Goal: Task Accomplishment & Management: Use online tool/utility

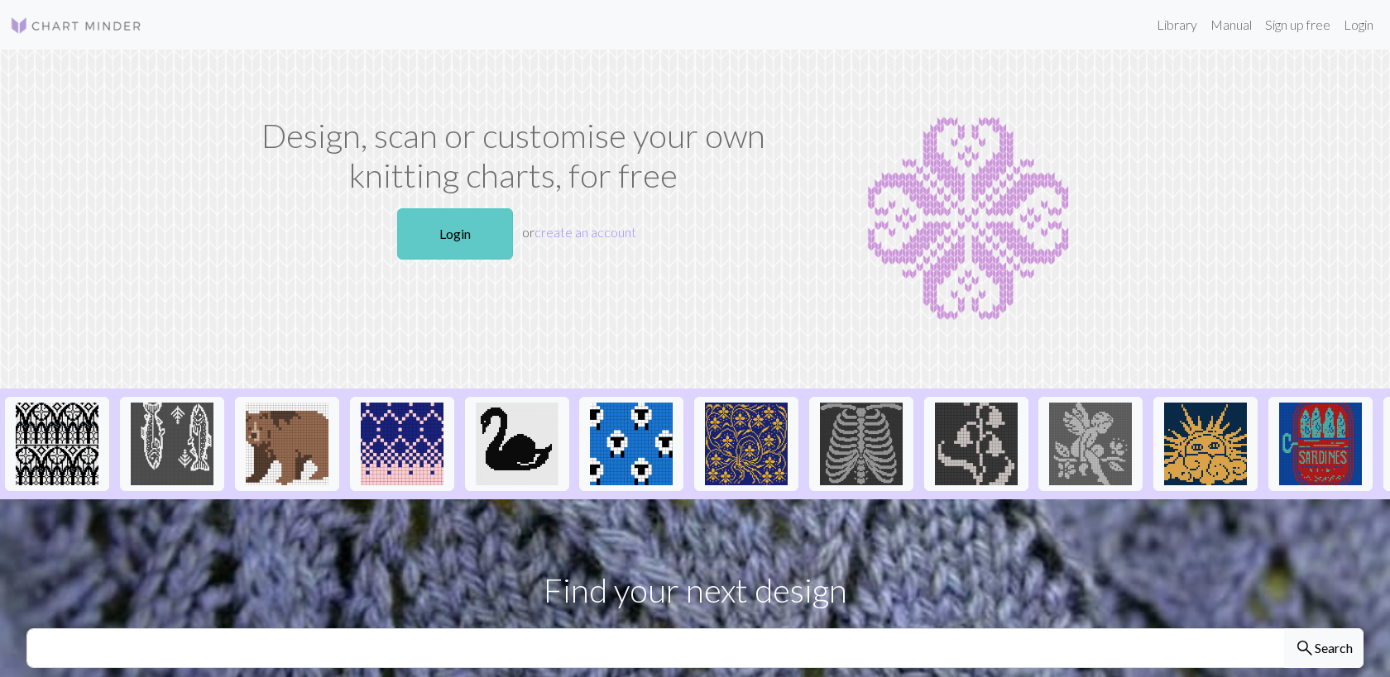
click at [423, 244] on link "Login" at bounding box center [455, 233] width 116 height 51
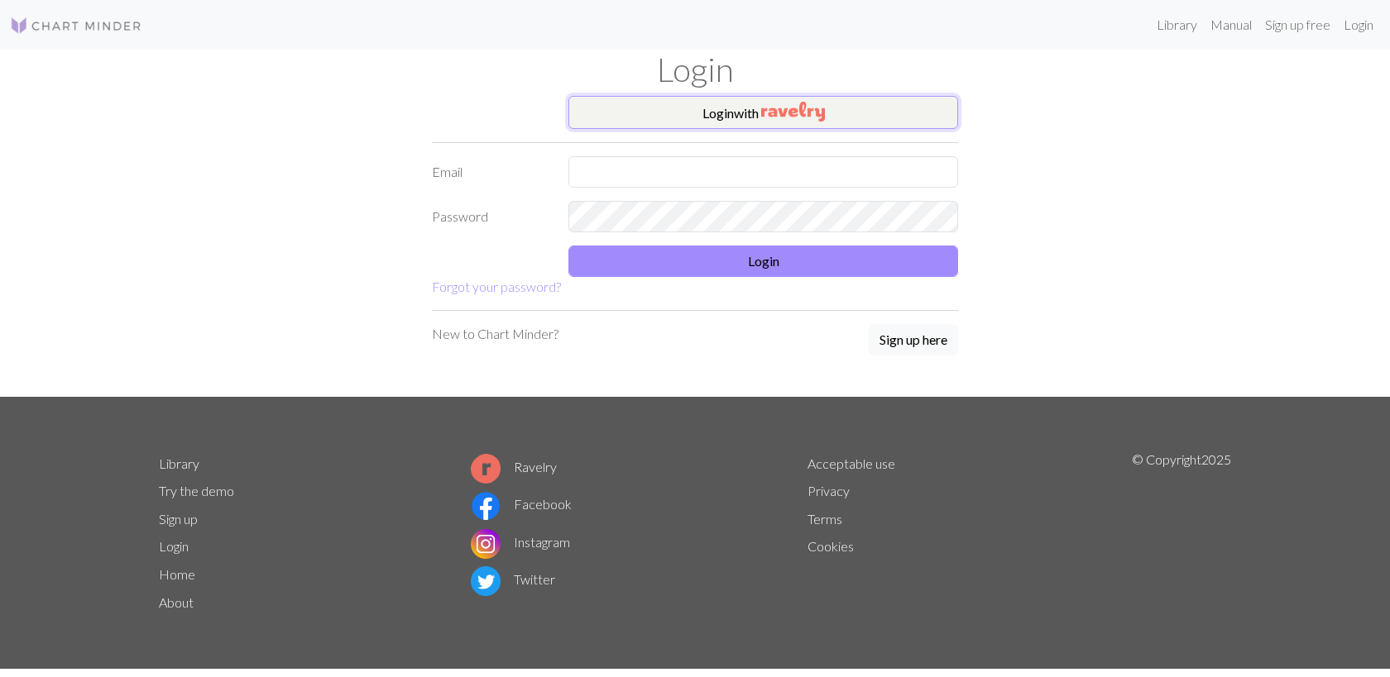
click at [725, 117] on button "Login with" at bounding box center [763, 112] width 390 height 33
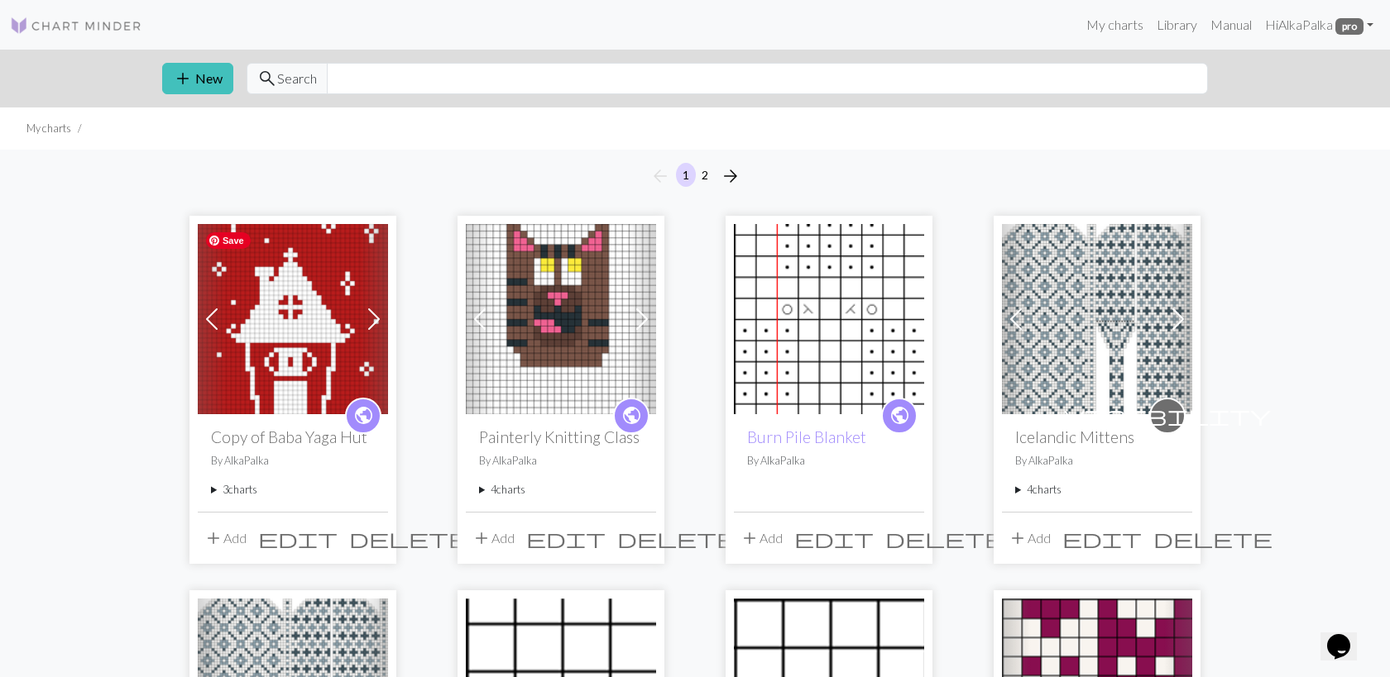
click at [311, 369] on img at bounding box center [293, 319] width 190 height 190
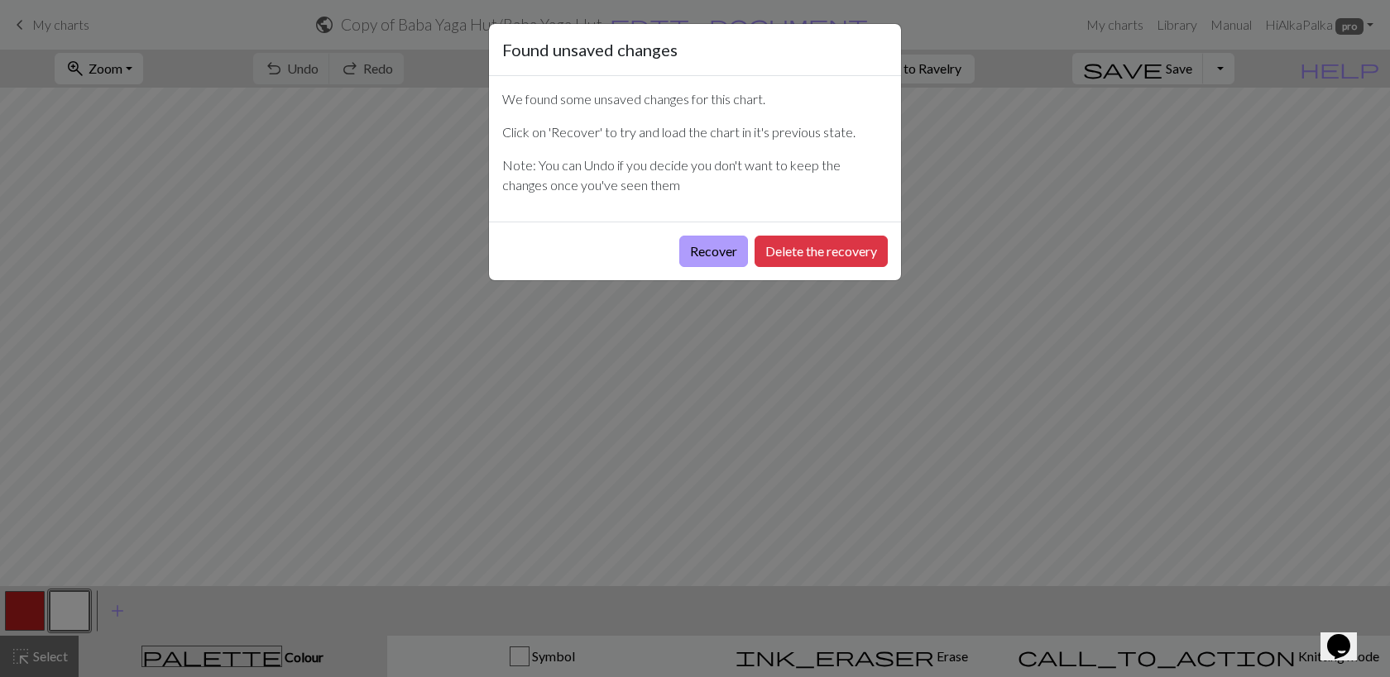
click at [718, 251] on button "Recover" at bounding box center [713, 251] width 69 height 31
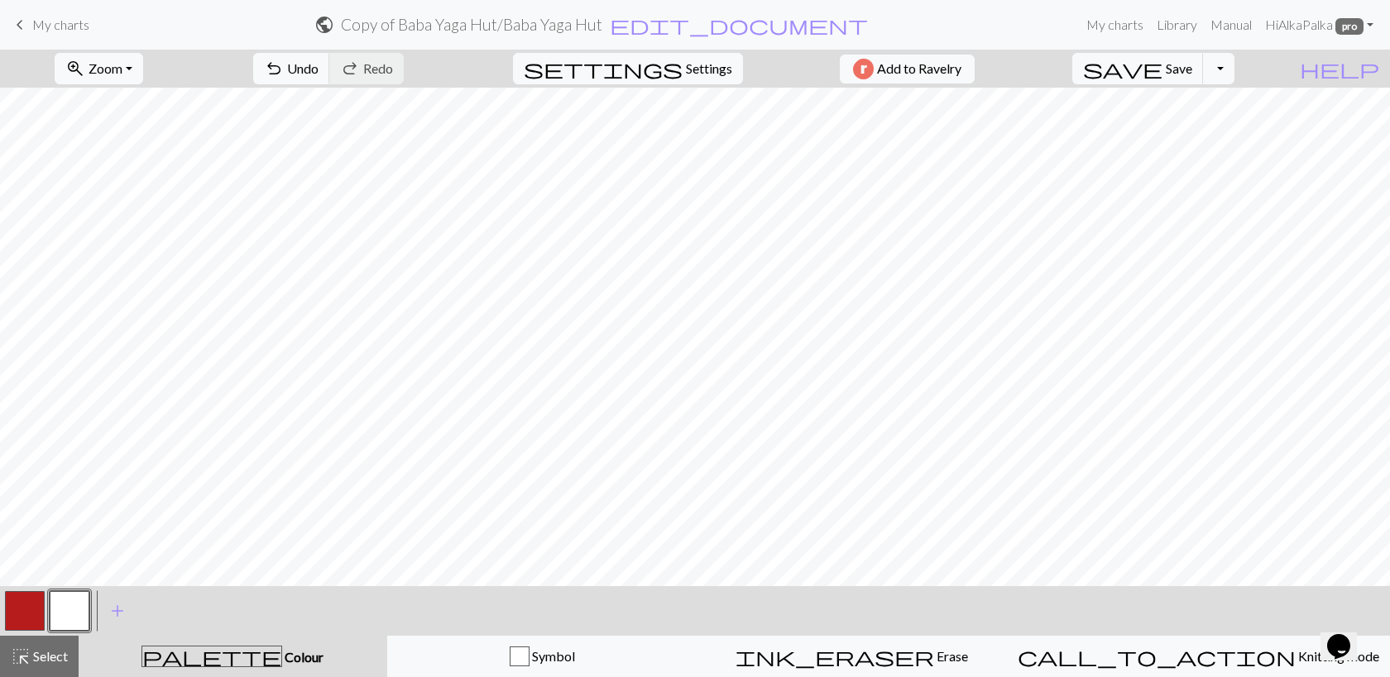
click at [33, 30] on span "My charts" at bounding box center [60, 25] width 57 height 16
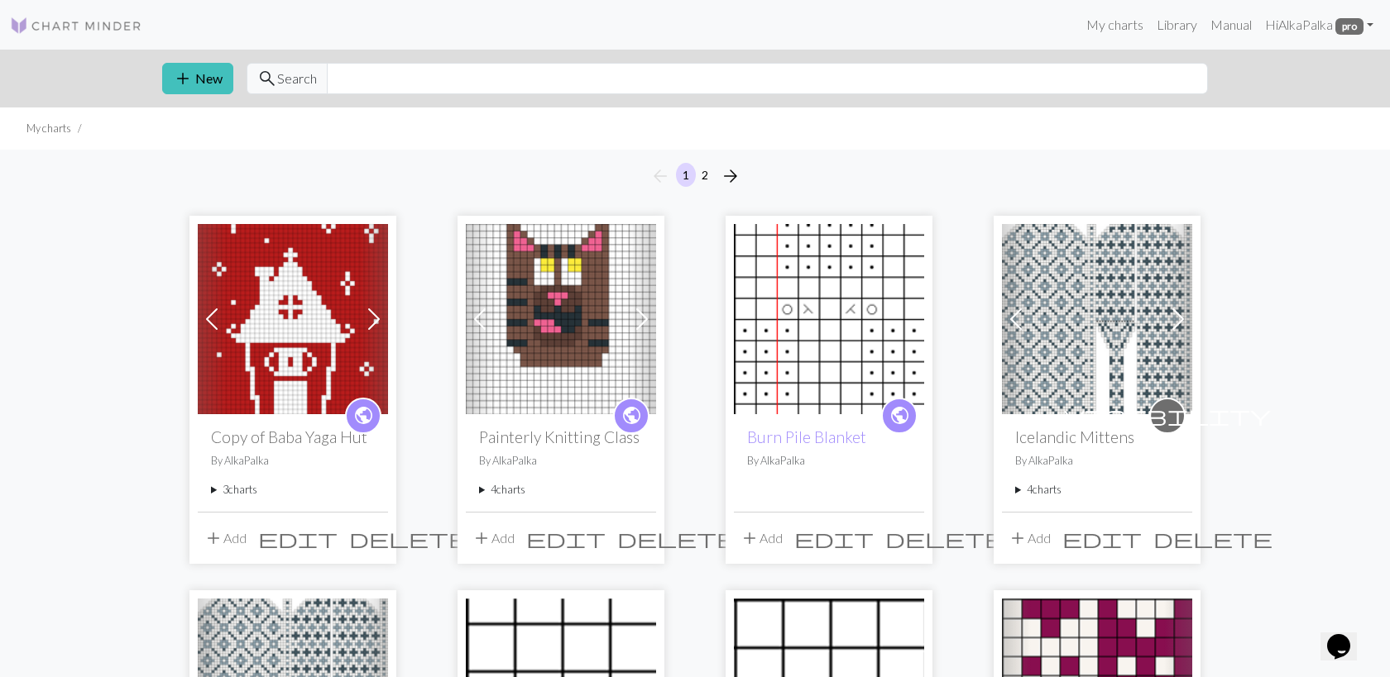
click at [218, 489] on summary "3 charts" at bounding box center [293, 490] width 164 height 16
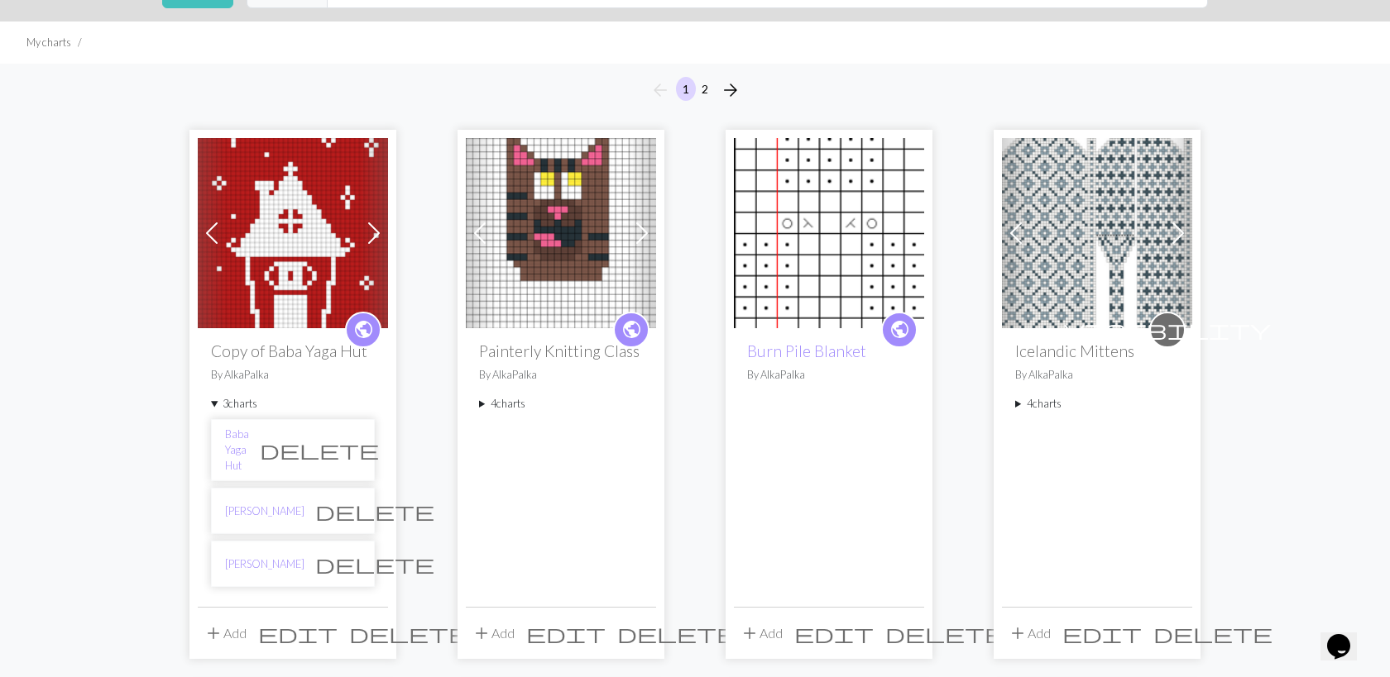
scroll to position [90, 0]
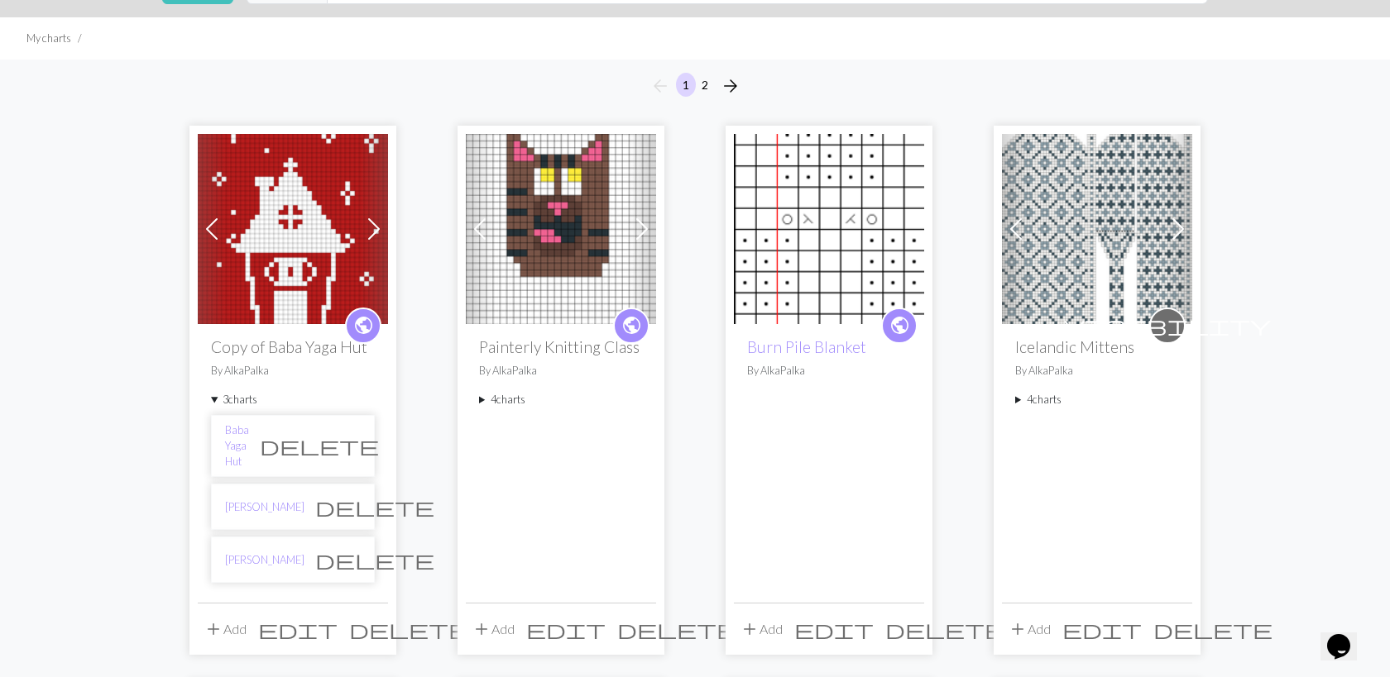
click at [271, 547] on li "[PERSON_NAME] delete" at bounding box center [293, 560] width 164 height 46
click at [263, 552] on link "[PERSON_NAME]" at bounding box center [264, 560] width 79 height 16
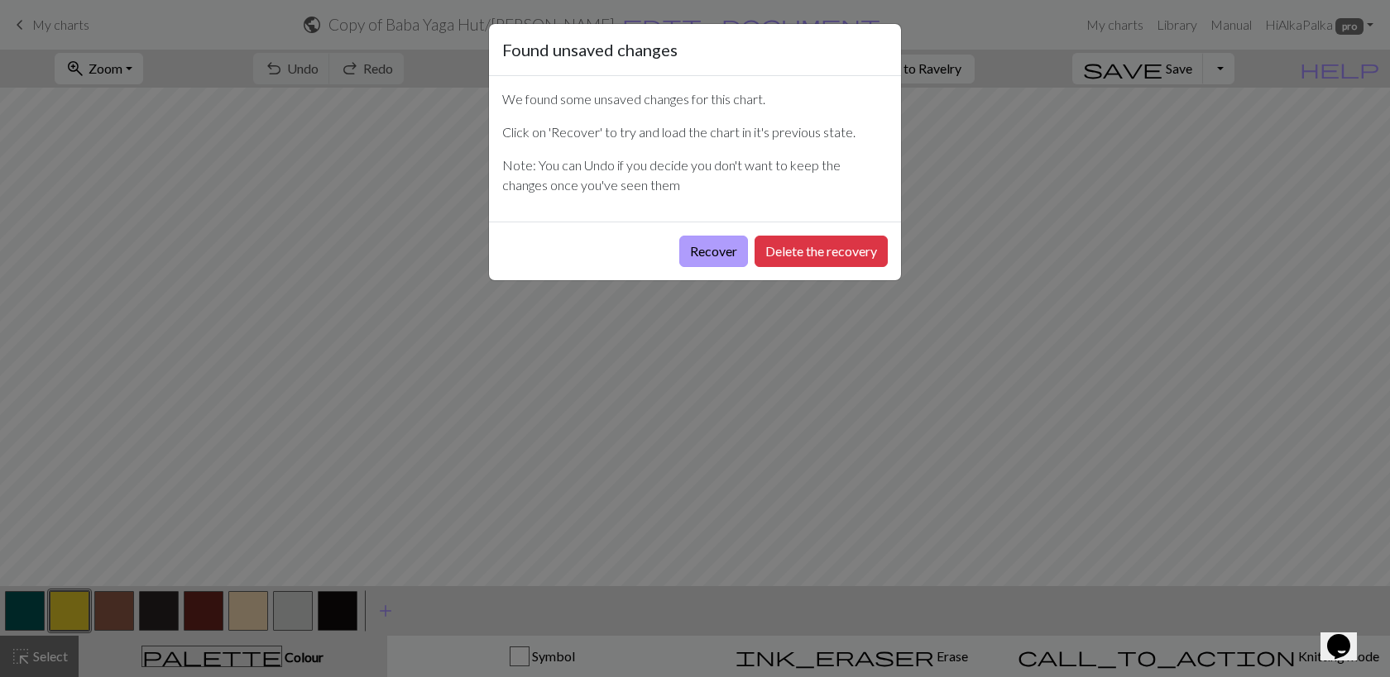
click at [729, 254] on button "Recover" at bounding box center [713, 251] width 69 height 31
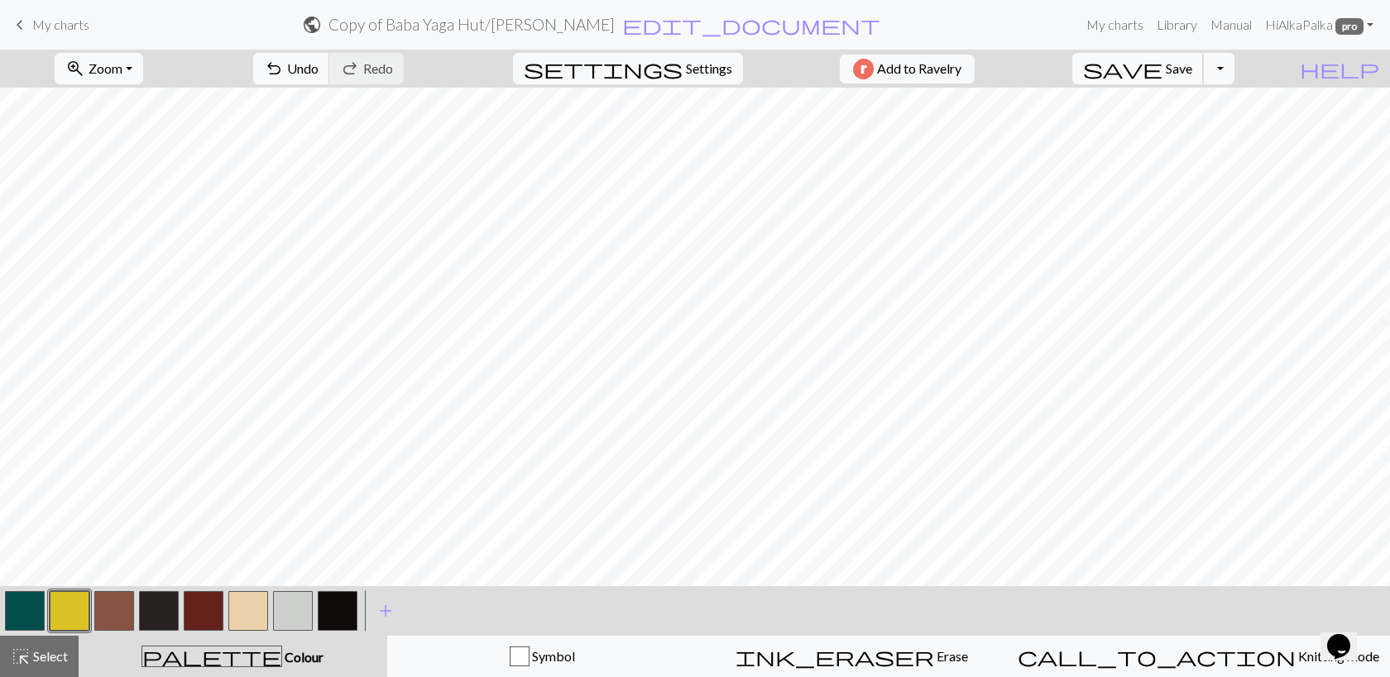
click at [1162, 58] on span "save" at bounding box center [1122, 68] width 79 height 23
click at [720, 31] on span "edit_document" at bounding box center [751, 24] width 258 height 23
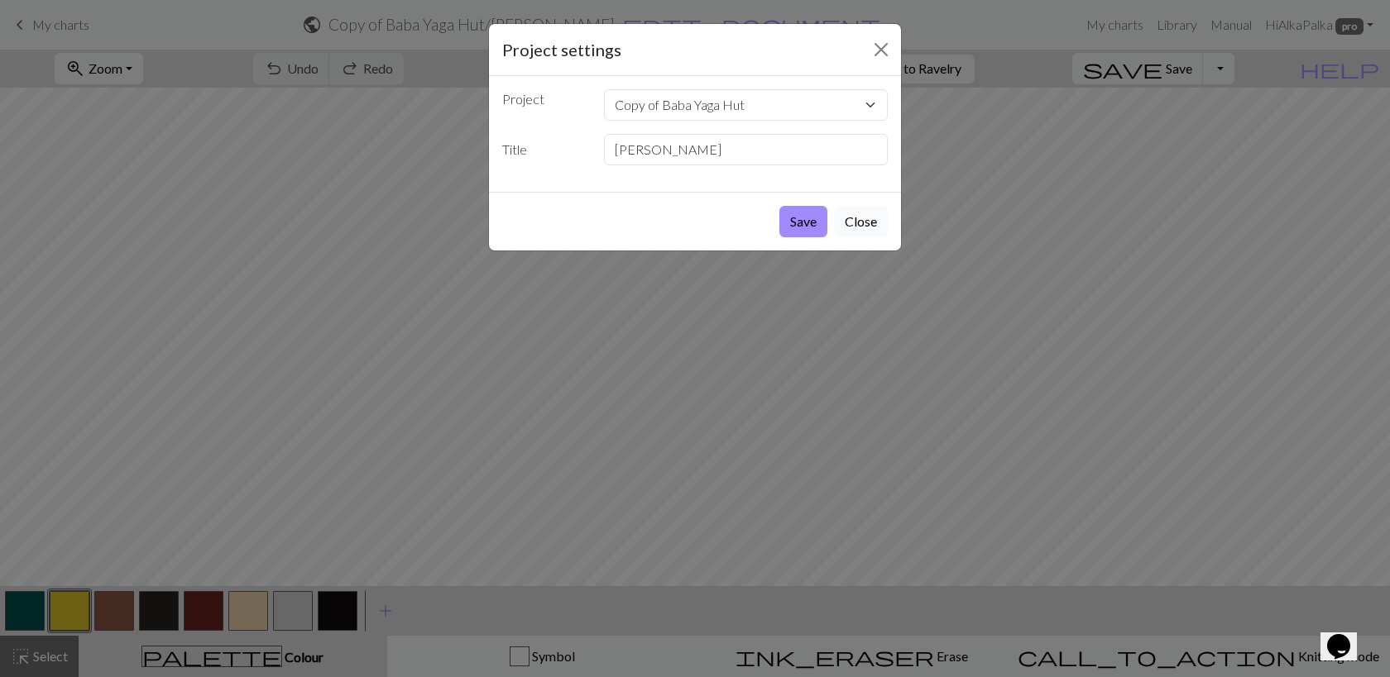
click at [854, 225] on button "Close" at bounding box center [861, 221] width 54 height 31
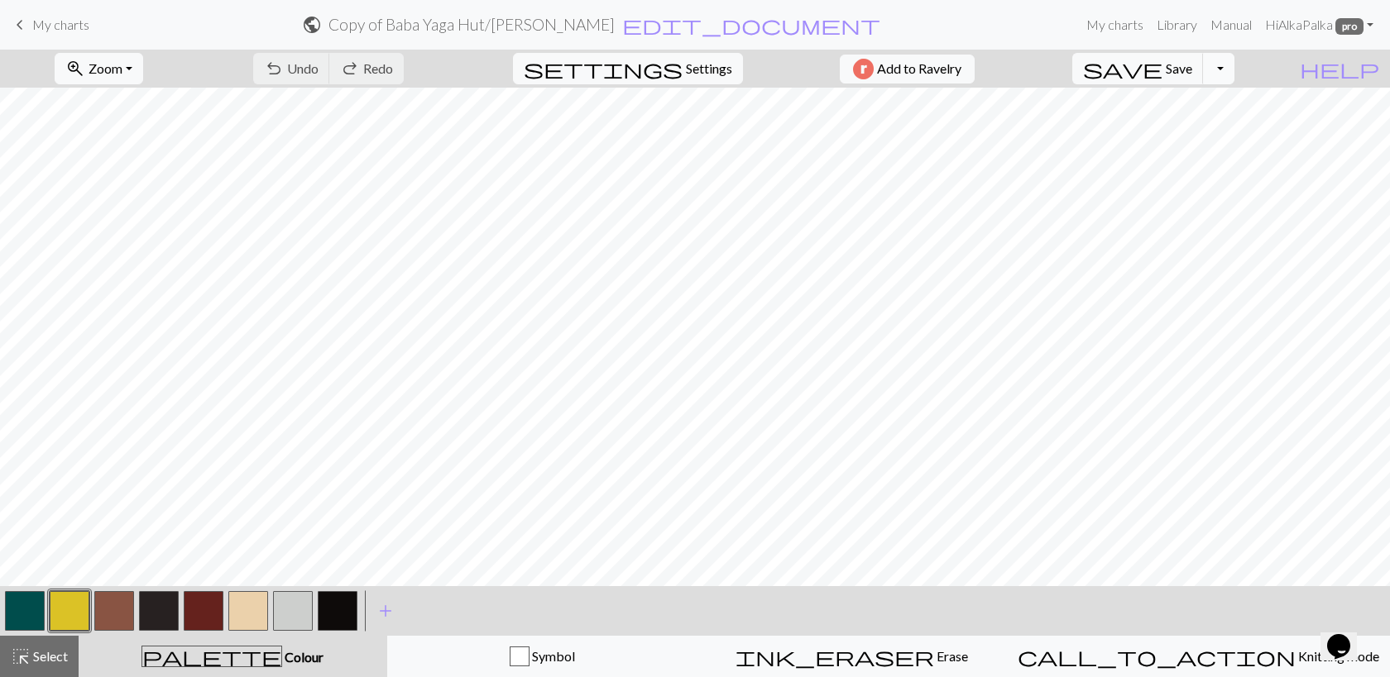
click at [1234, 63] on button "Toggle Dropdown" at bounding box center [1218, 68] width 31 height 31
click at [1211, 108] on button "file_copy Save a copy" at bounding box center [1096, 105] width 273 height 26
click at [739, 33] on form "public Copy of [PERSON_NAME] / Copy of [PERSON_NAME] edit_document Edit settings" at bounding box center [591, 24] width 977 height 32
click at [745, 24] on span "edit_document" at bounding box center [779, 24] width 258 height 23
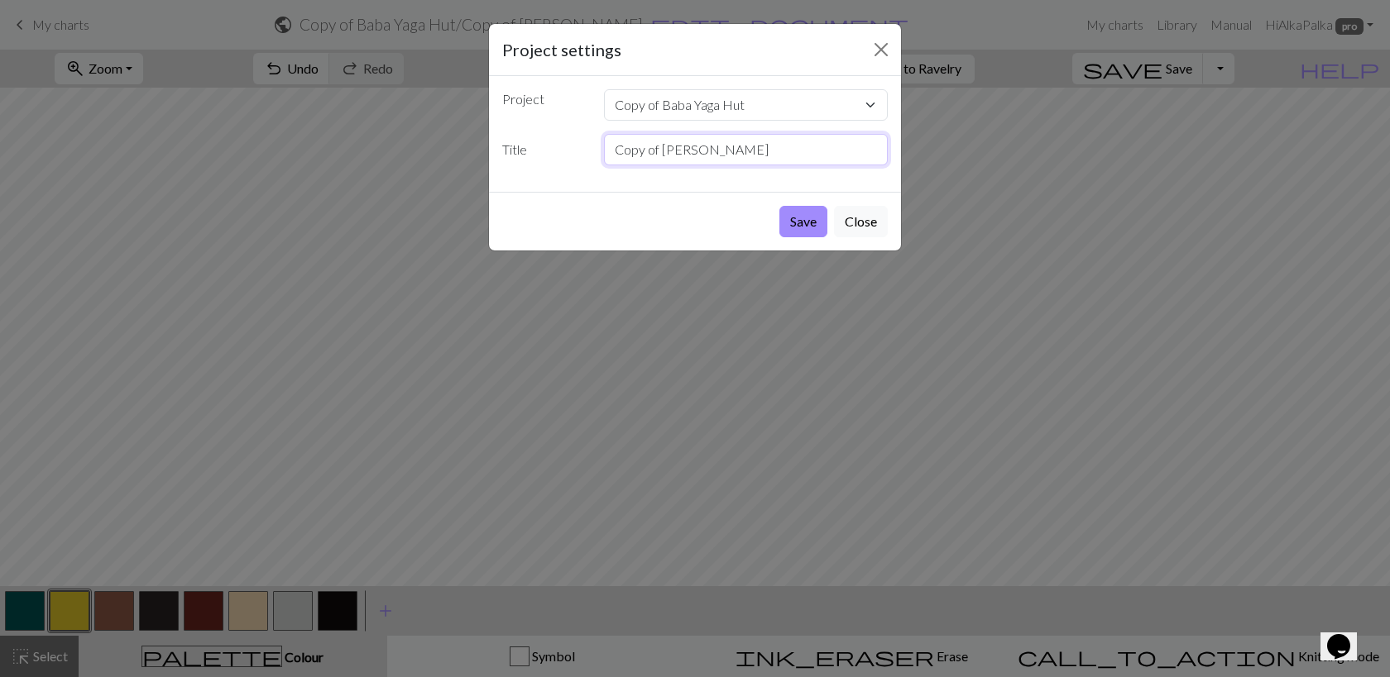
click at [671, 146] on input "Copy of [PERSON_NAME]" at bounding box center [746, 149] width 285 height 31
type input "Skull"
click at [793, 232] on button "Save" at bounding box center [803, 221] width 48 height 31
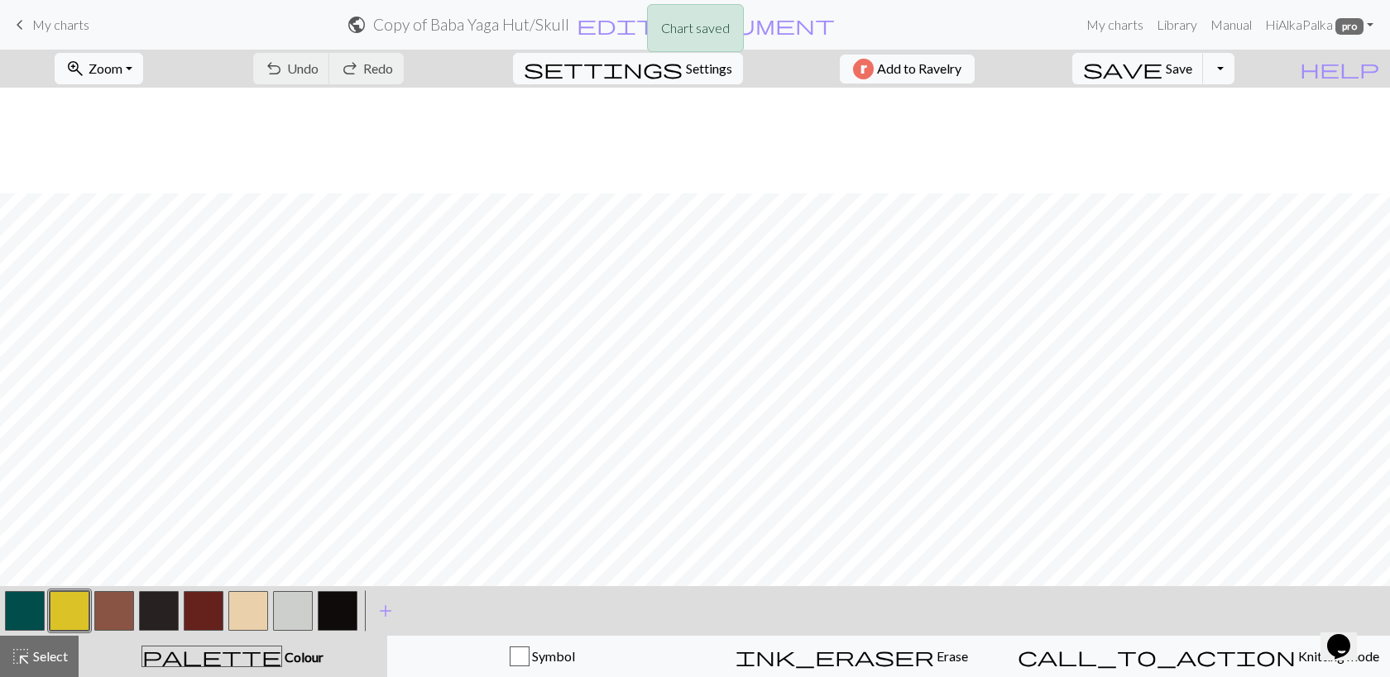
scroll to position [469, 0]
click at [143, 74] on button "zoom_in Zoom Zoom" at bounding box center [99, 68] width 88 height 31
click at [144, 158] on button "Fit height" at bounding box center [120, 158] width 131 height 26
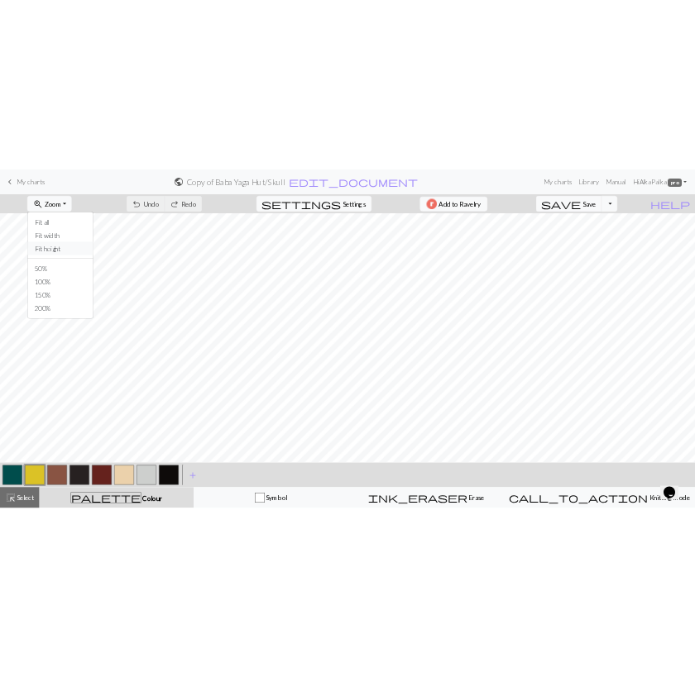
scroll to position [6, 0]
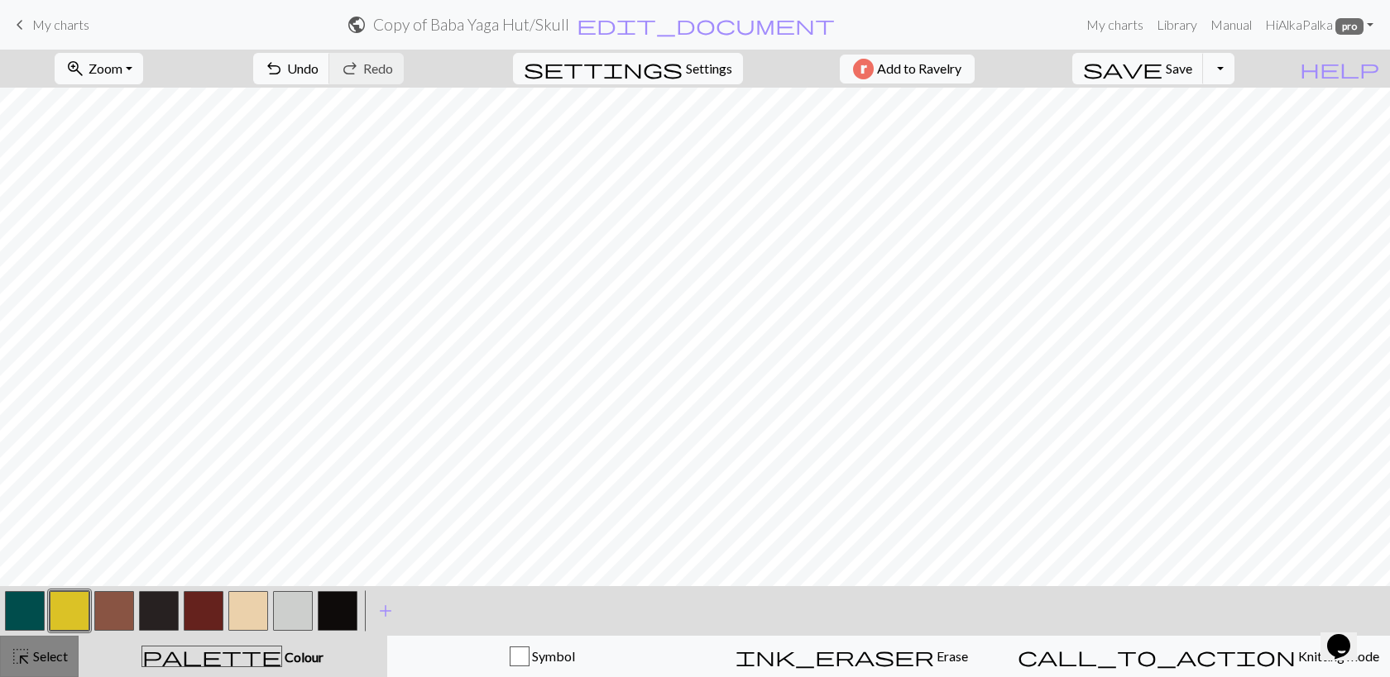
click at [41, 661] on span "Select" at bounding box center [49, 656] width 37 height 16
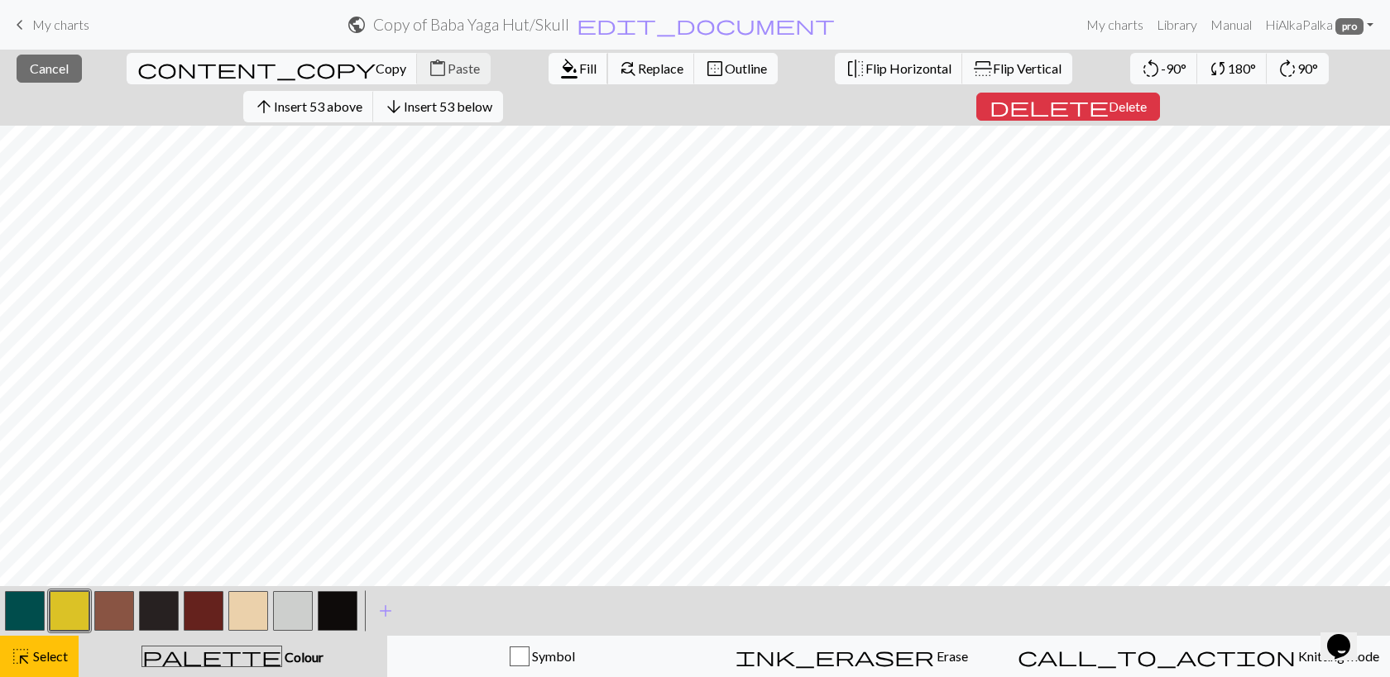
click at [579, 65] on span "Fill" at bounding box center [587, 68] width 17 height 16
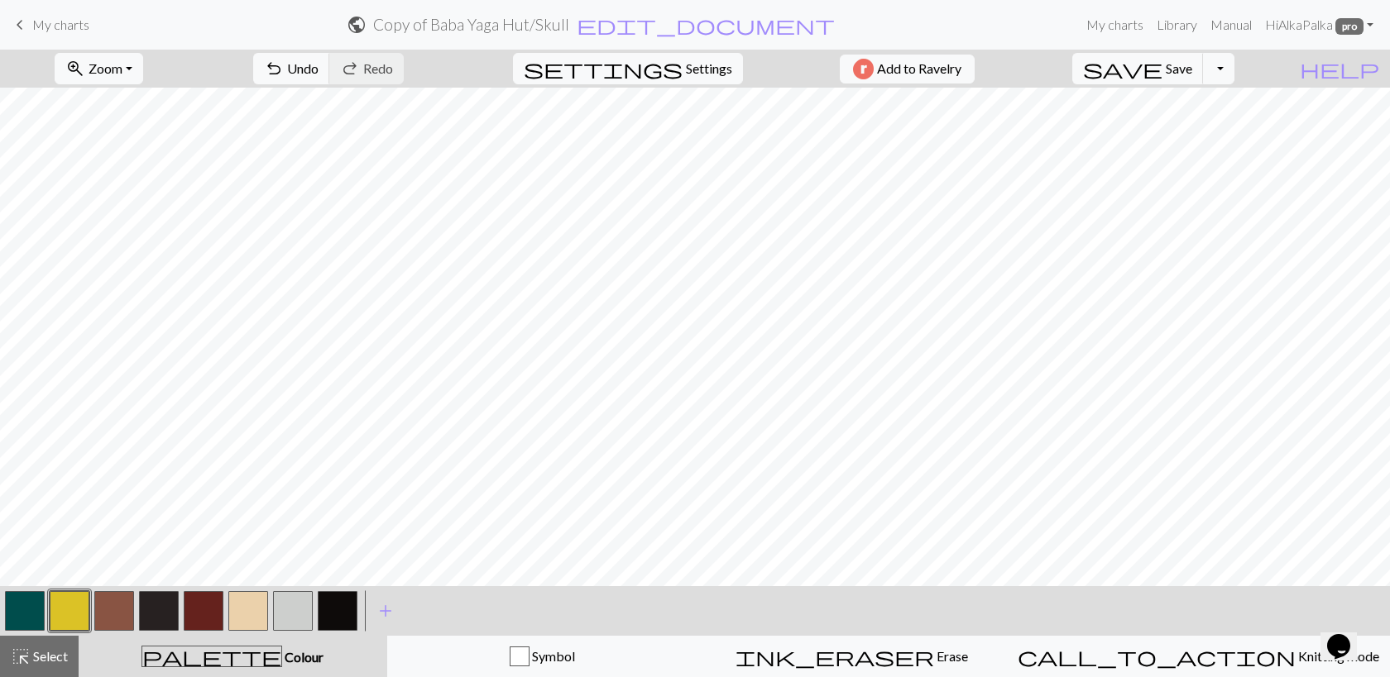
click at [117, 610] on button "button" at bounding box center [114, 611] width 40 height 40
click at [42, 665] on div "highlight_alt Select Select" at bounding box center [39, 657] width 57 height 20
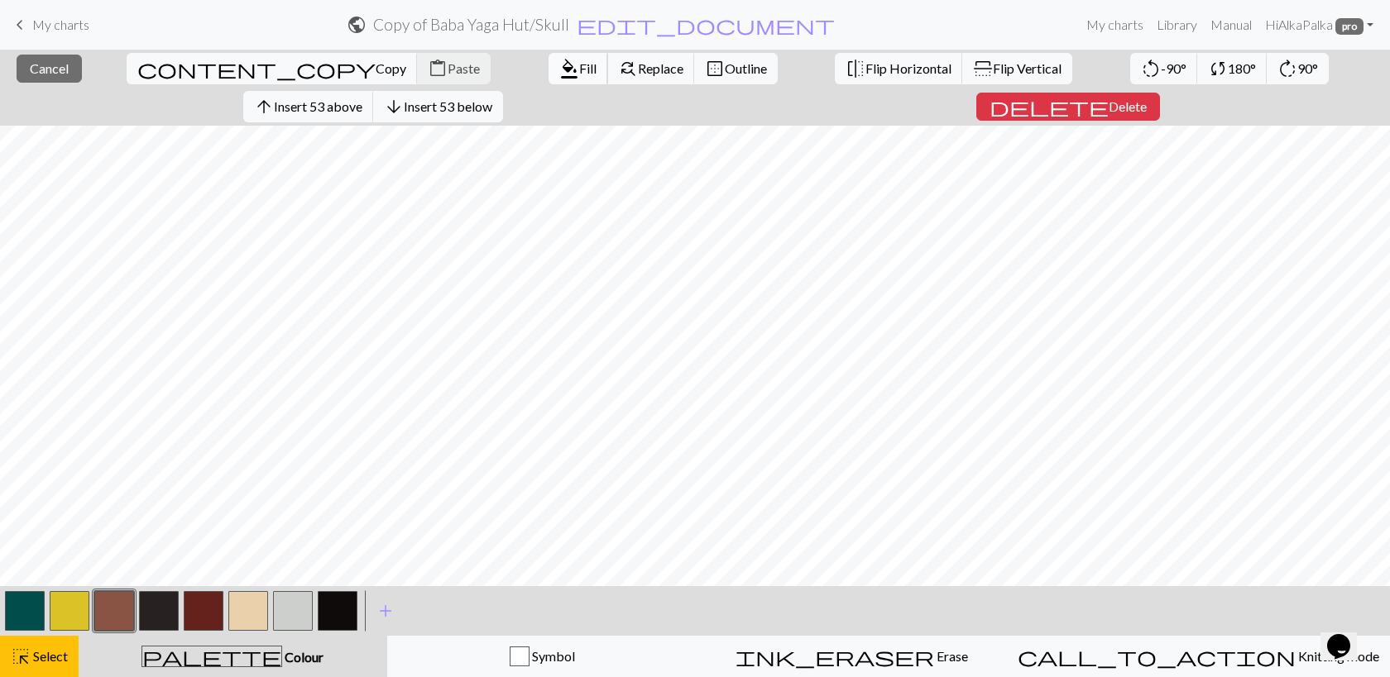
click at [579, 65] on span "Fill" at bounding box center [587, 68] width 17 height 16
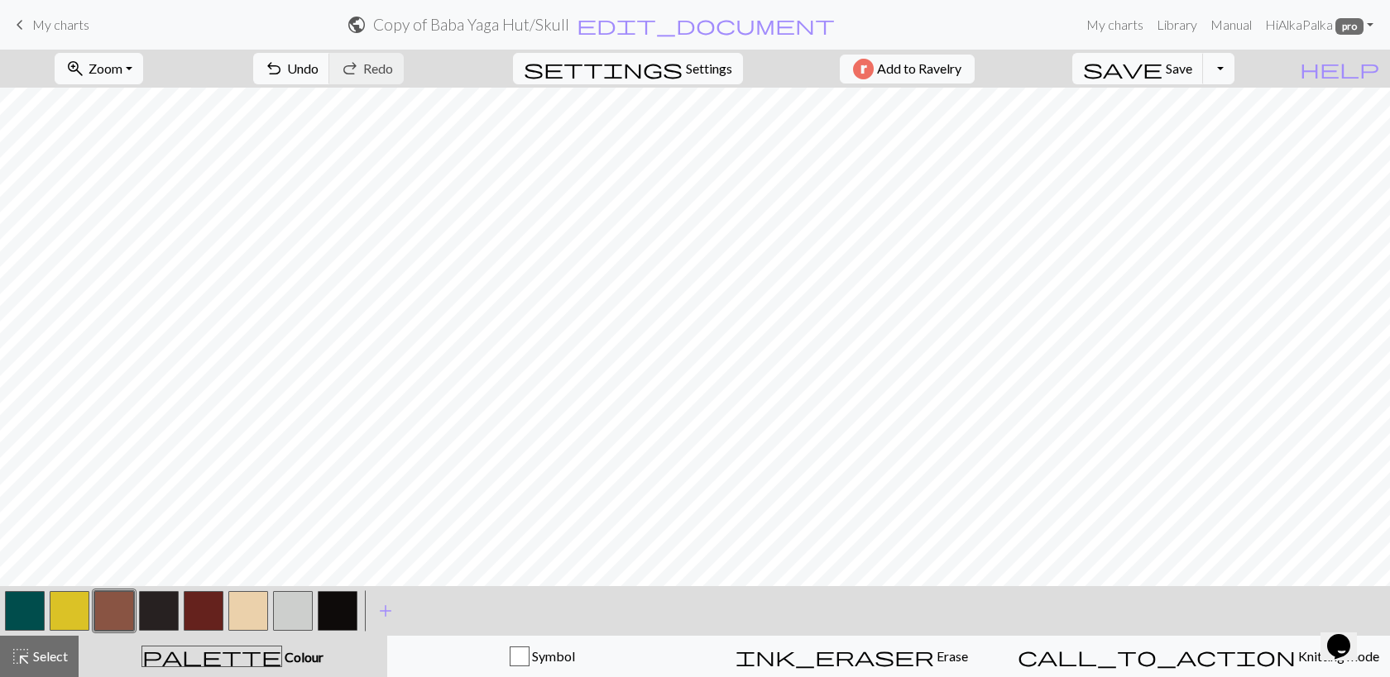
click at [30, 612] on button "button" at bounding box center [25, 611] width 40 height 40
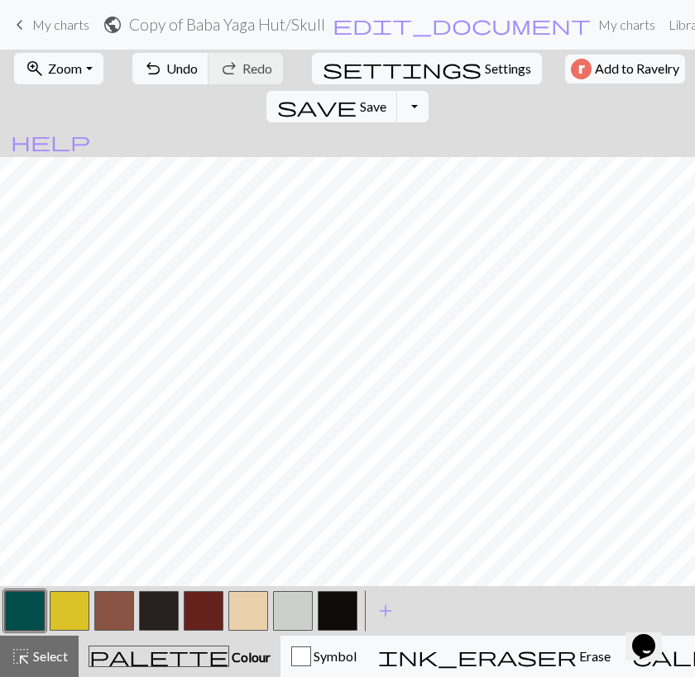
click at [289, 601] on button "button" at bounding box center [293, 611] width 40 height 40
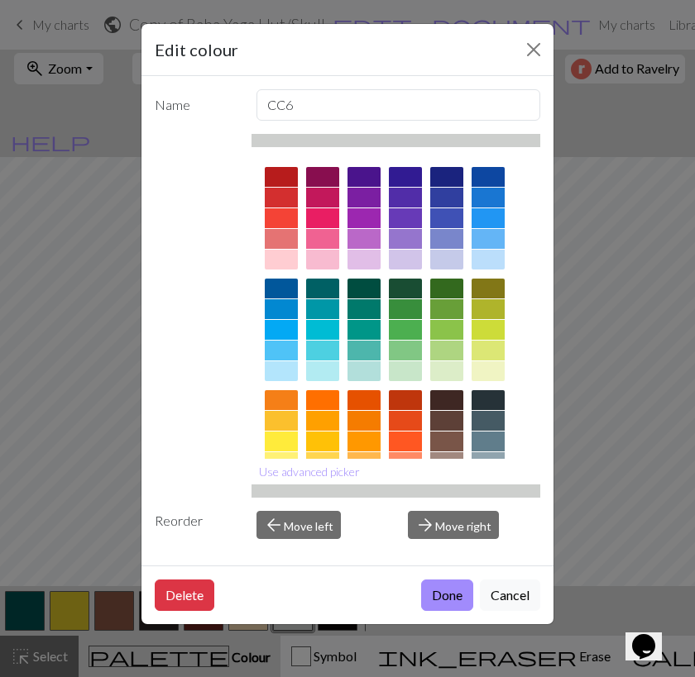
scroll to position [165, 0]
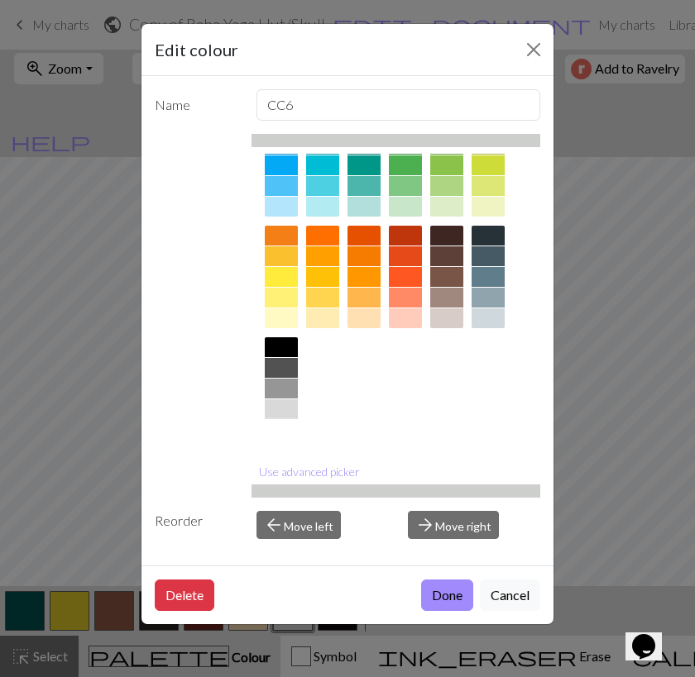
click at [283, 433] on div at bounding box center [281, 430] width 33 height 20
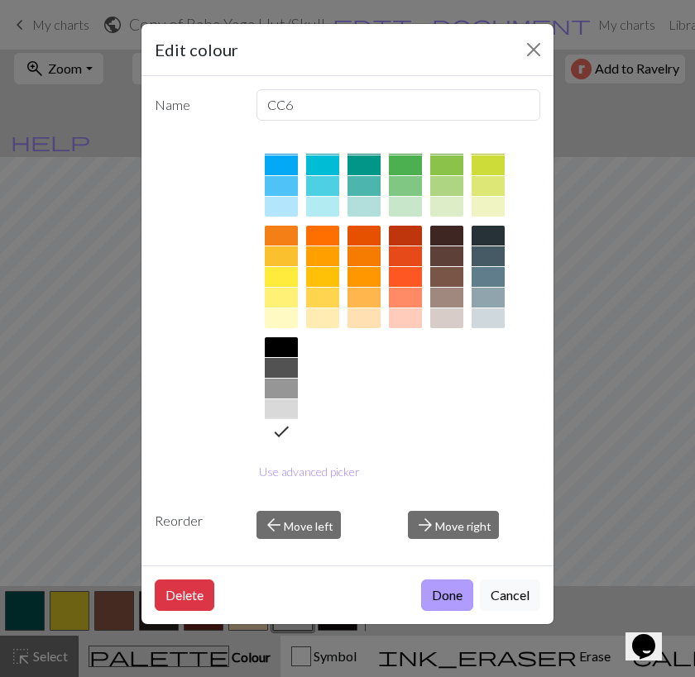
click at [440, 602] on button "Done" at bounding box center [447, 595] width 52 height 31
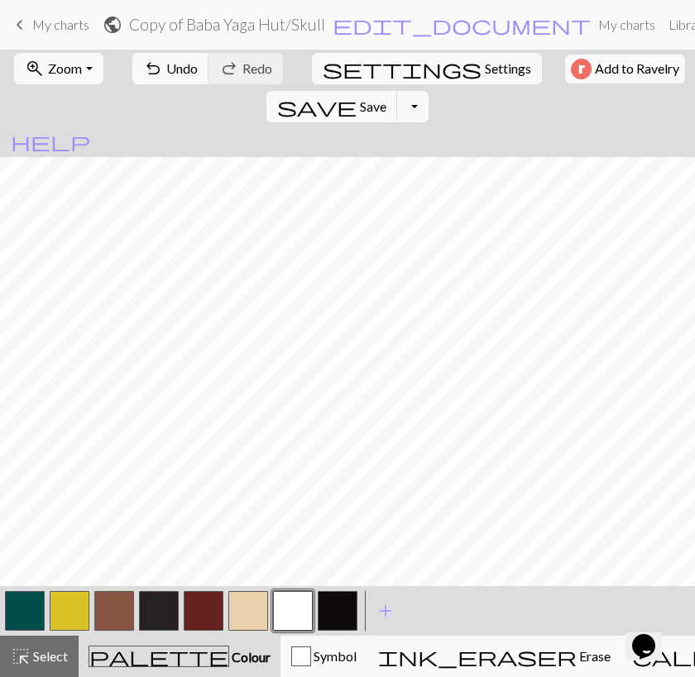
click at [339, 612] on button "button" at bounding box center [338, 611] width 40 height 40
click at [341, 613] on button "button" at bounding box center [338, 611] width 40 height 40
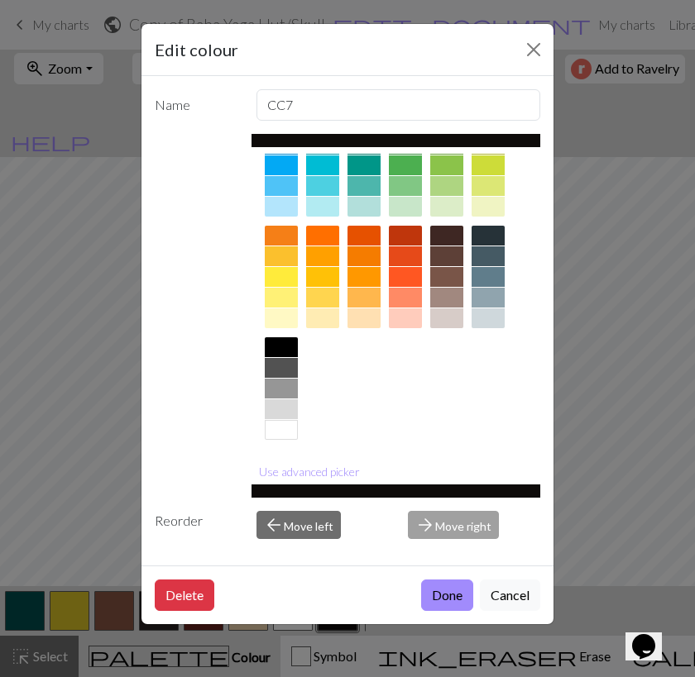
click at [286, 389] on div at bounding box center [281, 389] width 33 height 20
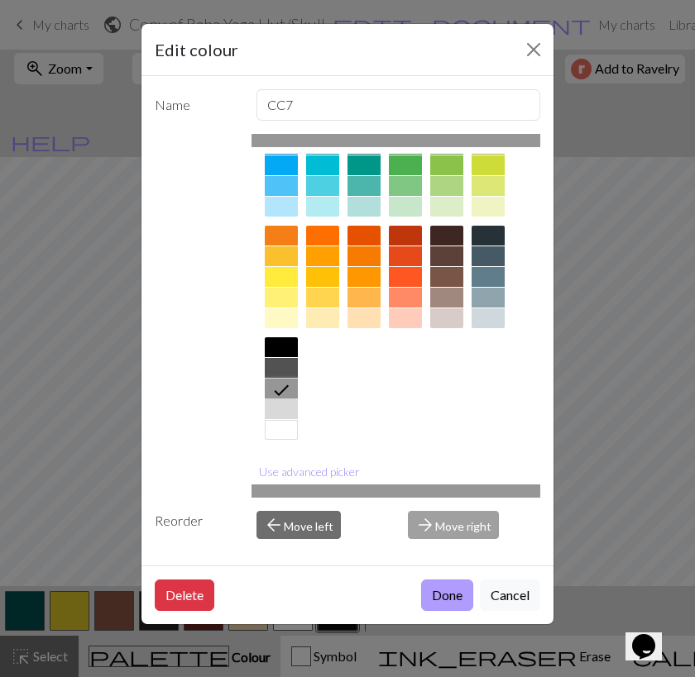
click at [455, 585] on button "Done" at bounding box center [447, 595] width 52 height 31
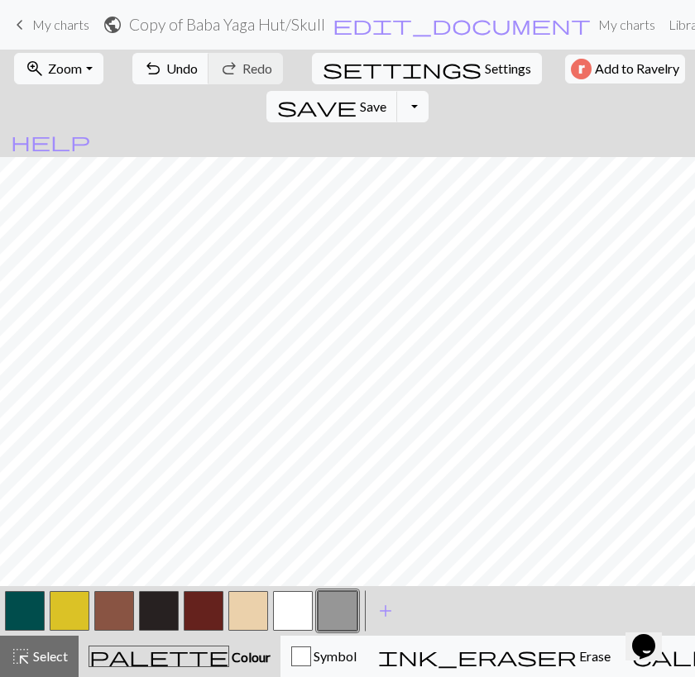
click at [120, 610] on button "button" at bounding box center [114, 611] width 40 height 40
click at [294, 605] on button "button" at bounding box center [293, 611] width 40 height 40
click at [336, 617] on button "button" at bounding box center [338, 611] width 40 height 40
click at [293, 610] on button "button" at bounding box center [293, 611] width 40 height 40
click at [342, 612] on button "button" at bounding box center [338, 611] width 40 height 40
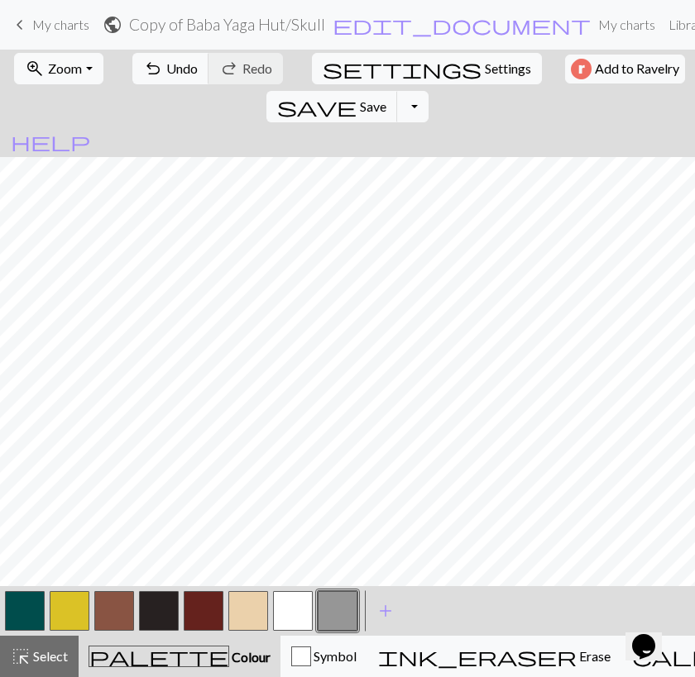
click at [304, 614] on button "button" at bounding box center [293, 611] width 40 height 40
click at [345, 600] on button "button" at bounding box center [338, 611] width 40 height 40
click at [485, 72] on span "Settings" at bounding box center [508, 69] width 46 height 20
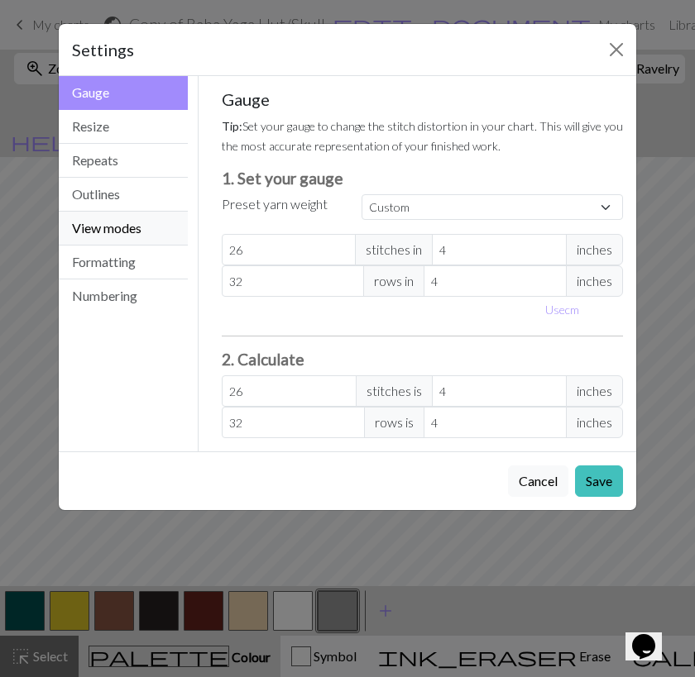
click at [106, 236] on button "View modes" at bounding box center [123, 229] width 129 height 34
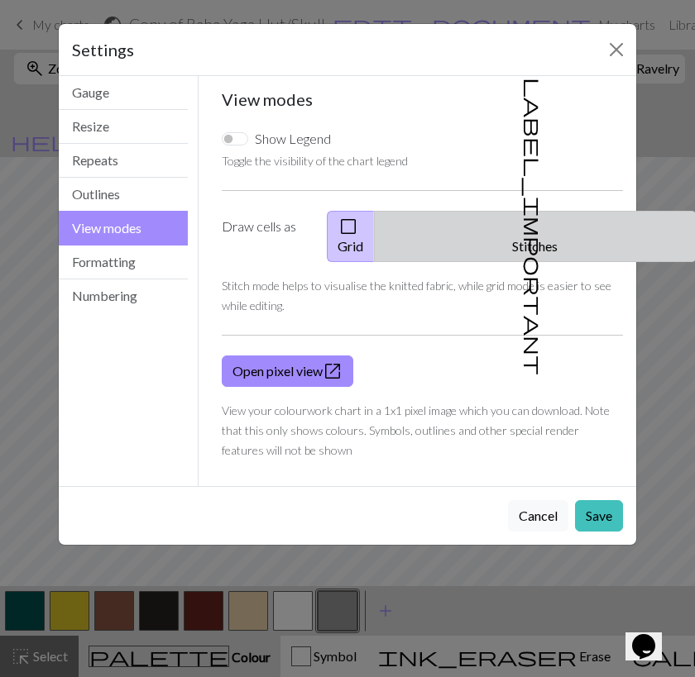
click at [545, 229] on button "label_important Stitches" at bounding box center [535, 236] width 323 height 51
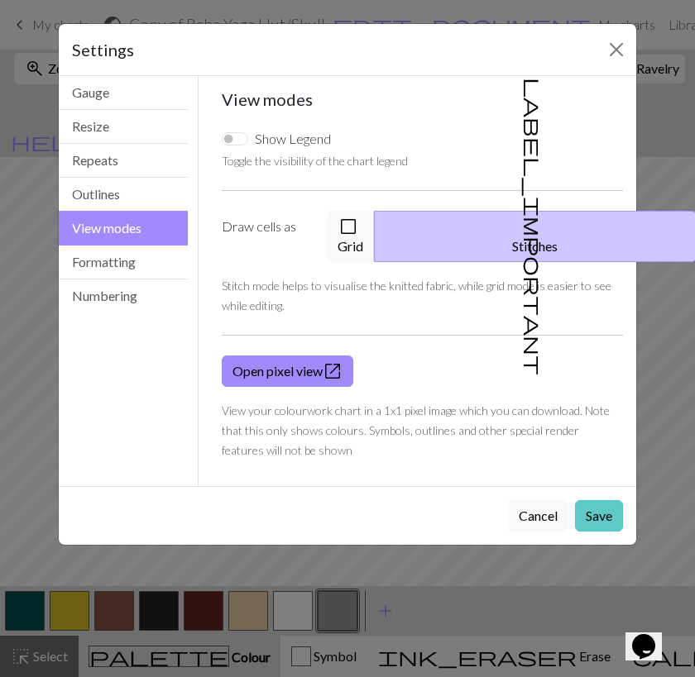
click at [601, 500] on button "Save" at bounding box center [599, 515] width 48 height 31
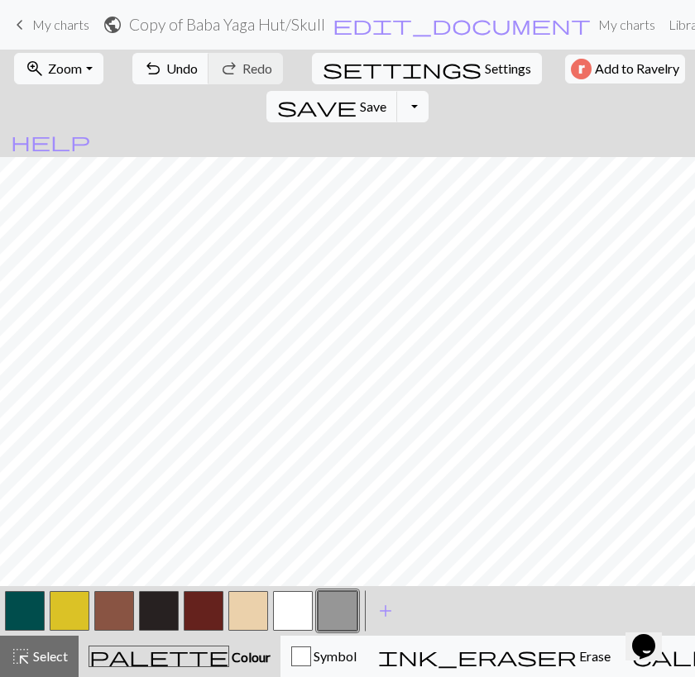
click at [288, 610] on button "button" at bounding box center [293, 611] width 40 height 40
click at [31, 614] on button "button" at bounding box center [25, 611] width 40 height 40
click at [290, 616] on button "button" at bounding box center [293, 611] width 40 height 40
click at [28, 609] on button "button" at bounding box center [25, 611] width 40 height 40
click at [37, 668] on button "highlight_alt Select Select" at bounding box center [39, 656] width 79 height 41
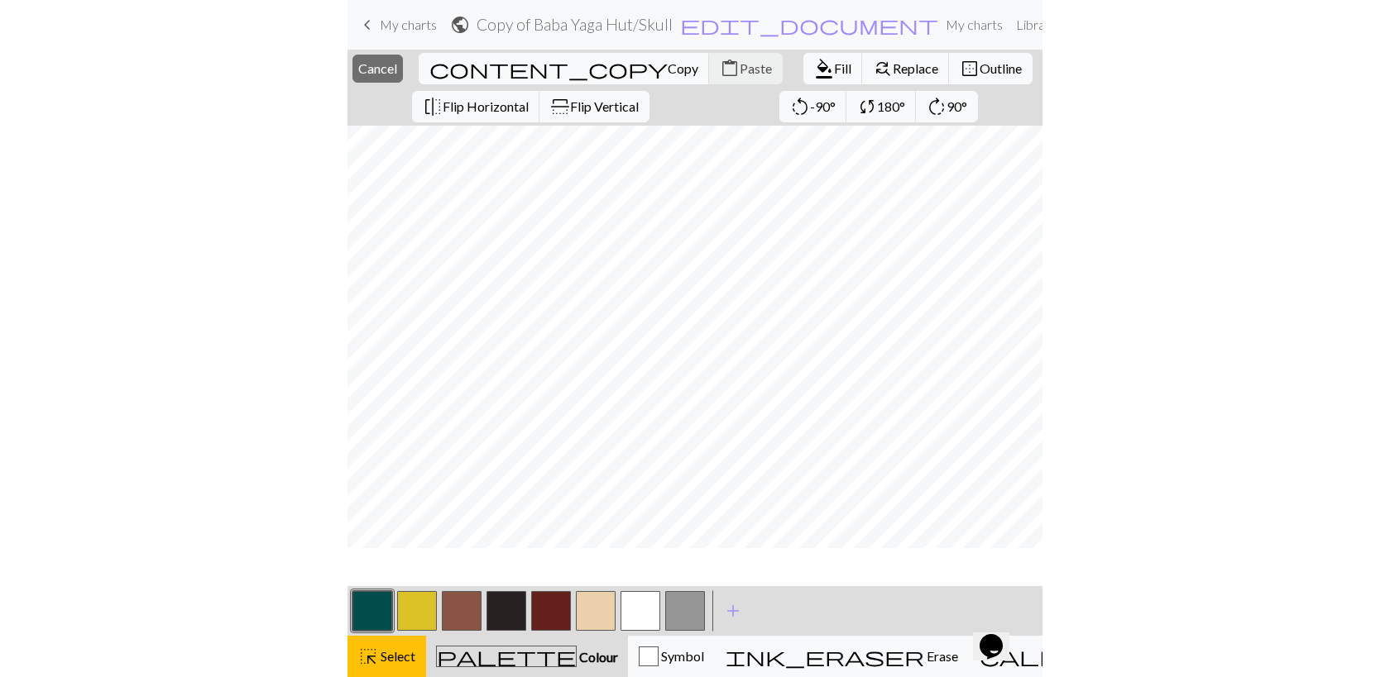
scroll to position [44, 0]
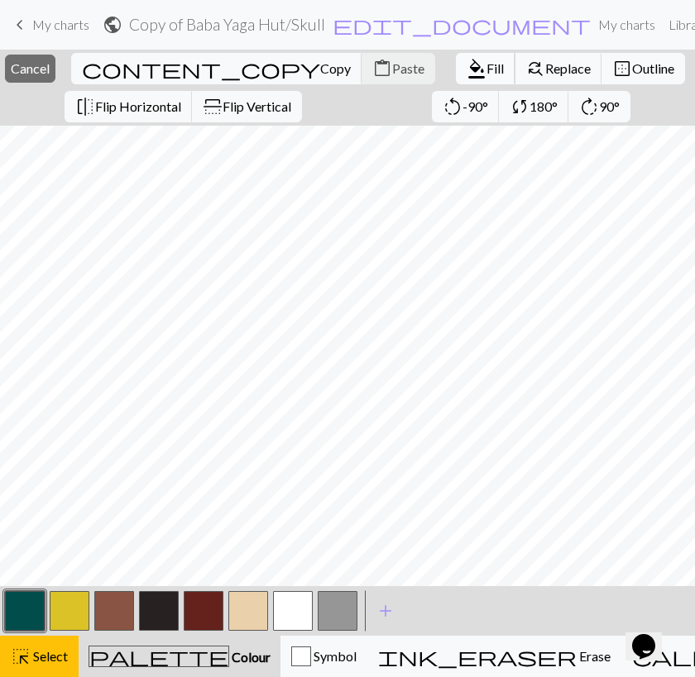
click at [486, 68] on span "Fill" at bounding box center [494, 68] width 17 height 16
click at [31, 614] on button "button" at bounding box center [25, 611] width 40 height 40
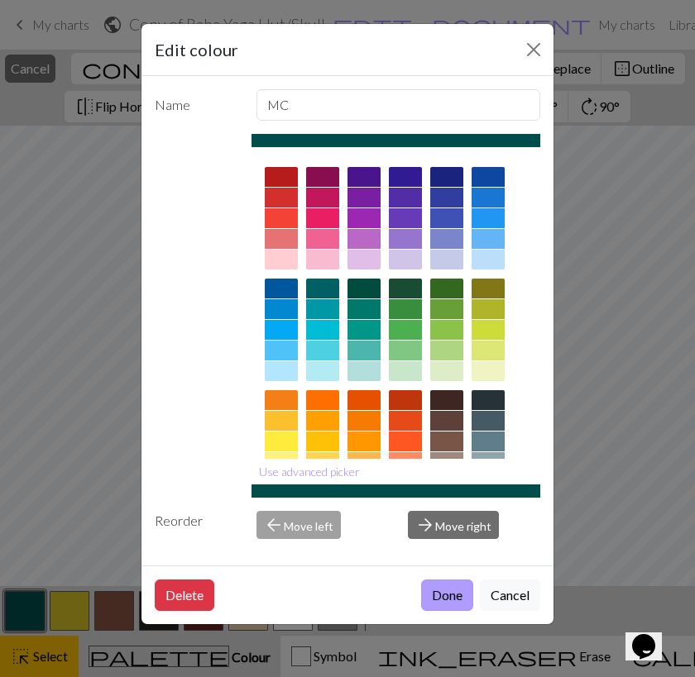
click at [447, 590] on button "Done" at bounding box center [447, 595] width 52 height 31
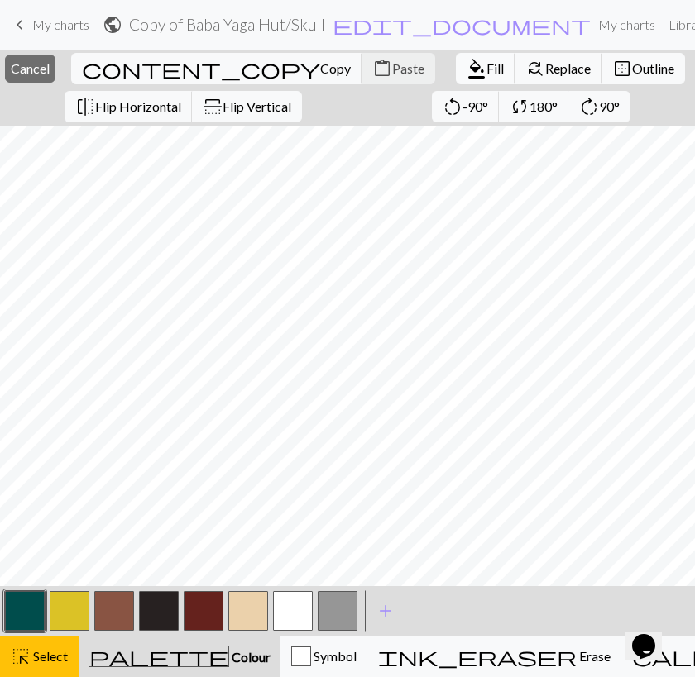
click at [486, 73] on span "Fill" at bounding box center [494, 68] width 17 height 16
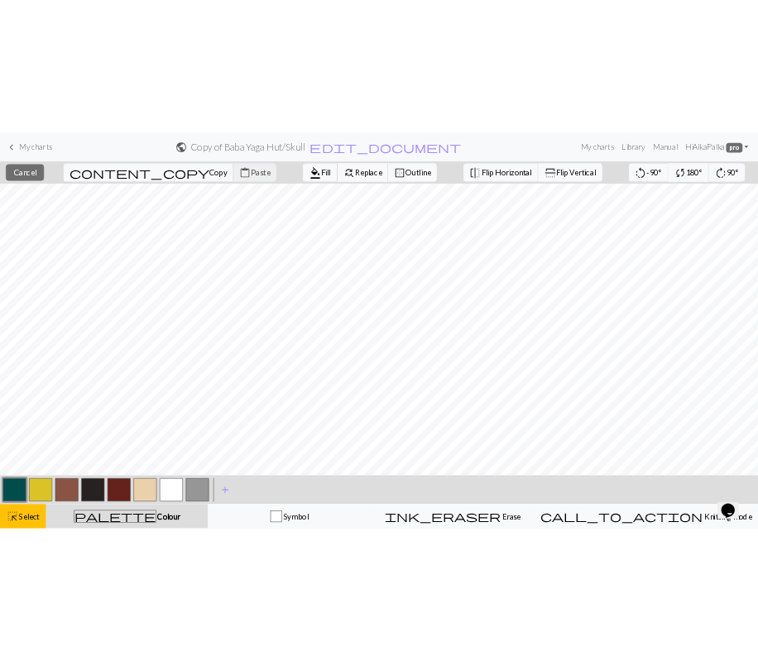
scroll to position [6, 0]
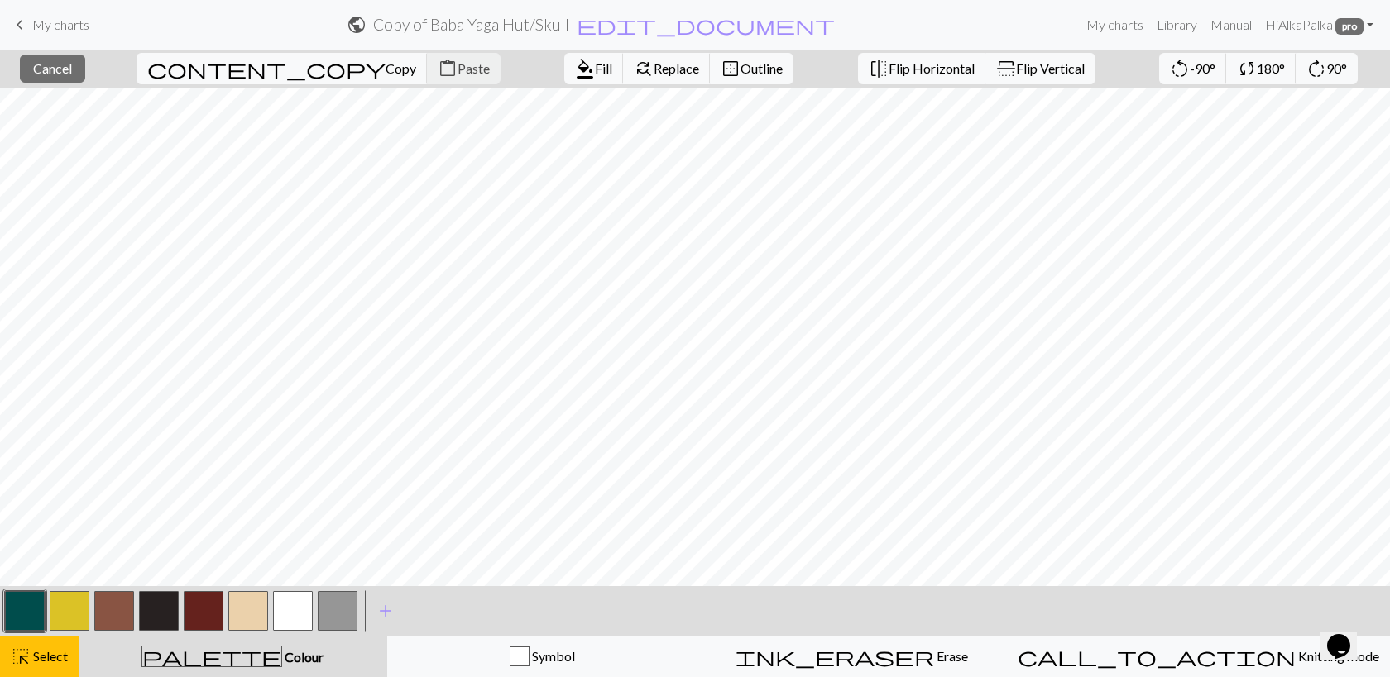
click at [25, 606] on button "button" at bounding box center [25, 611] width 40 height 40
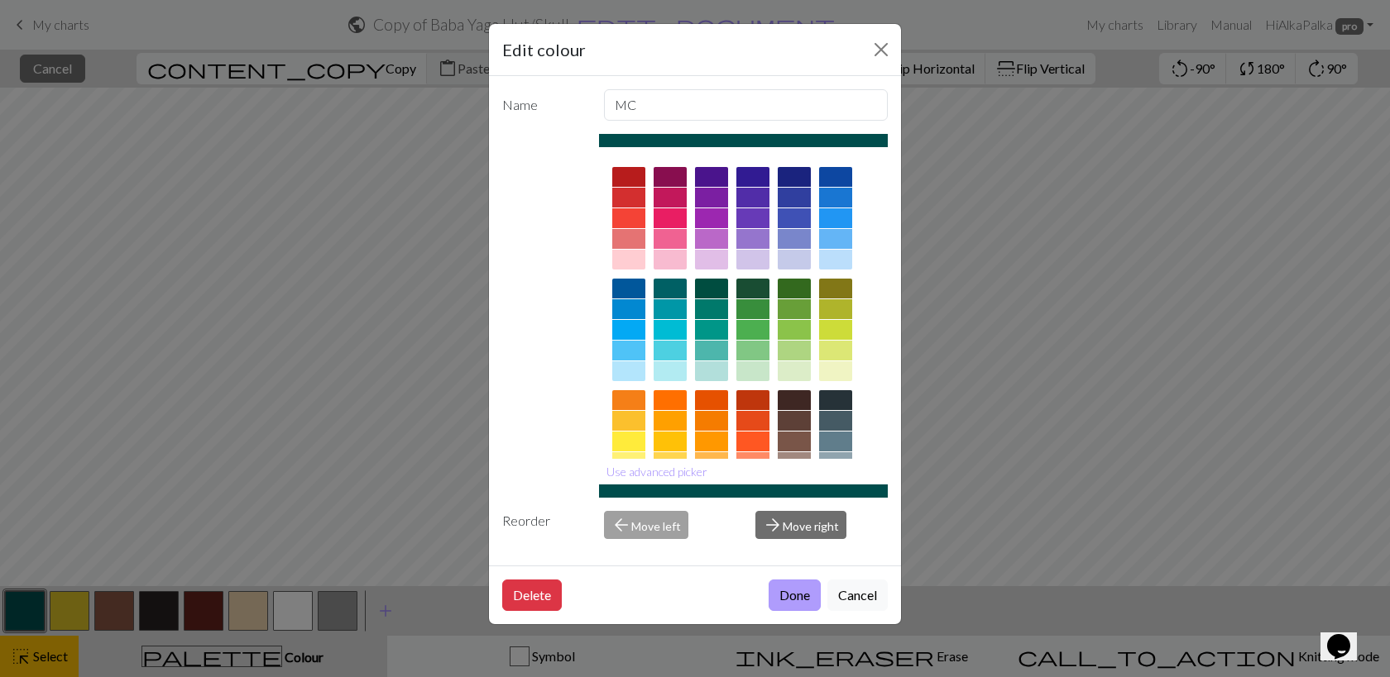
click at [790, 583] on button "Done" at bounding box center [794, 595] width 52 height 31
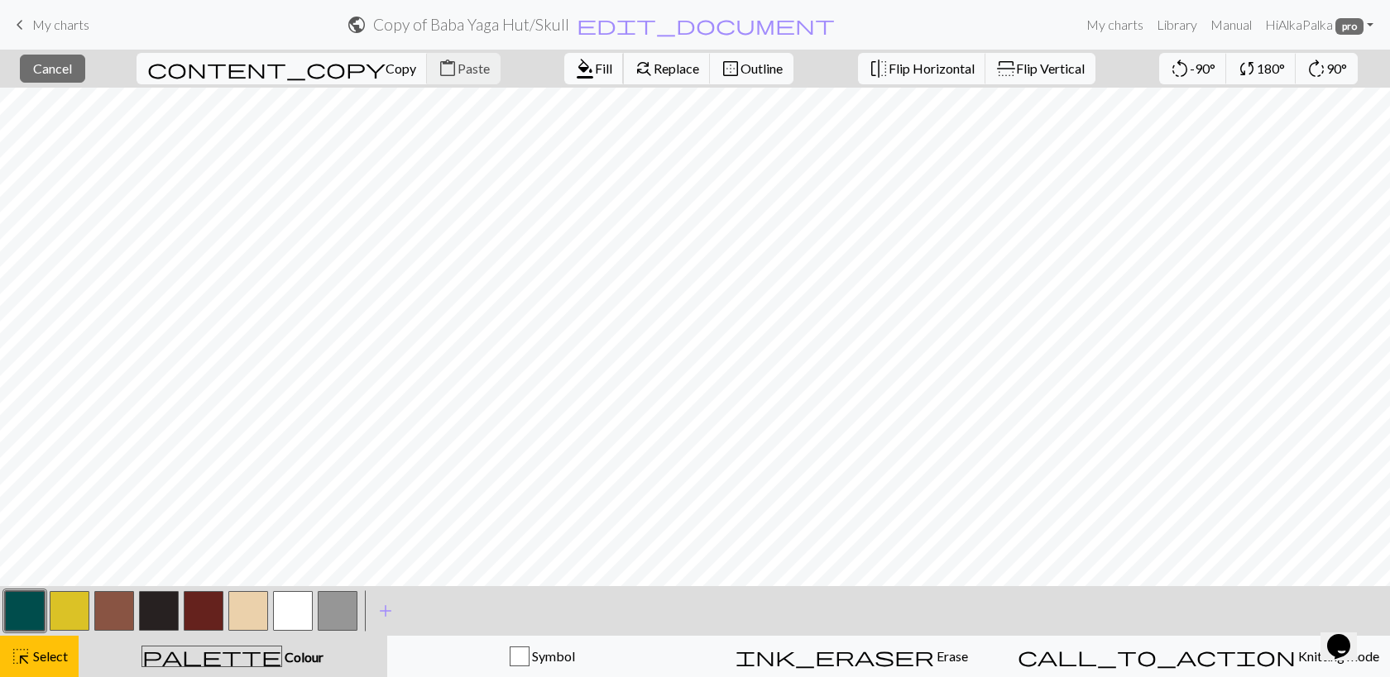
click at [575, 66] on span "format_color_fill" at bounding box center [585, 68] width 20 height 23
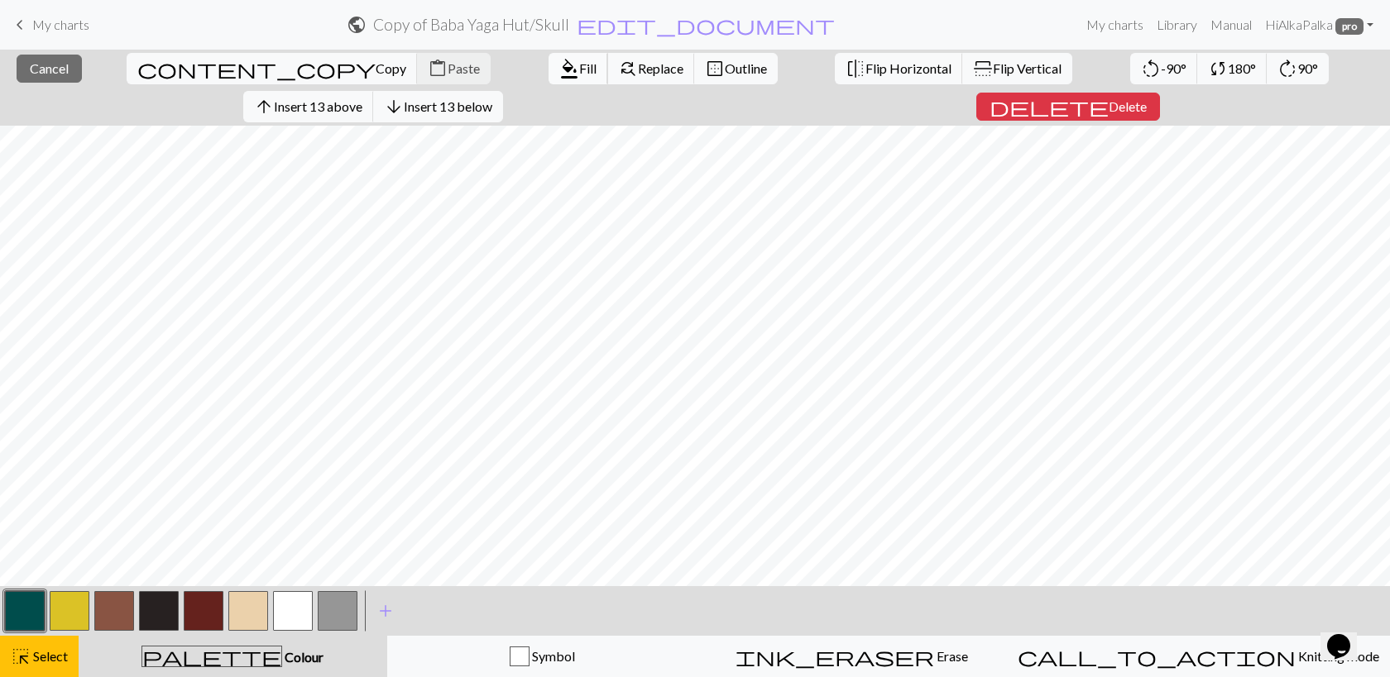
click at [579, 74] on span "Fill" at bounding box center [587, 68] width 17 height 16
click at [21, 608] on button "button" at bounding box center [25, 611] width 40 height 40
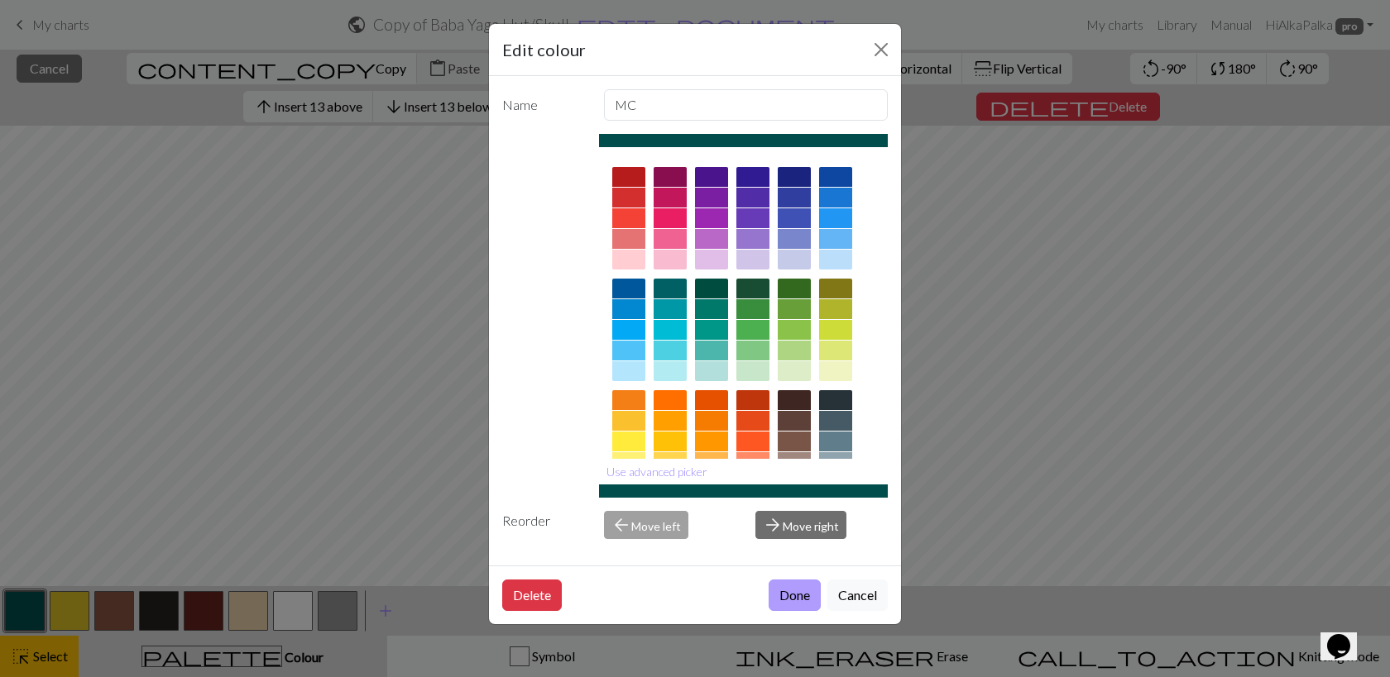
click at [782, 596] on button "Done" at bounding box center [794, 595] width 52 height 31
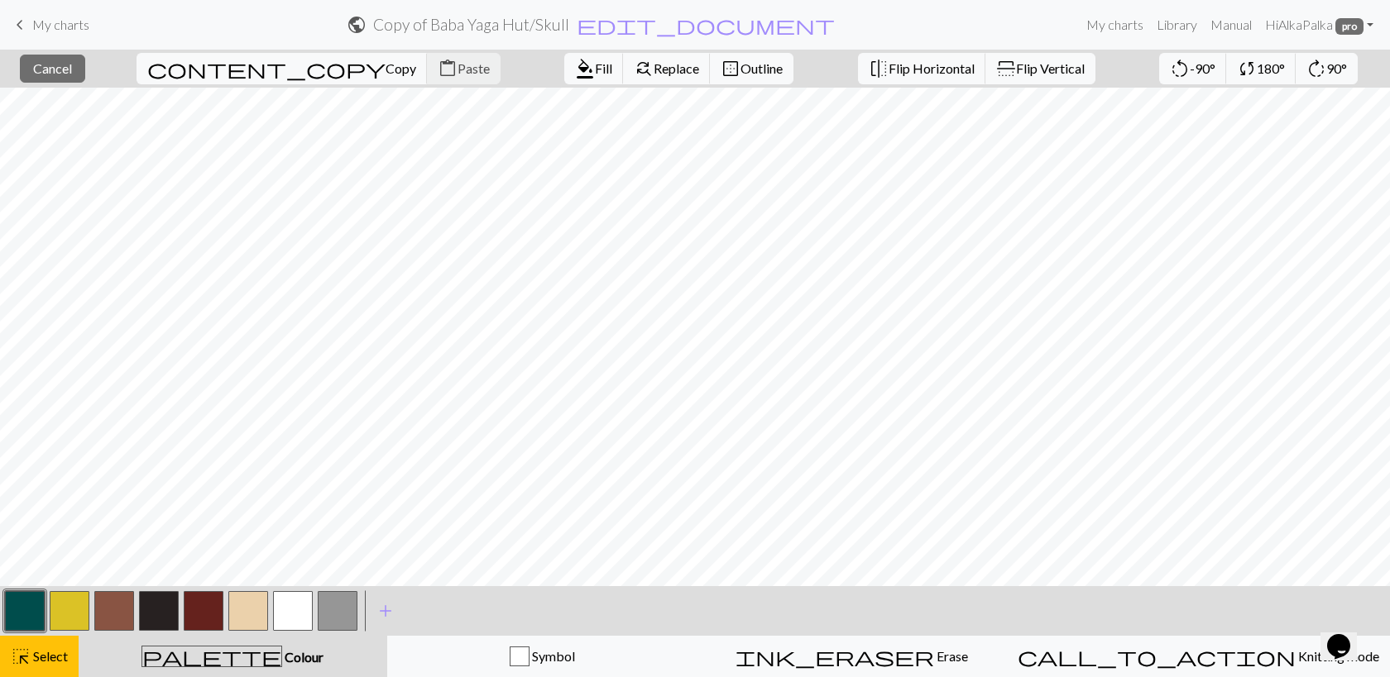
click at [36, 612] on button "button" at bounding box center [25, 611] width 40 height 40
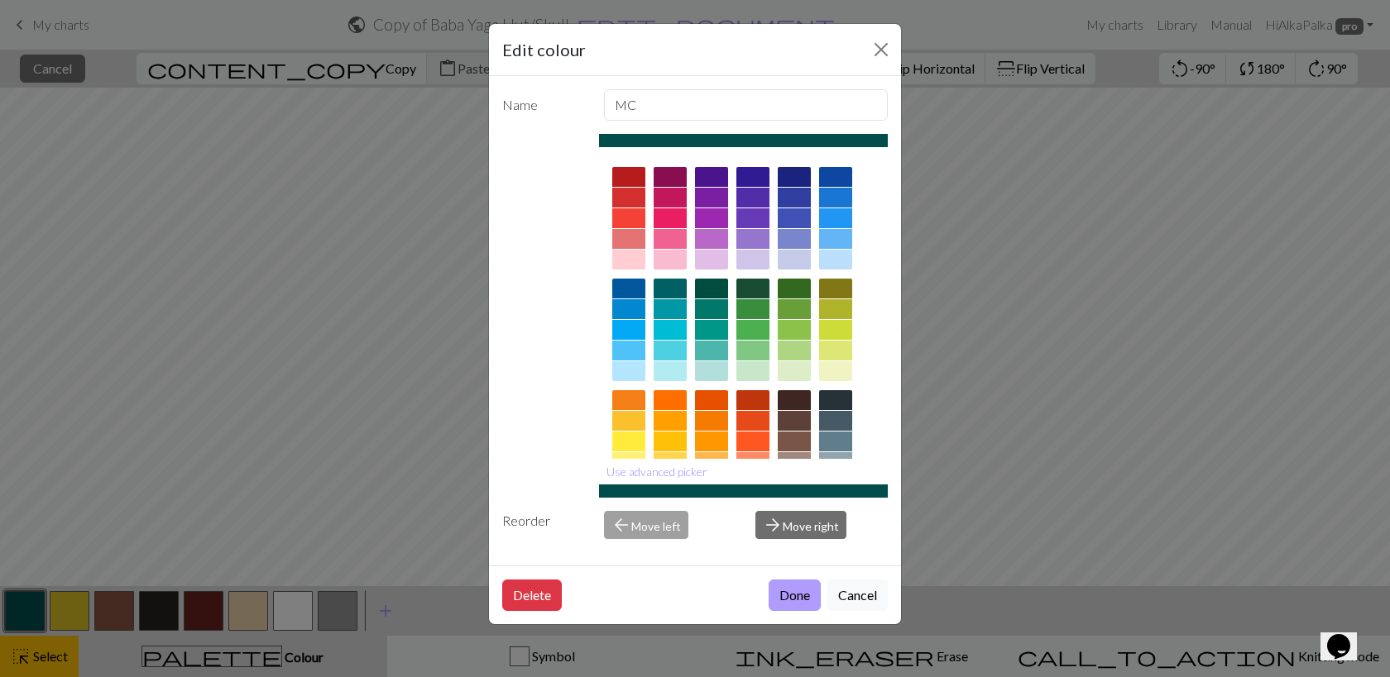
click at [794, 588] on button "Done" at bounding box center [794, 595] width 52 height 31
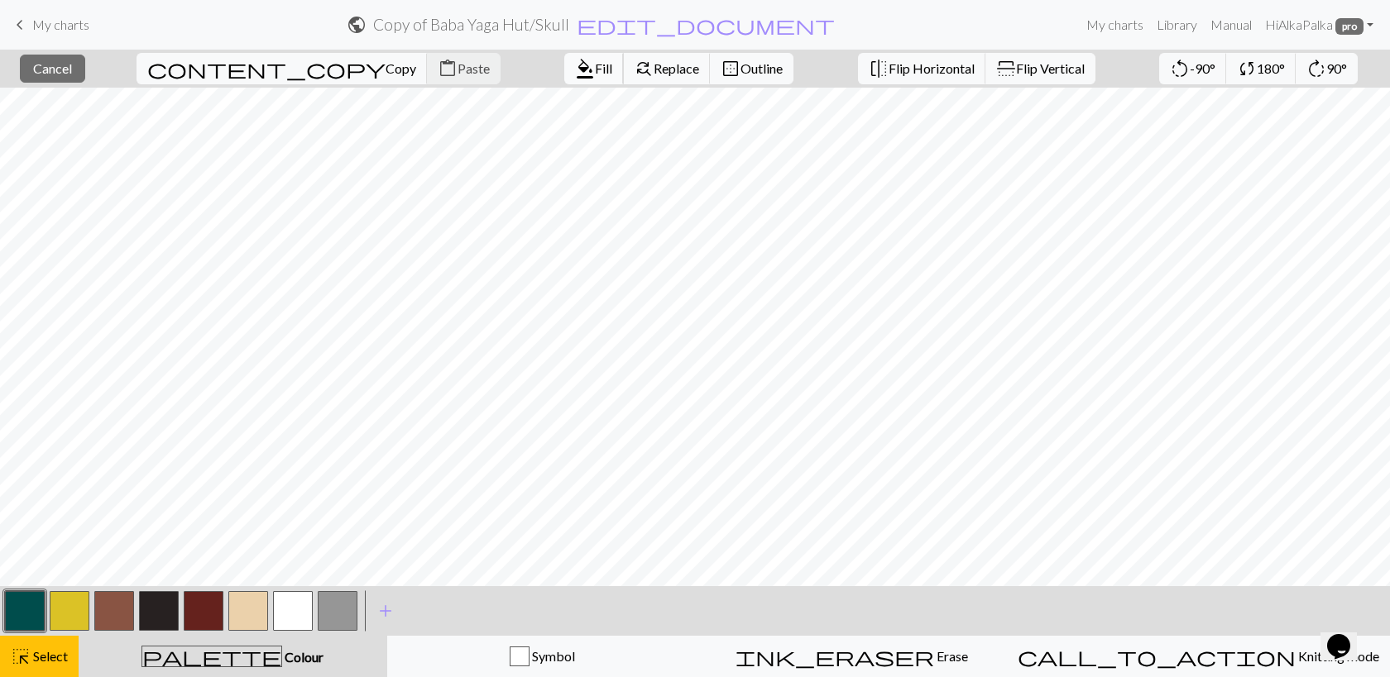
click at [595, 69] on span "Fill" at bounding box center [603, 68] width 17 height 16
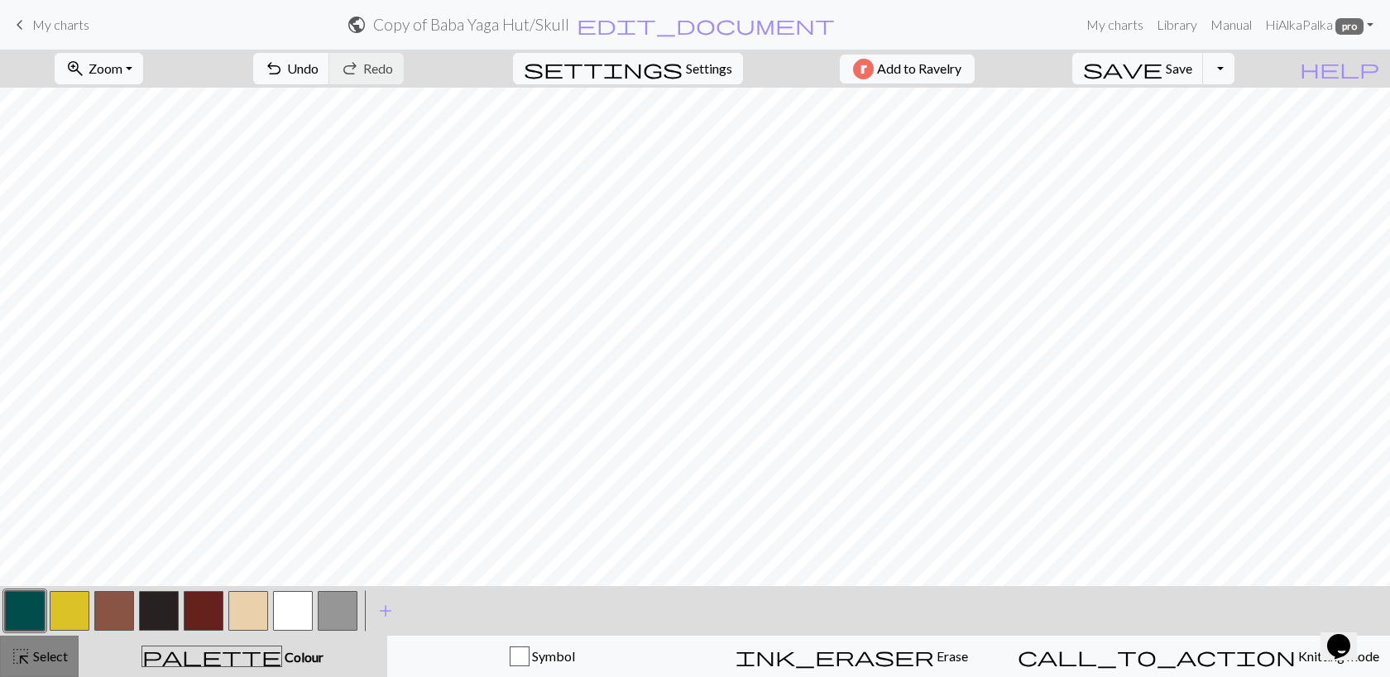
click at [44, 666] on button "highlight_alt Select Select" at bounding box center [39, 656] width 79 height 41
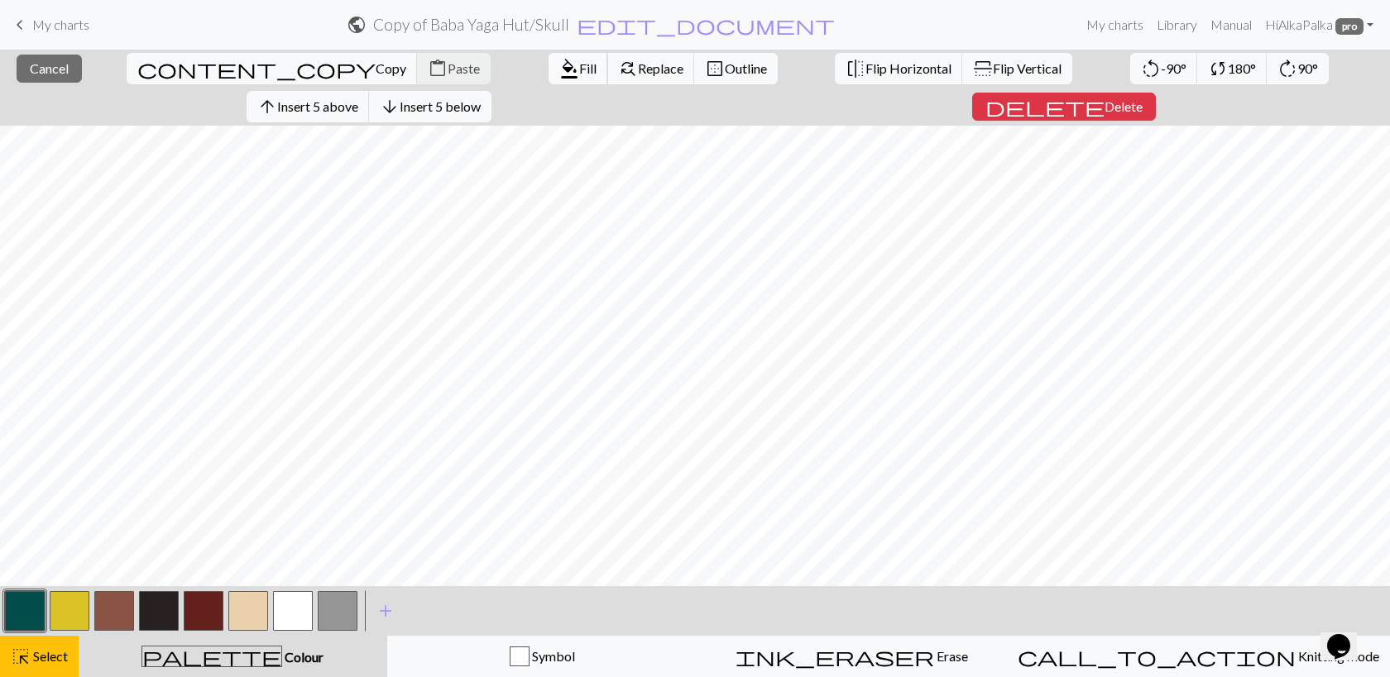
click at [579, 71] on span "Fill" at bounding box center [587, 68] width 17 height 16
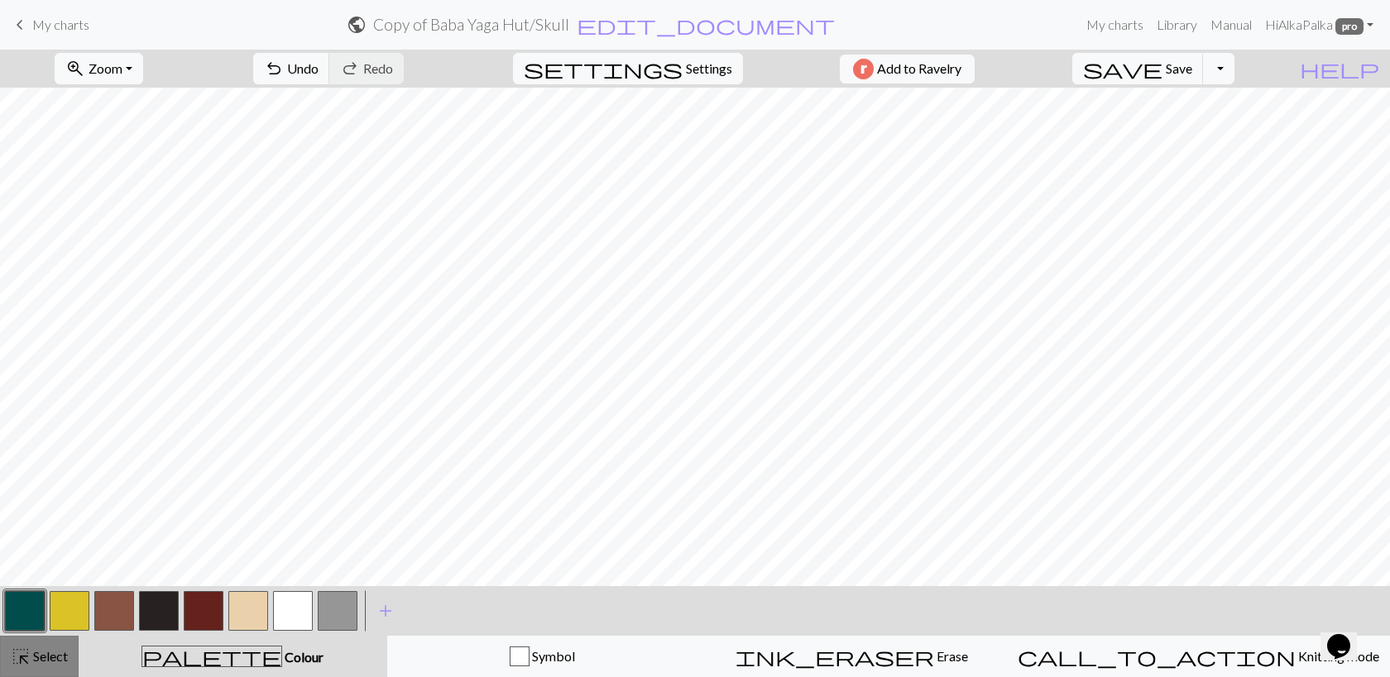
click at [41, 648] on span "Select" at bounding box center [49, 656] width 37 height 16
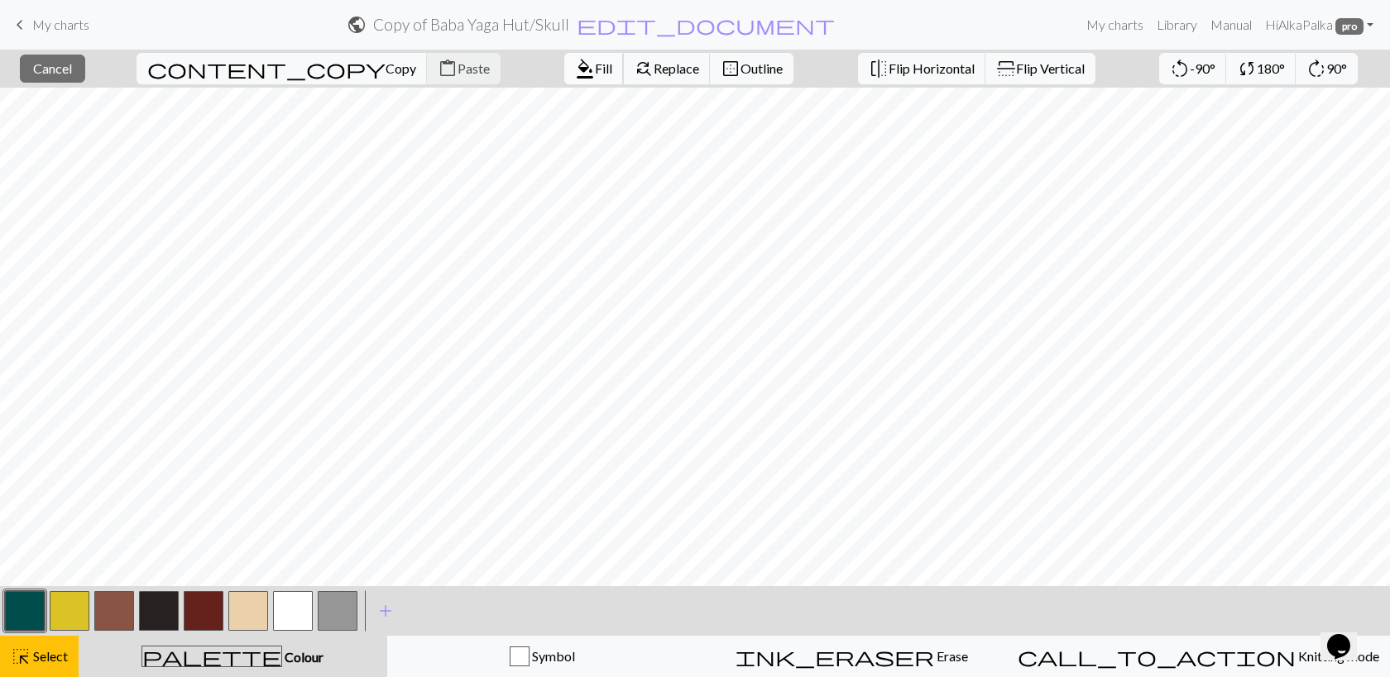
click at [575, 64] on span "format_color_fill" at bounding box center [585, 68] width 20 height 23
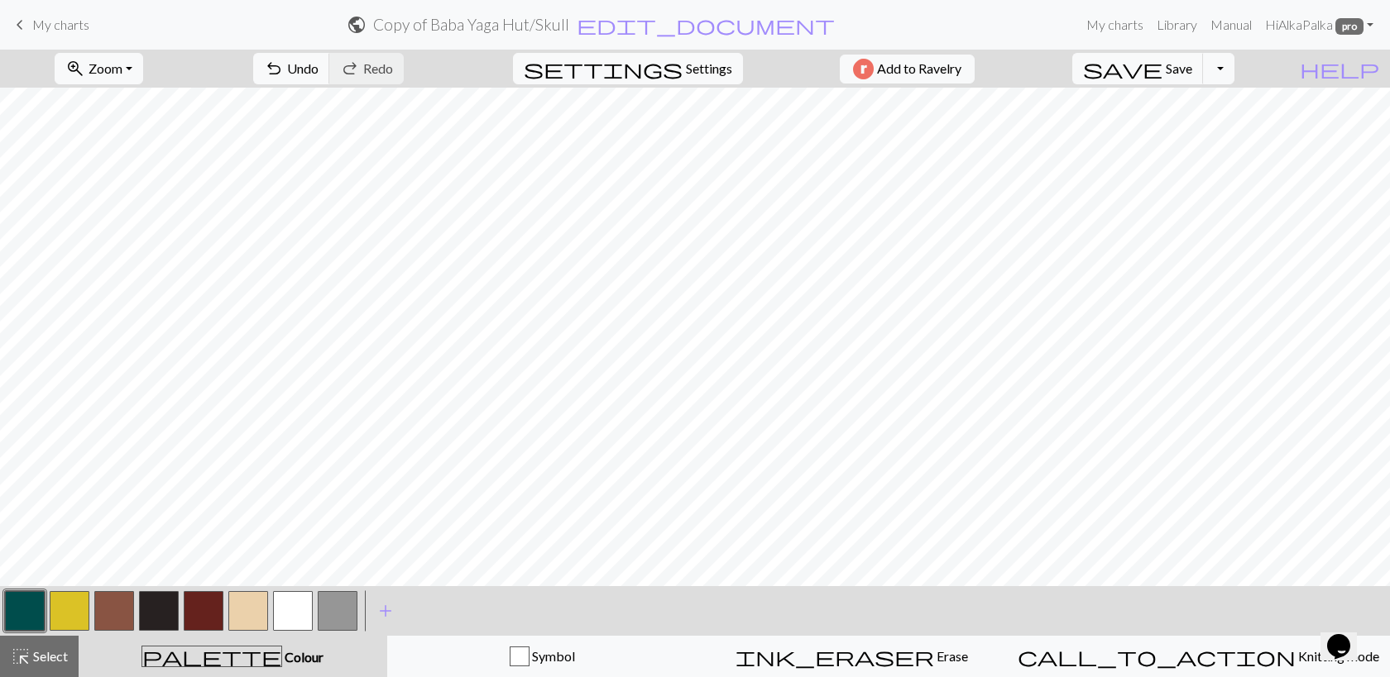
click at [295, 619] on button "button" at bounding box center [293, 611] width 40 height 40
click at [60, 663] on span "Select" at bounding box center [49, 656] width 37 height 16
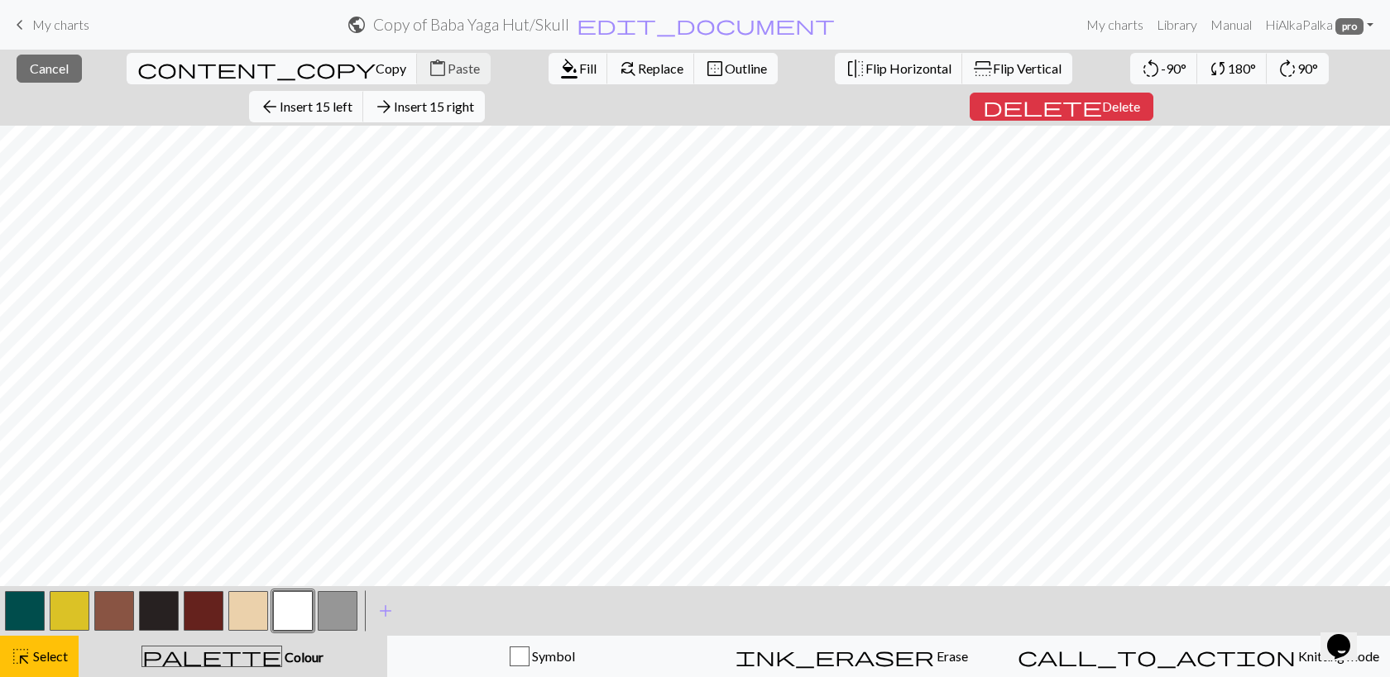
click at [474, 98] on span "Insert 15 right" at bounding box center [434, 106] width 80 height 16
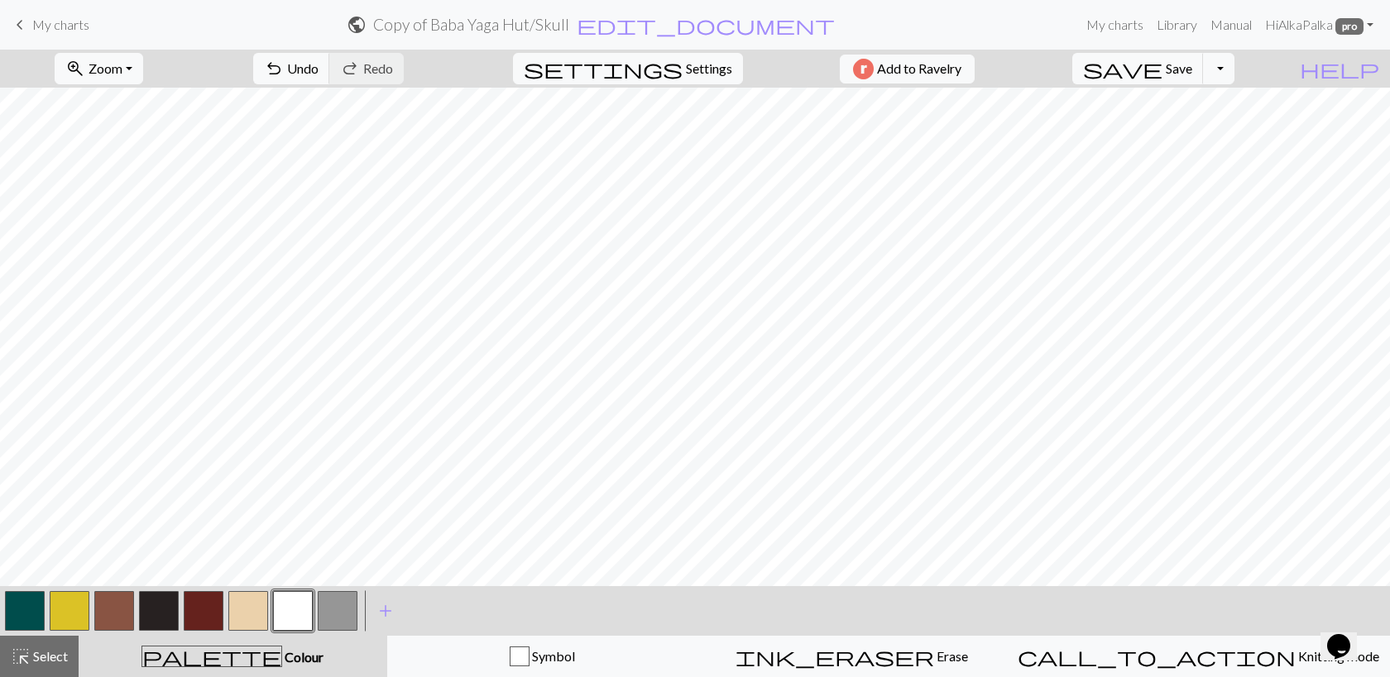
click at [119, 615] on button "button" at bounding box center [114, 611] width 40 height 40
click at [50, 660] on span "Select" at bounding box center [49, 656] width 37 height 16
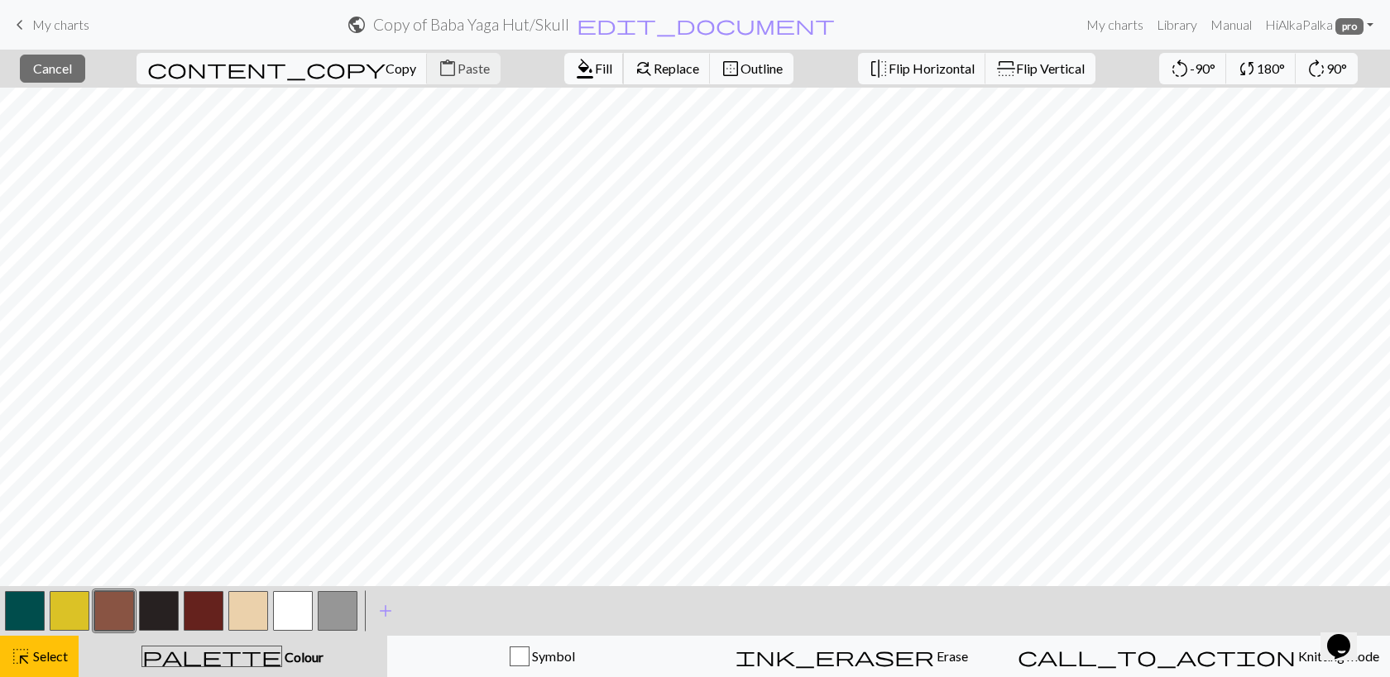
click at [575, 79] on span "format_color_fill" at bounding box center [585, 68] width 20 height 23
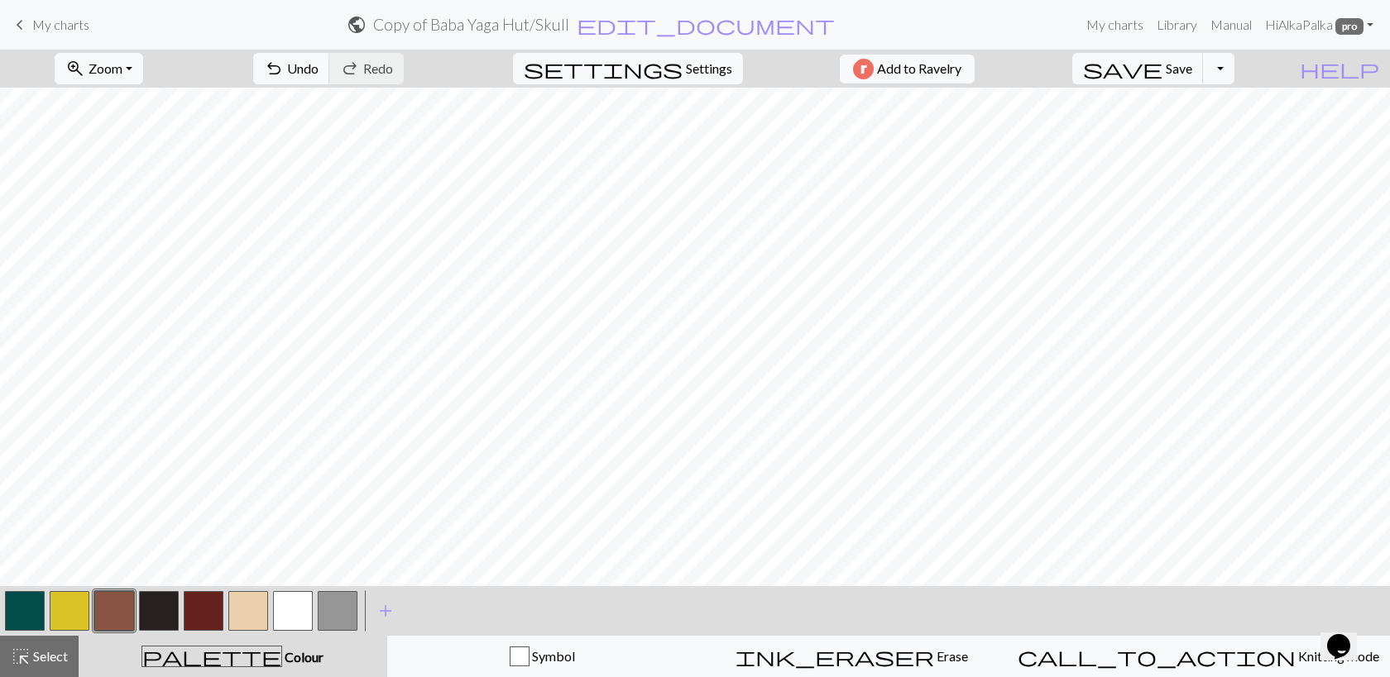
click at [294, 610] on button "button" at bounding box center [293, 611] width 40 height 40
click at [686, 69] on span "Settings" at bounding box center [709, 69] width 46 height 20
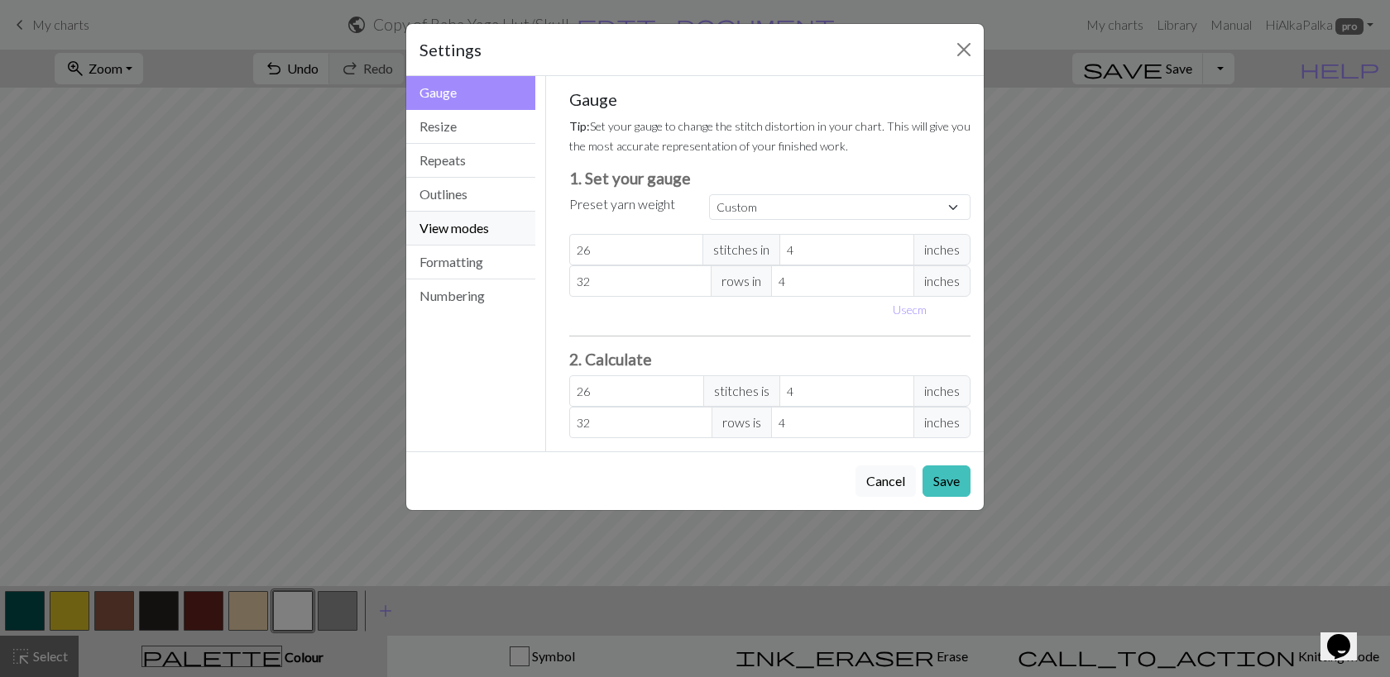
click at [466, 230] on button "View modes" at bounding box center [470, 229] width 129 height 34
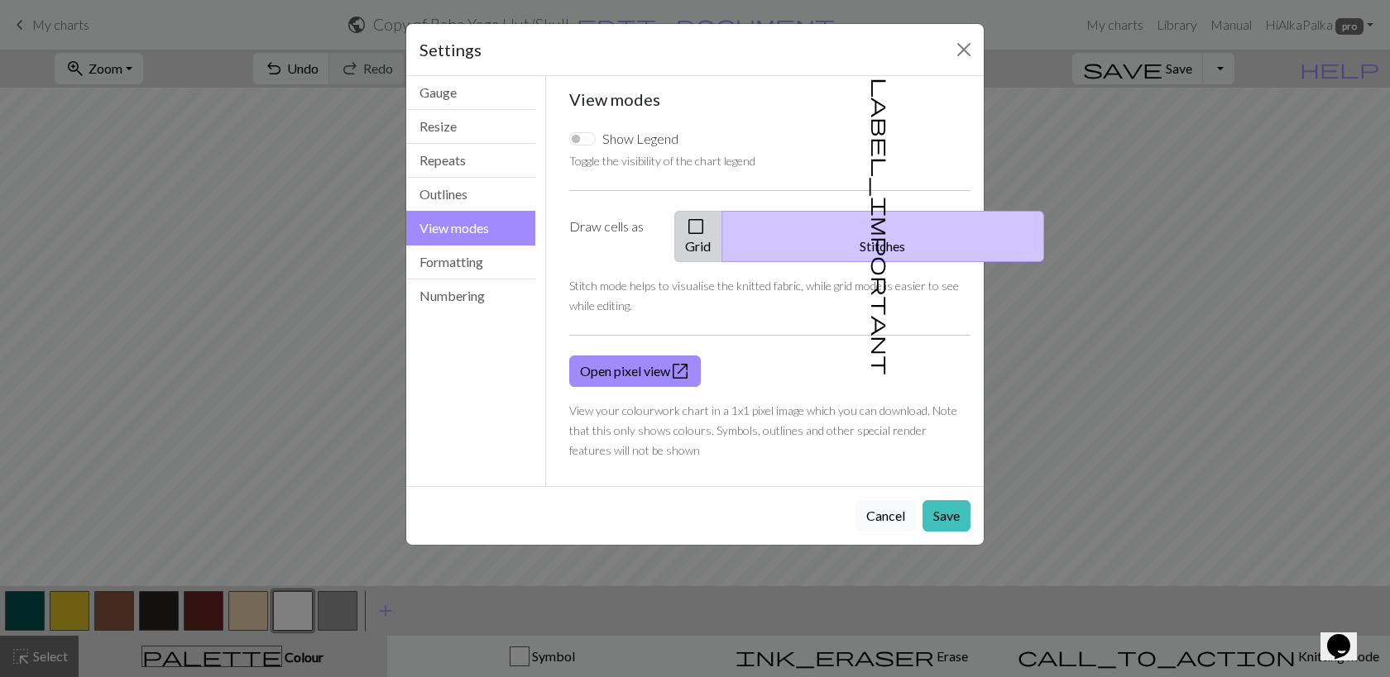
click at [722, 232] on button "check_box_outline_blank Grid" at bounding box center [698, 236] width 48 height 51
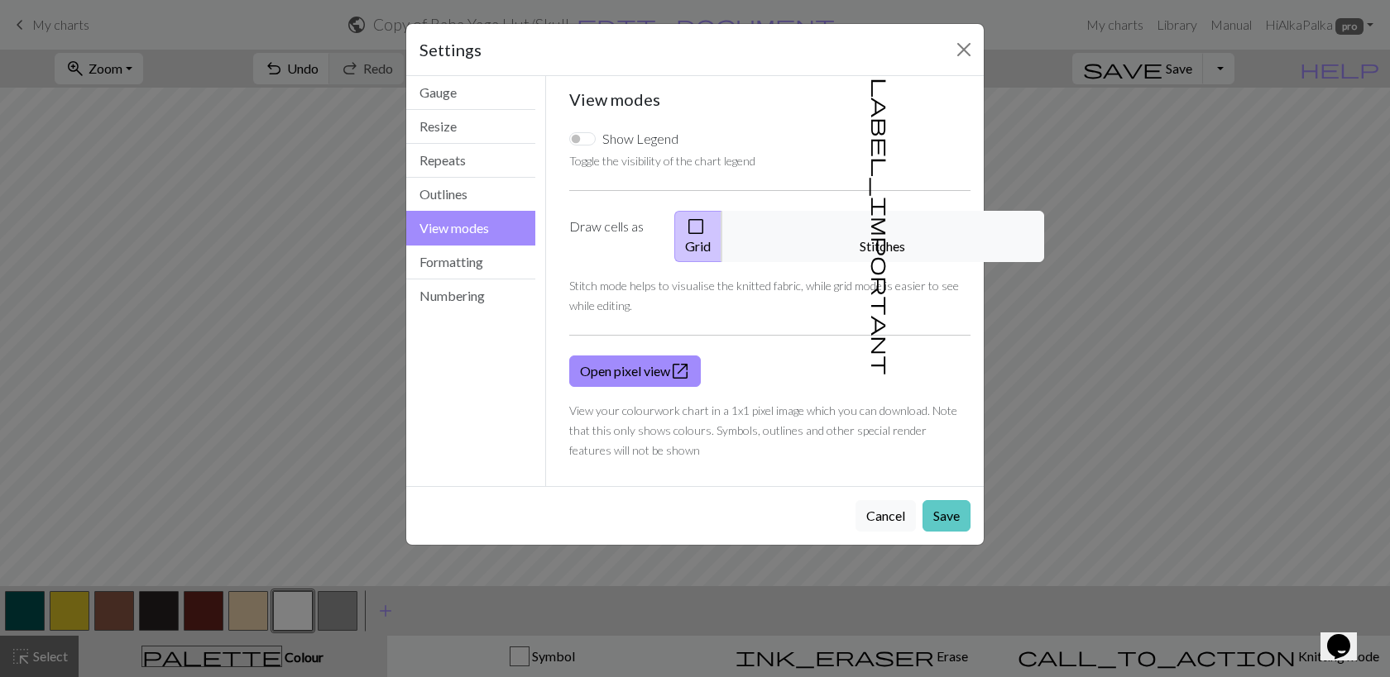
click at [950, 500] on button "Save" at bounding box center [946, 515] width 48 height 31
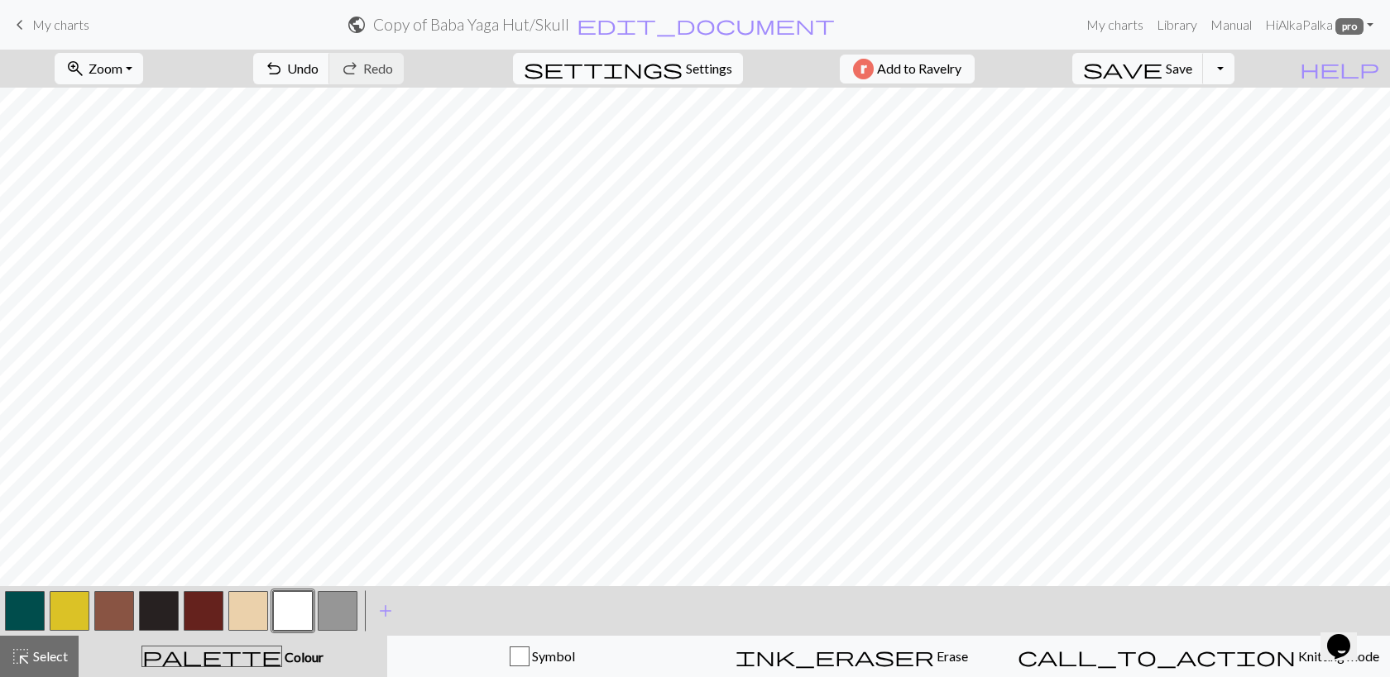
click at [691, 72] on span "Settings" at bounding box center [709, 69] width 46 height 20
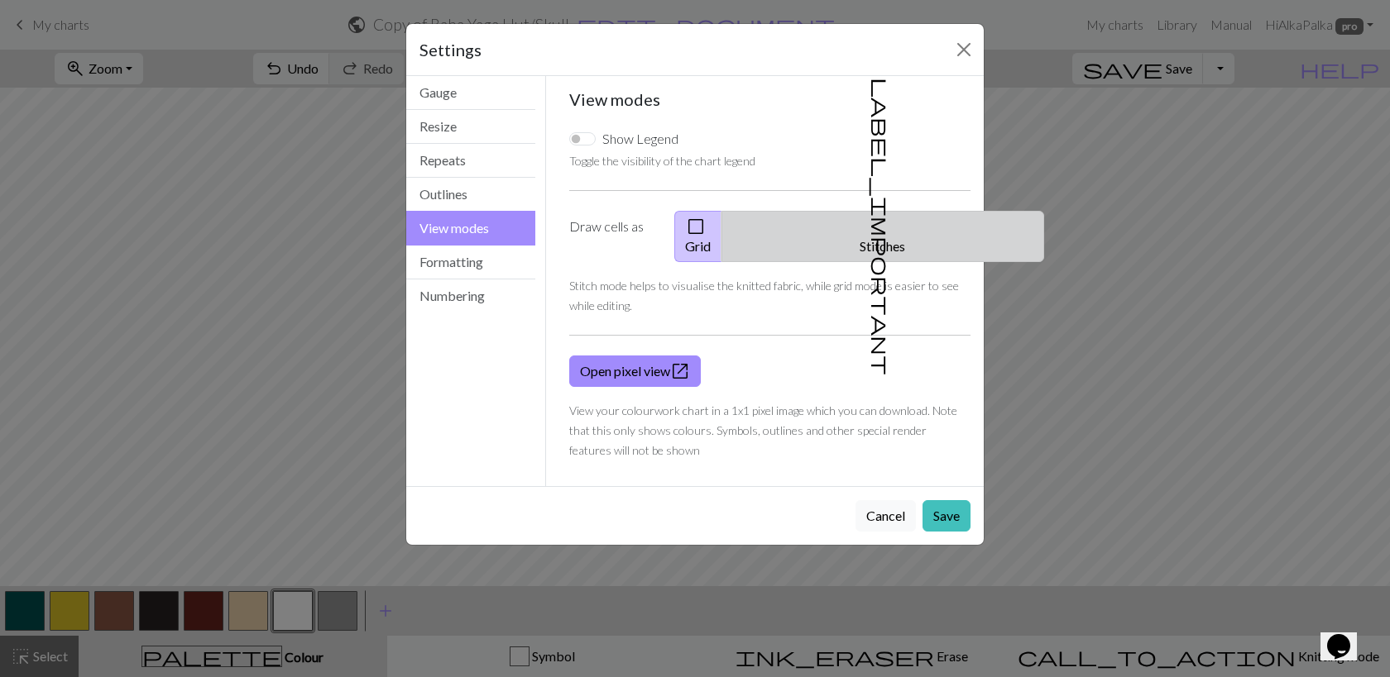
click at [911, 233] on button "label_important Stitches" at bounding box center [882, 236] width 323 height 51
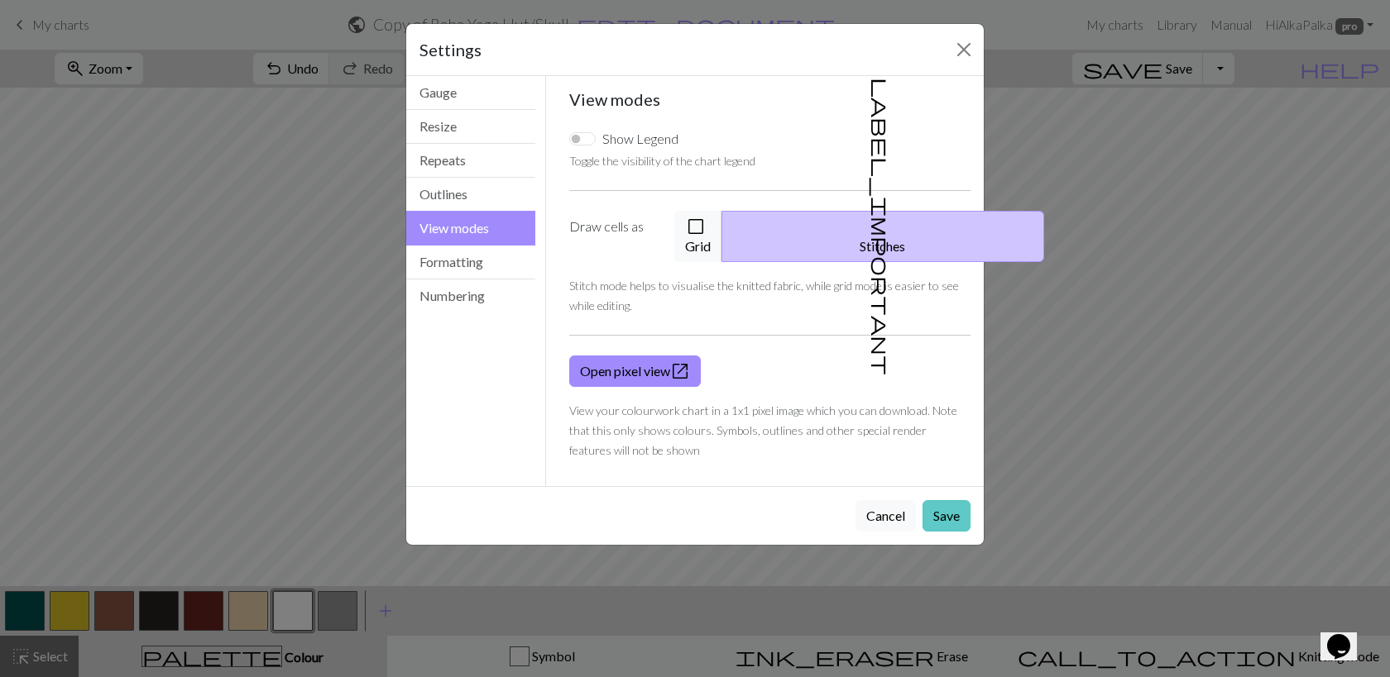
click at [947, 500] on button "Save" at bounding box center [946, 515] width 48 height 31
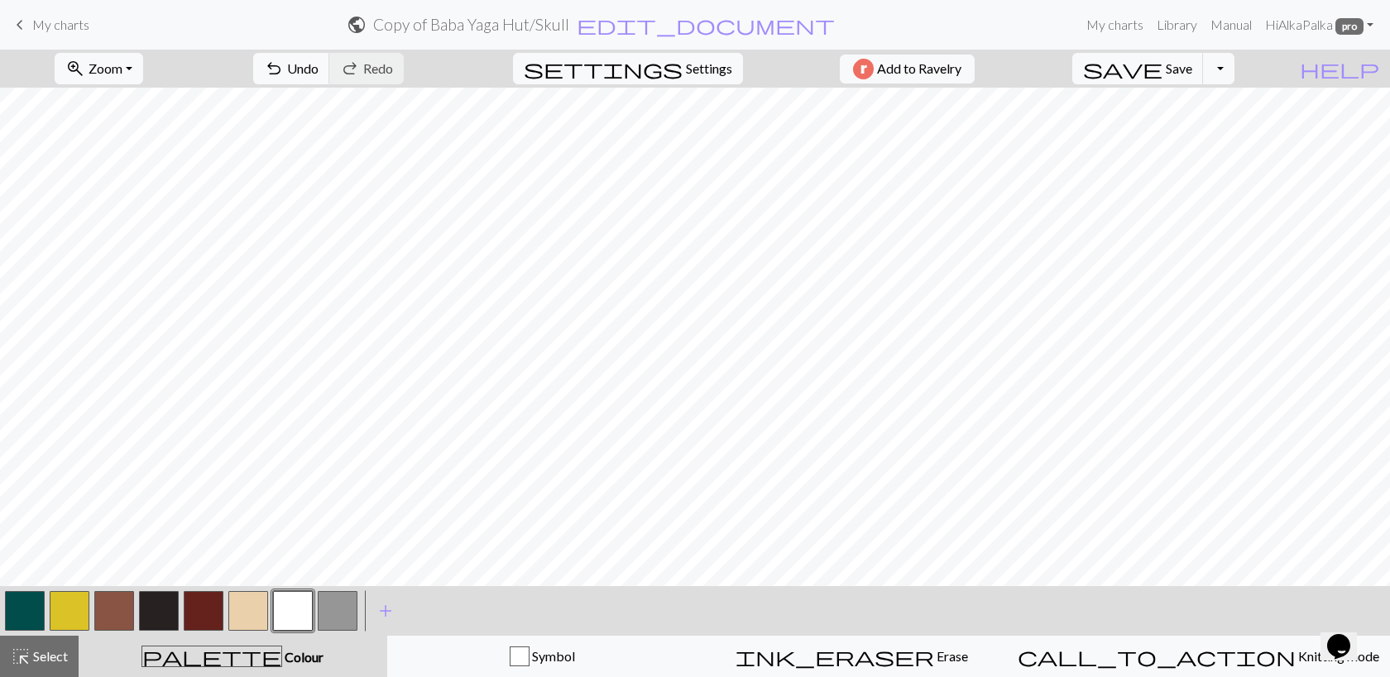
click at [111, 610] on button "button" at bounding box center [114, 611] width 40 height 40
click at [304, 613] on button "button" at bounding box center [293, 611] width 40 height 40
click at [41, 661] on span "Select" at bounding box center [49, 656] width 37 height 16
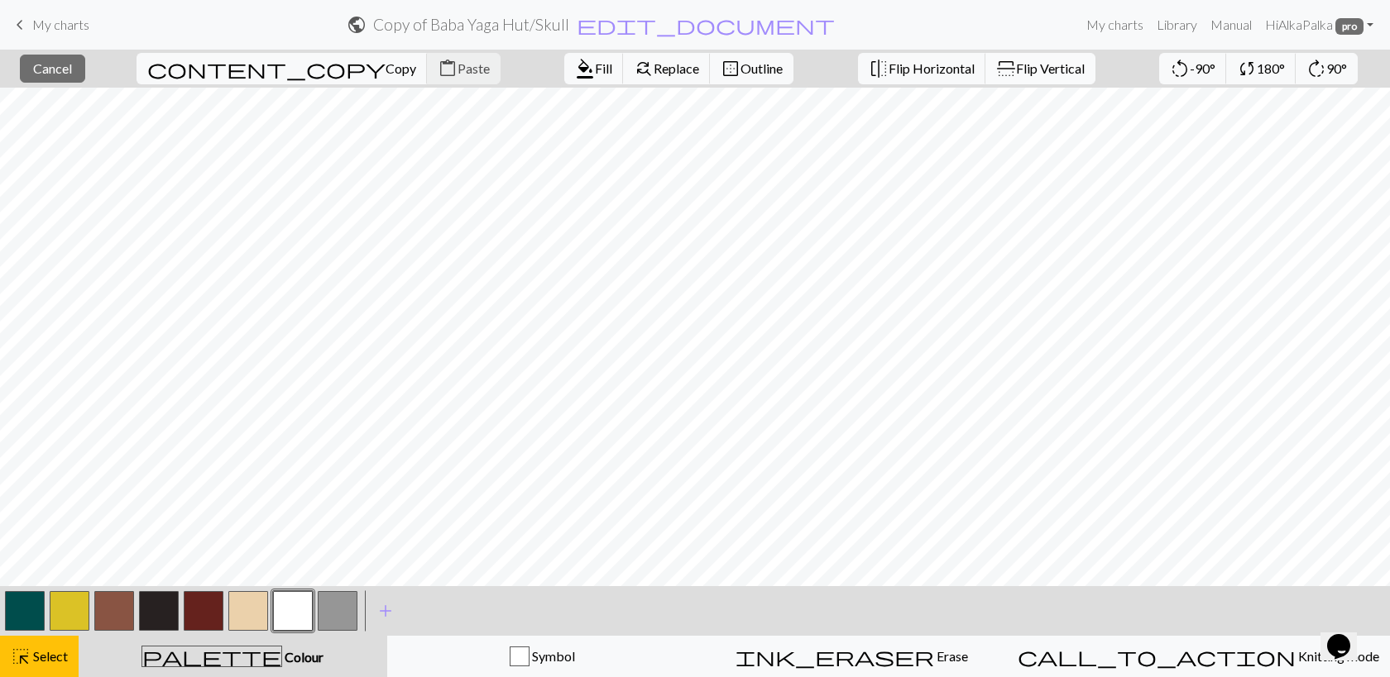
click at [1016, 74] on span "Flip Vertical" at bounding box center [1050, 68] width 69 height 16
click at [295, 615] on button "button" at bounding box center [293, 611] width 40 height 40
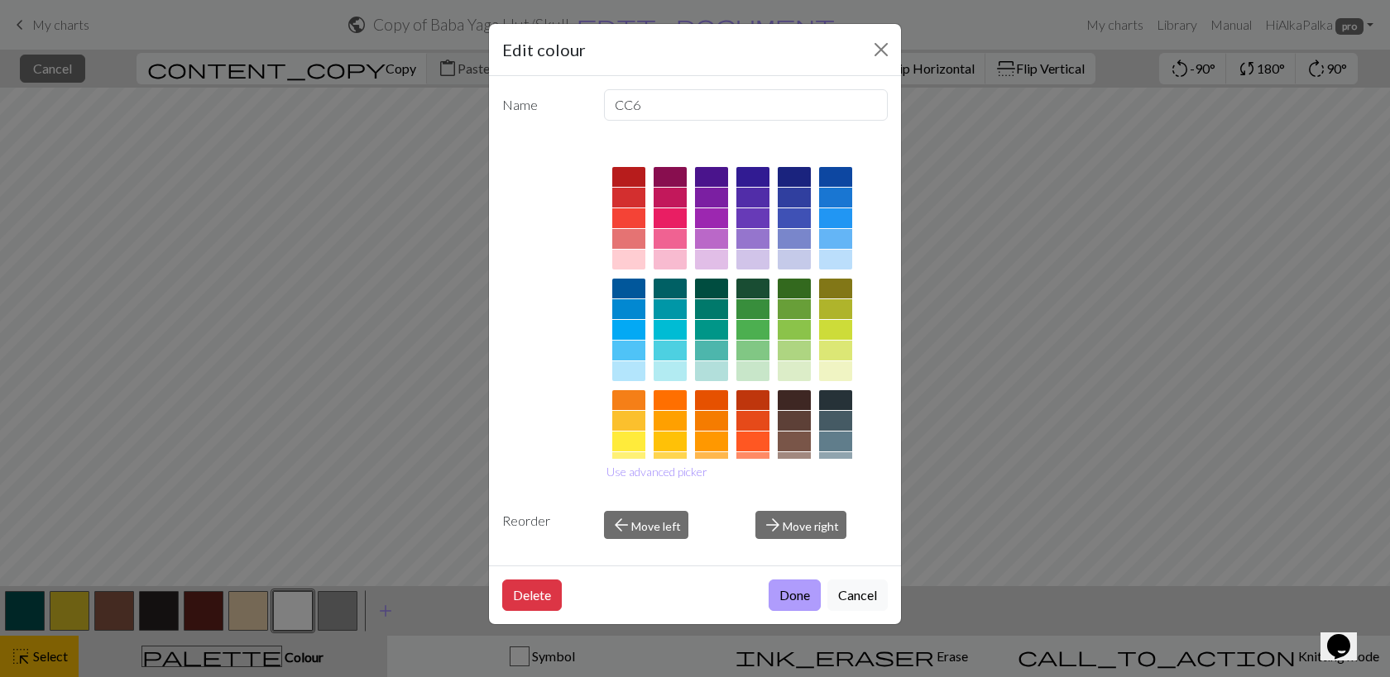
click at [779, 590] on button "Done" at bounding box center [794, 595] width 52 height 31
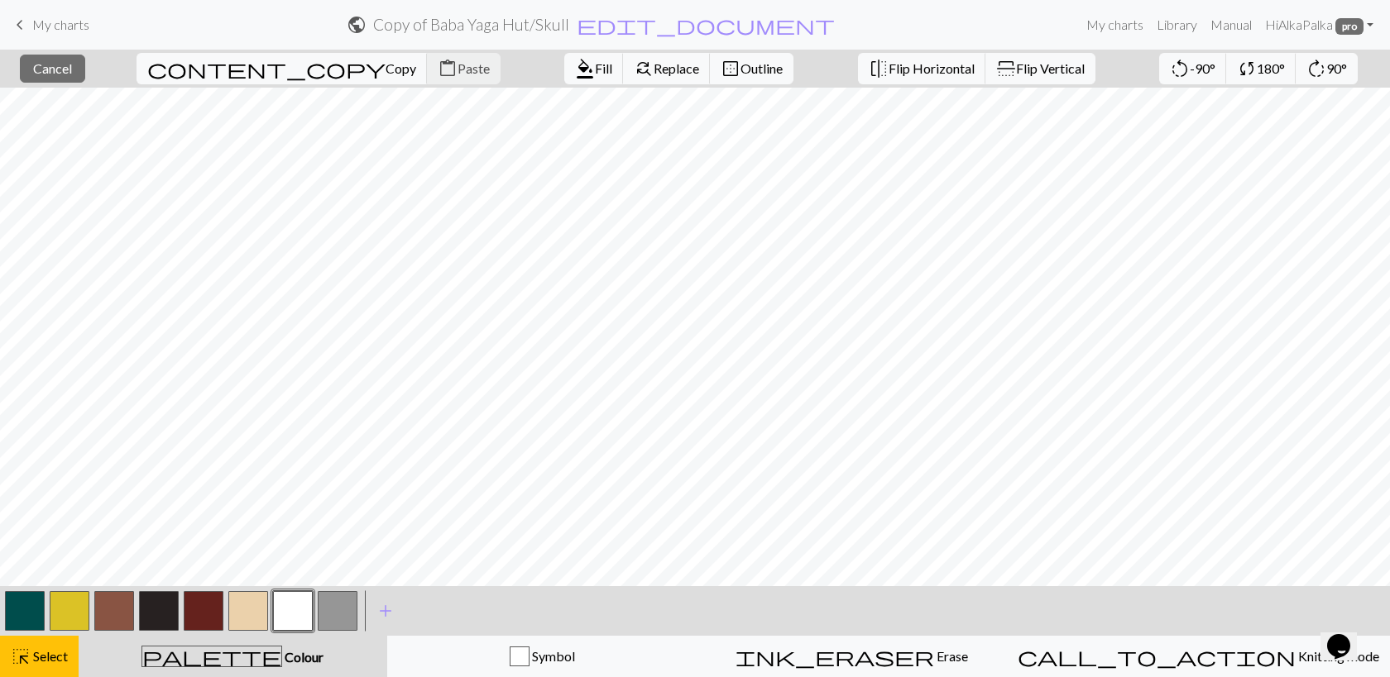
click at [281, 624] on button "button" at bounding box center [293, 611] width 40 height 40
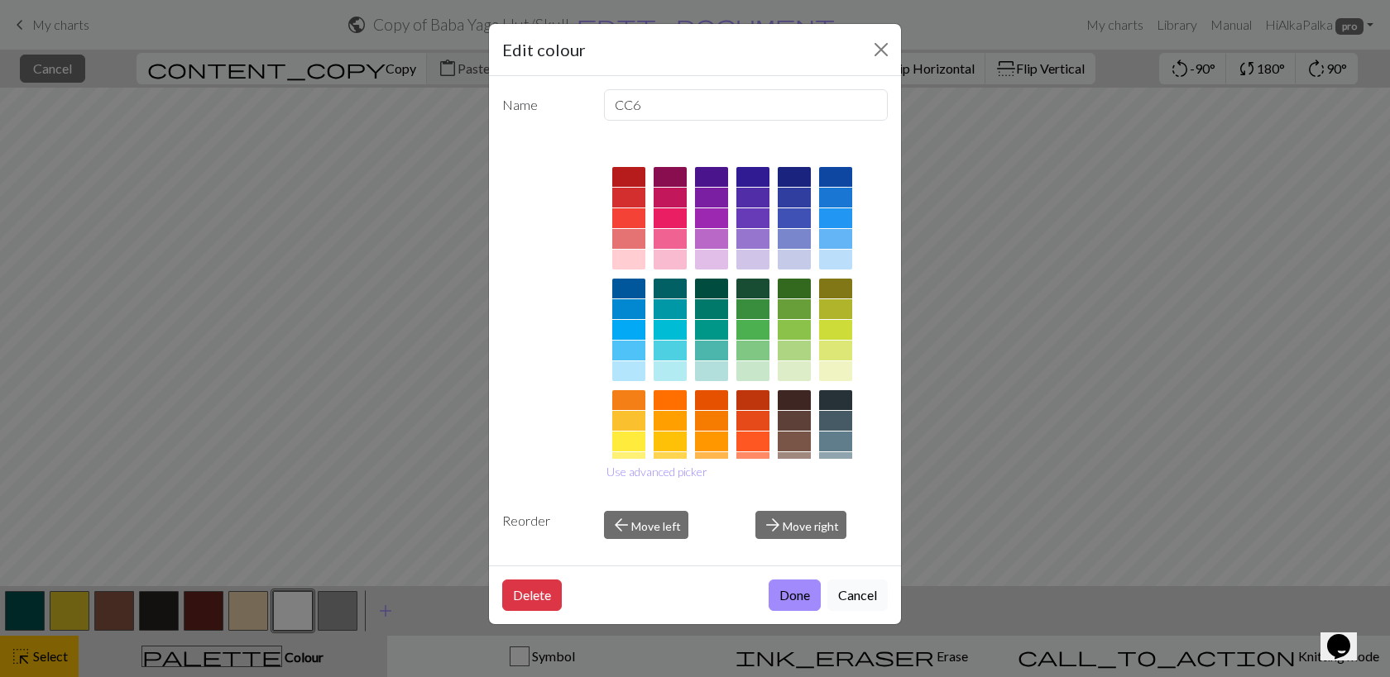
click at [863, 586] on button "Cancel" at bounding box center [857, 595] width 60 height 31
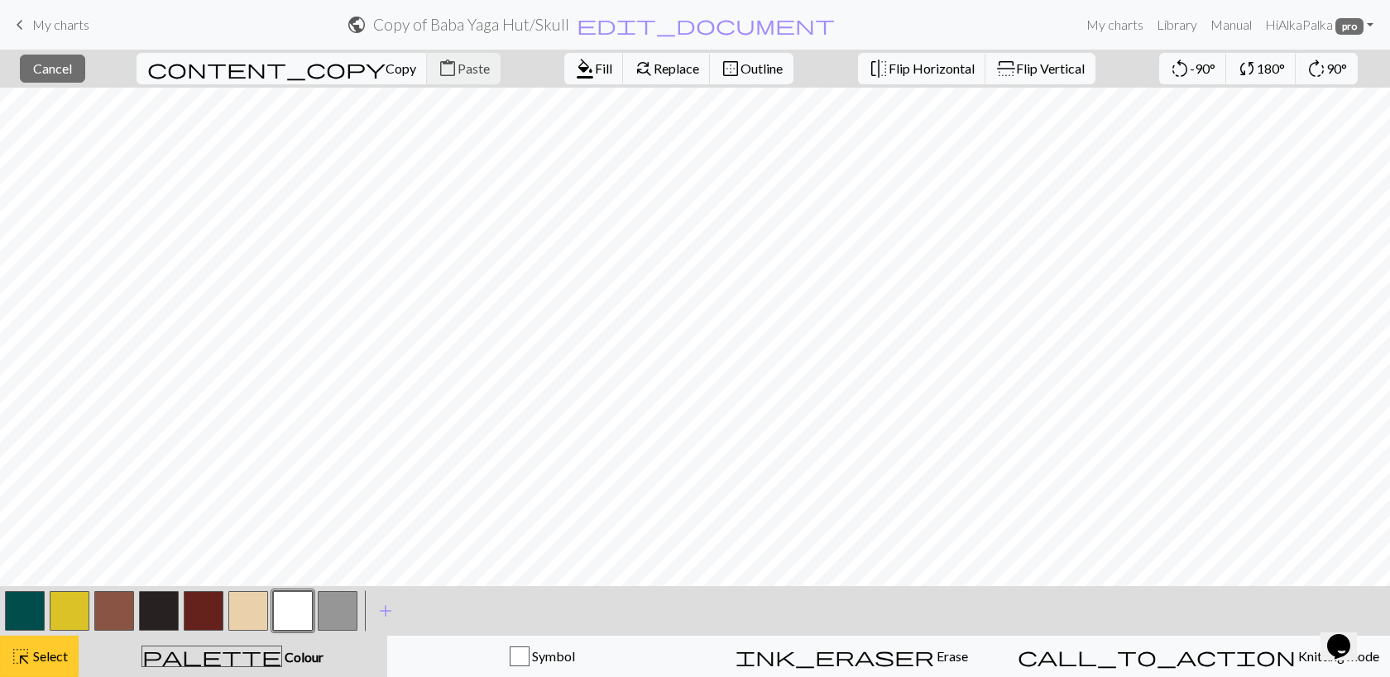
click at [20, 665] on span "highlight_alt" at bounding box center [21, 656] width 20 height 23
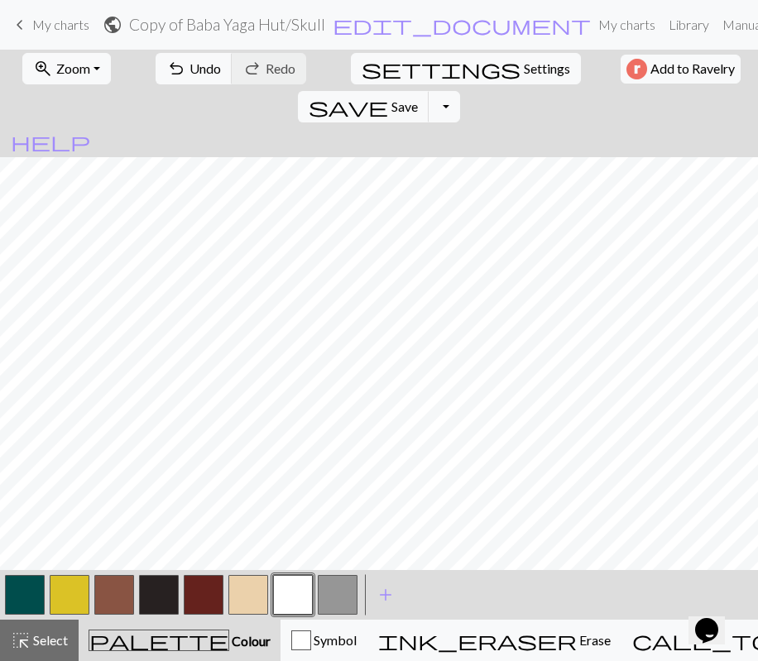
click at [295, 595] on button "button" at bounding box center [293, 595] width 40 height 40
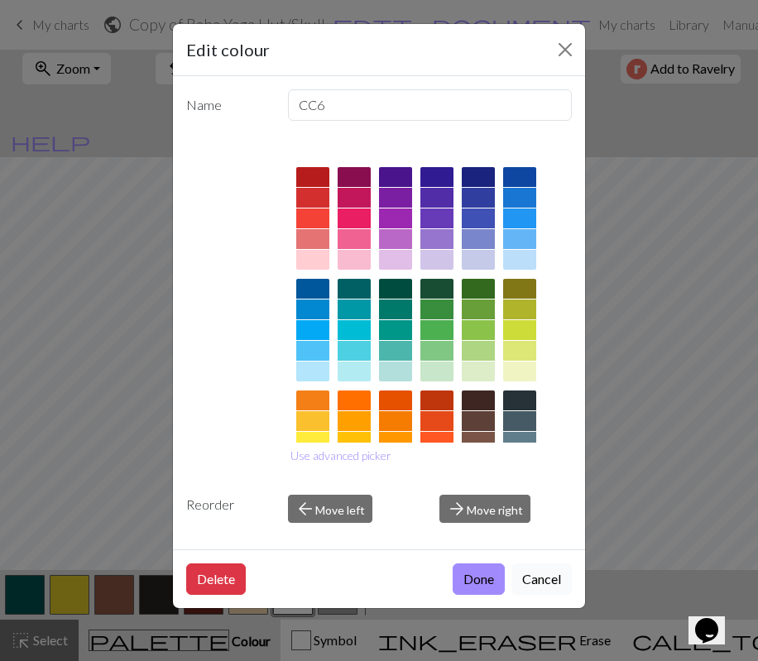
click at [538, 585] on button "Cancel" at bounding box center [541, 578] width 60 height 31
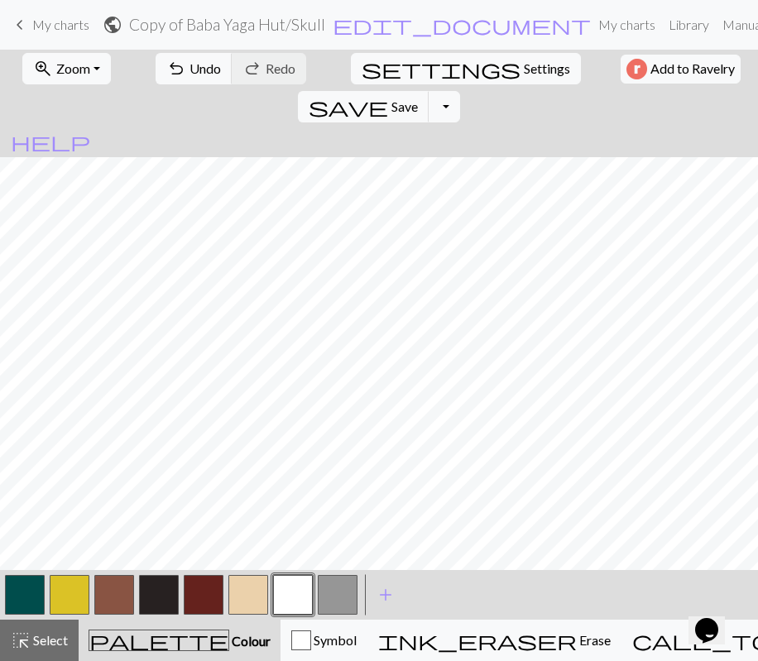
click at [168, 588] on button "button" at bounding box center [159, 595] width 40 height 40
click at [213, 587] on button "button" at bounding box center [204, 595] width 40 height 40
click at [124, 600] on button "button" at bounding box center [114, 595] width 40 height 40
click at [299, 586] on button "button" at bounding box center [293, 595] width 40 height 40
click at [65, 643] on span "Select" at bounding box center [49, 640] width 37 height 16
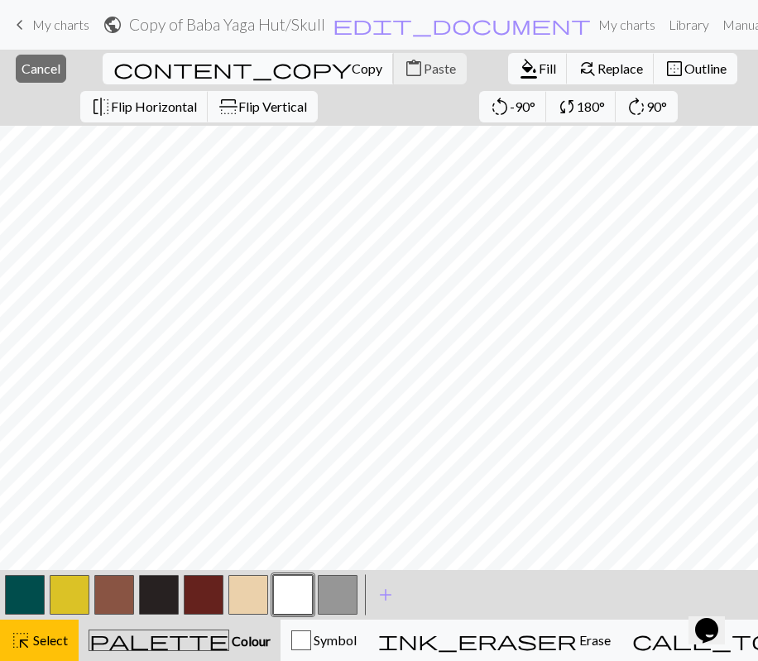
click at [352, 74] on span "Copy" at bounding box center [367, 68] width 31 height 16
click at [423, 67] on span "Paste" at bounding box center [439, 68] width 32 height 16
click at [102, 596] on button "button" at bounding box center [114, 595] width 40 height 40
click at [121, 587] on button "button" at bounding box center [114, 595] width 40 height 40
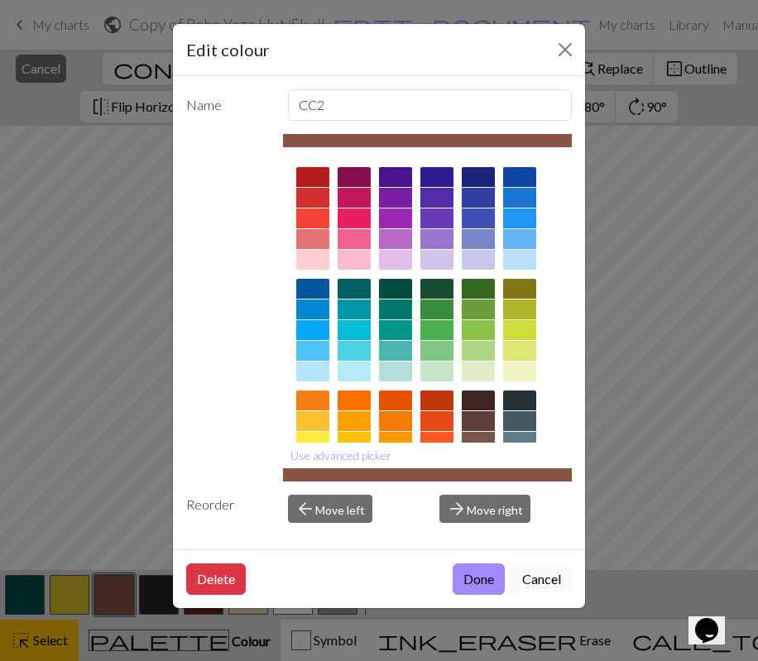
click at [532, 576] on button "Cancel" at bounding box center [541, 578] width 60 height 31
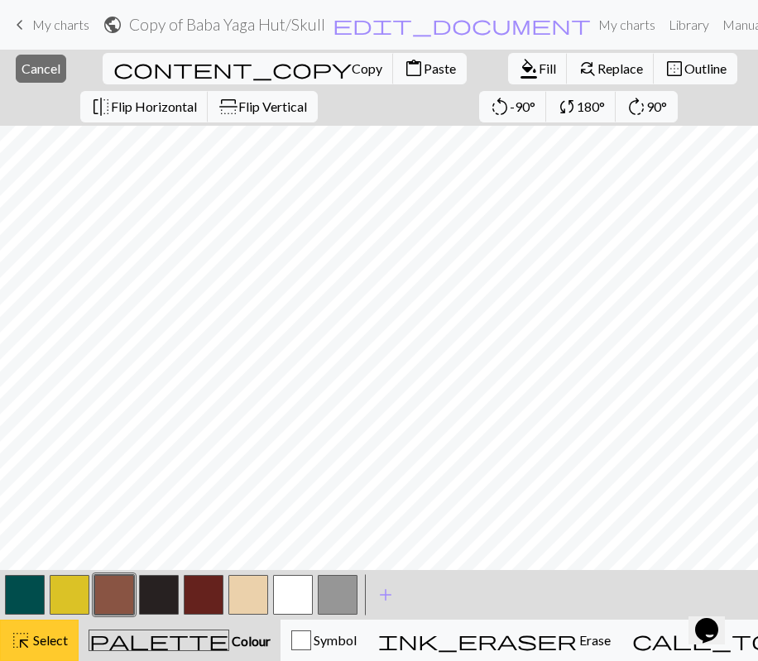
click at [14, 637] on span "highlight_alt" at bounding box center [21, 640] width 20 height 23
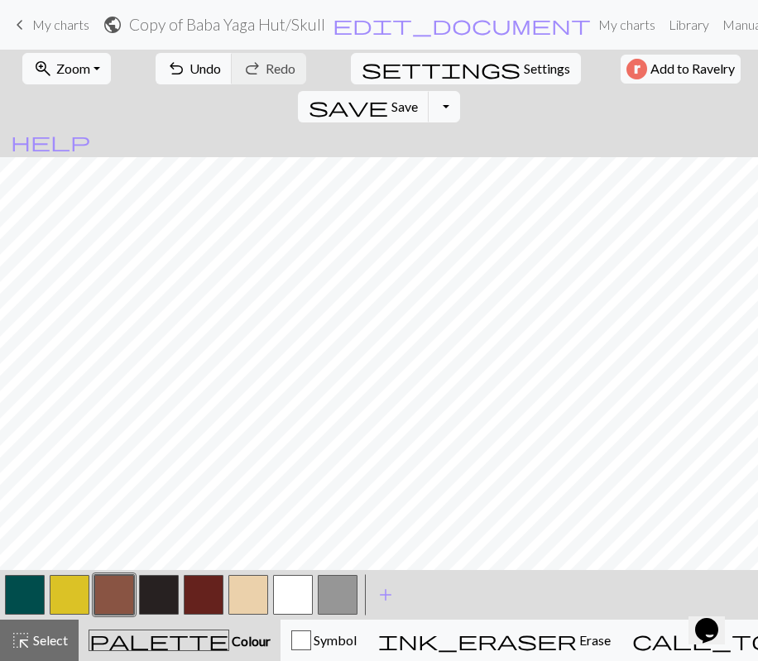
click at [299, 591] on button "button" at bounding box center [293, 595] width 40 height 40
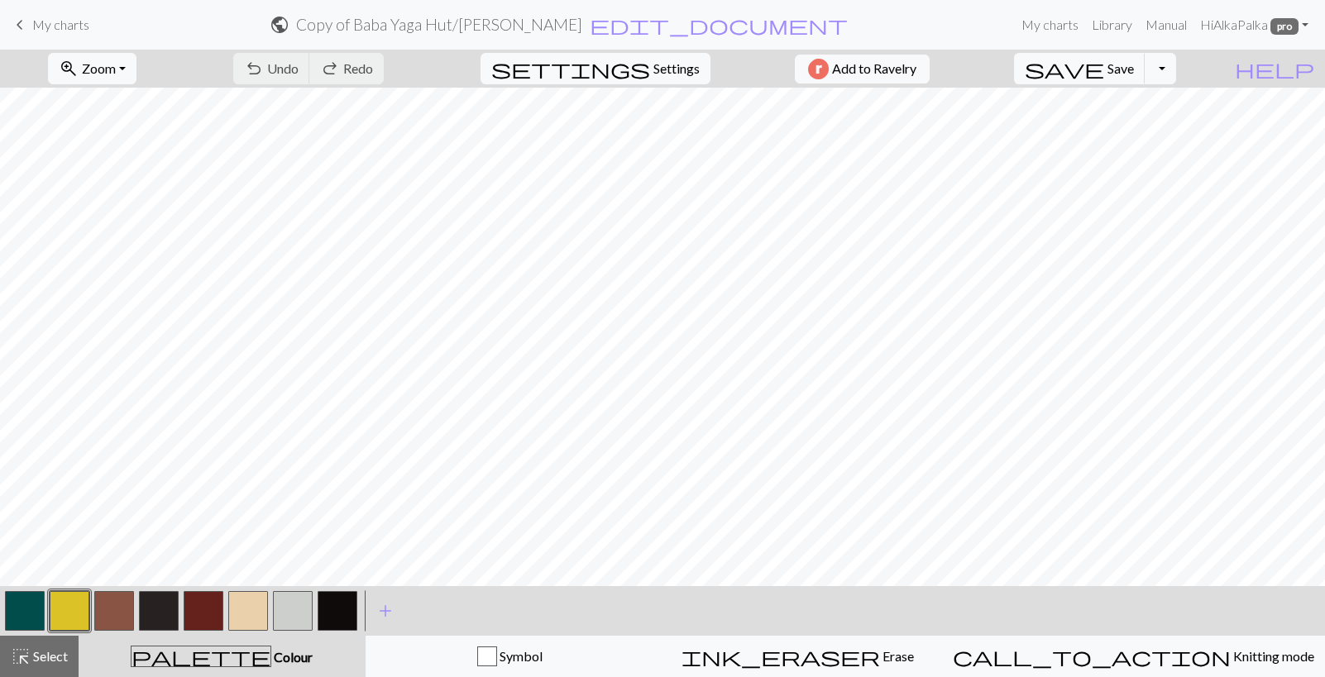
click at [582, 28] on h2 "Copy of [PERSON_NAME] / [PERSON_NAME]" at bounding box center [439, 24] width 286 height 19
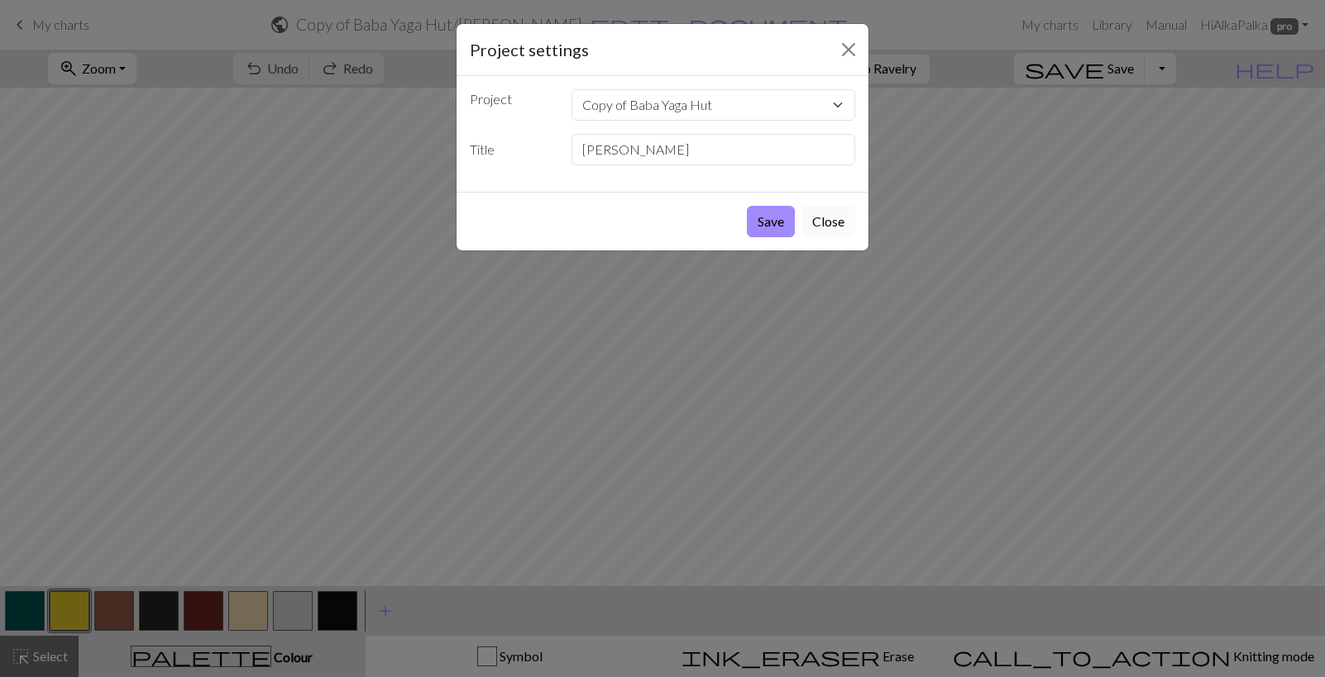
click at [832, 221] on button "Close" at bounding box center [828, 221] width 54 height 31
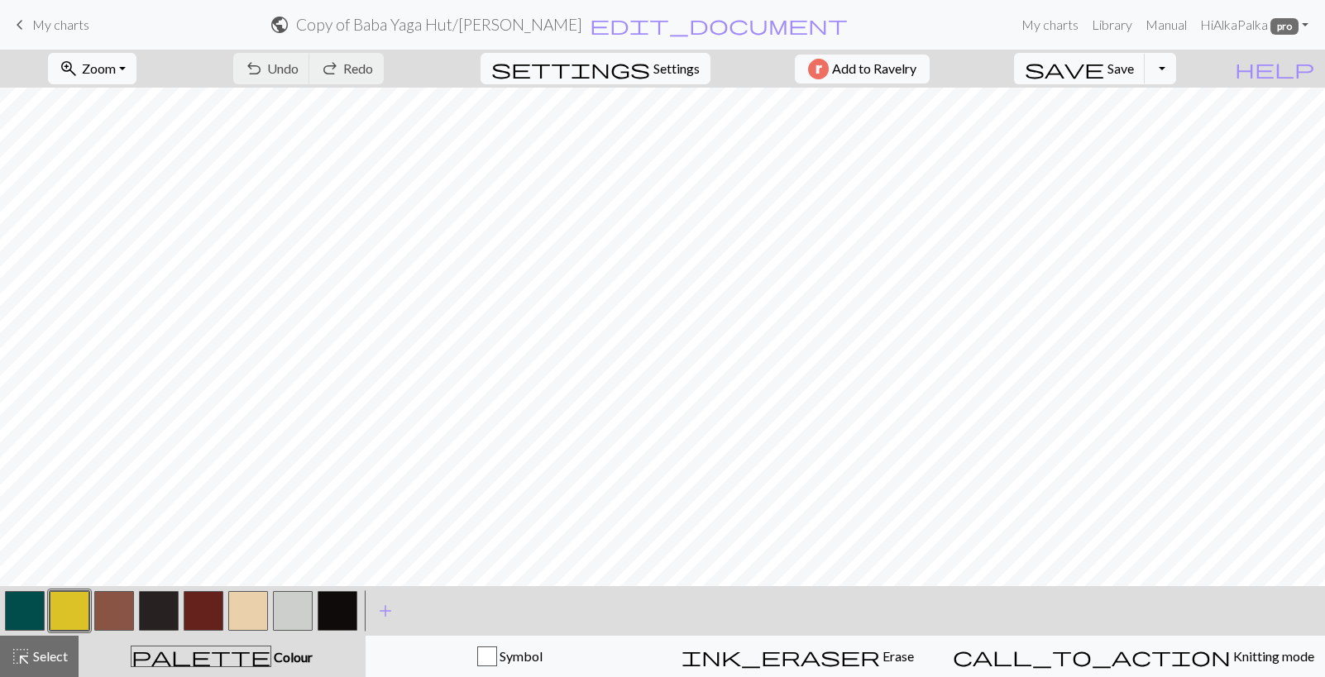
click at [76, 28] on span "My charts" at bounding box center [60, 25] width 57 height 16
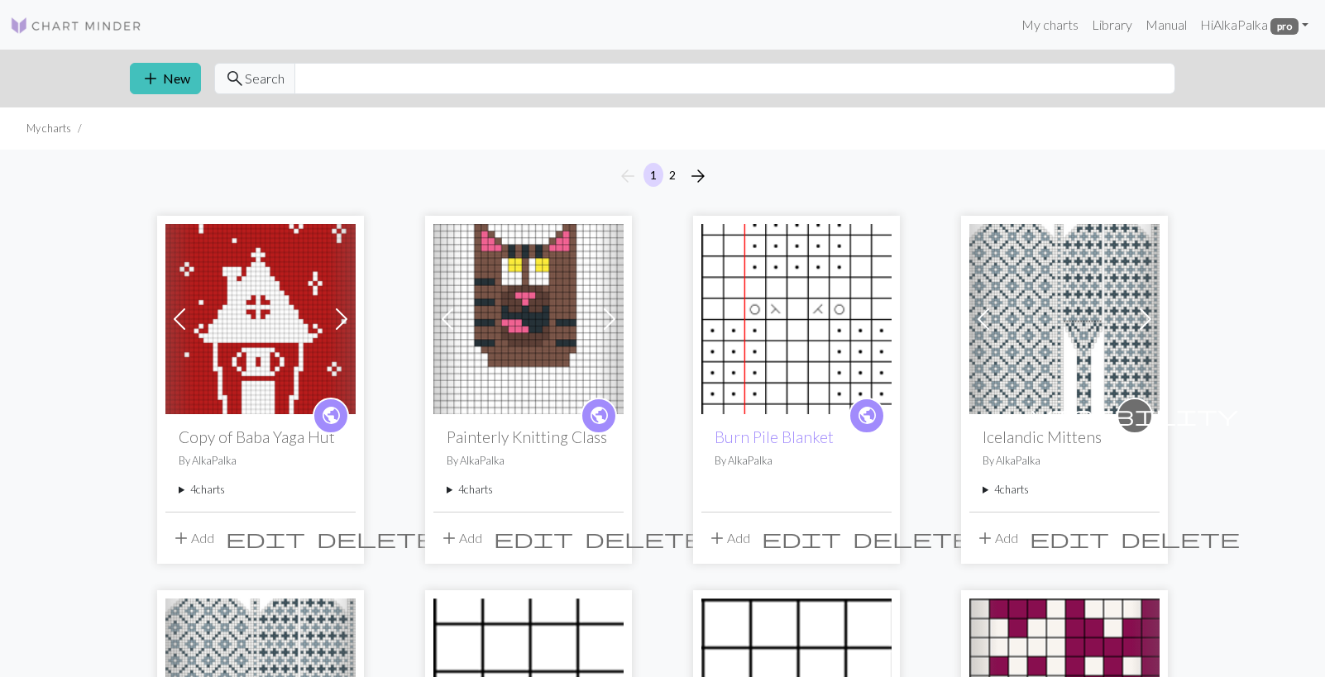
click at [210, 489] on summary "4 charts" at bounding box center [261, 490] width 164 height 16
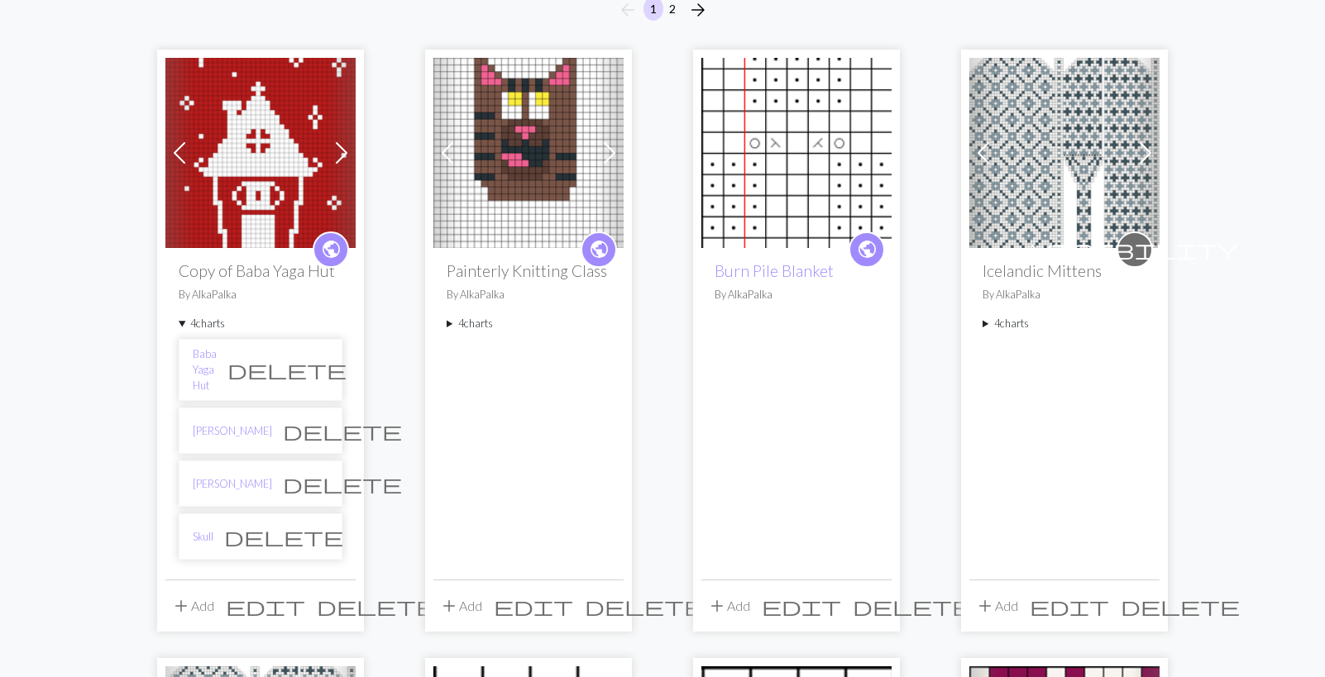
scroll to position [170, 0]
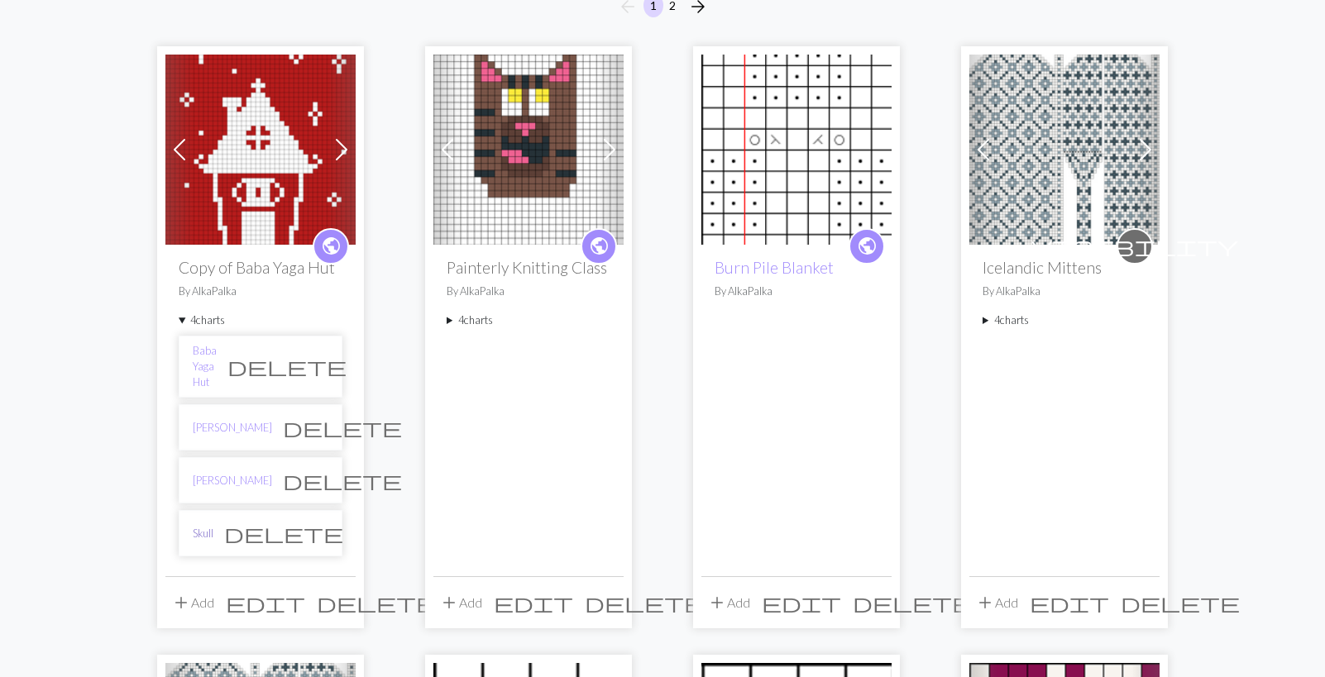
click at [207, 526] on link "Skull" at bounding box center [203, 534] width 21 height 16
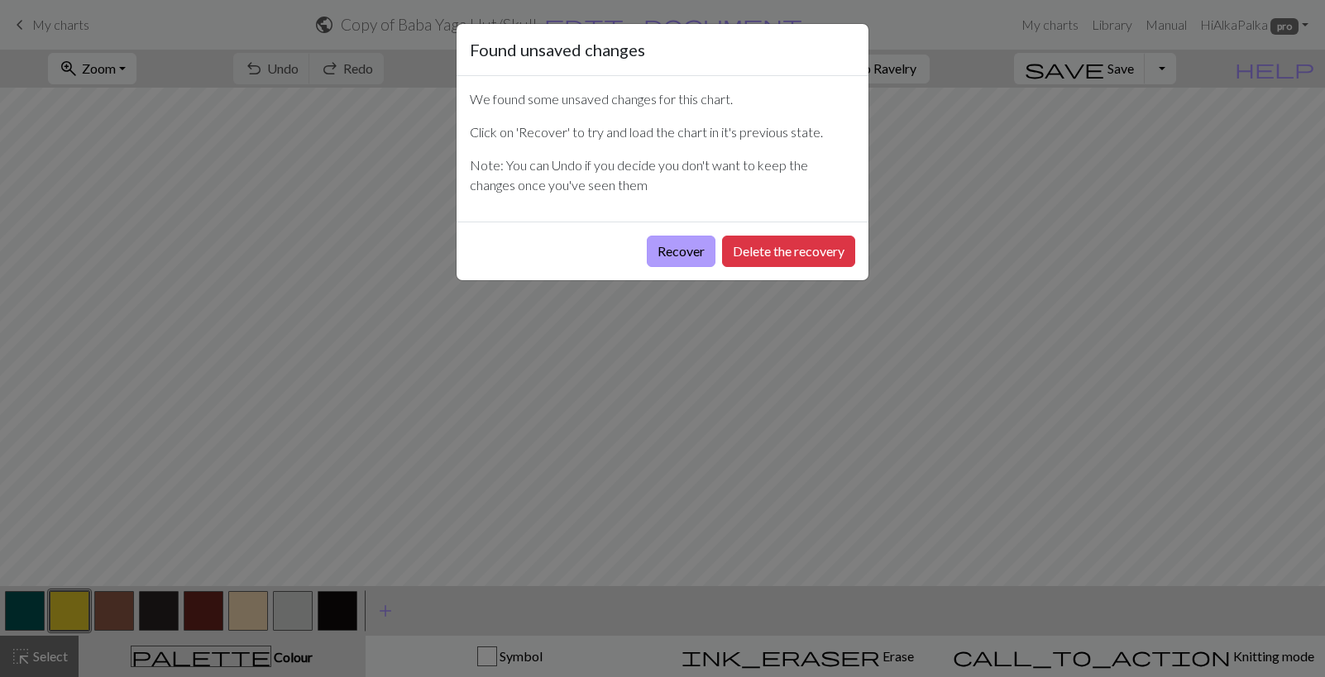
click at [688, 245] on button "Recover" at bounding box center [681, 251] width 69 height 31
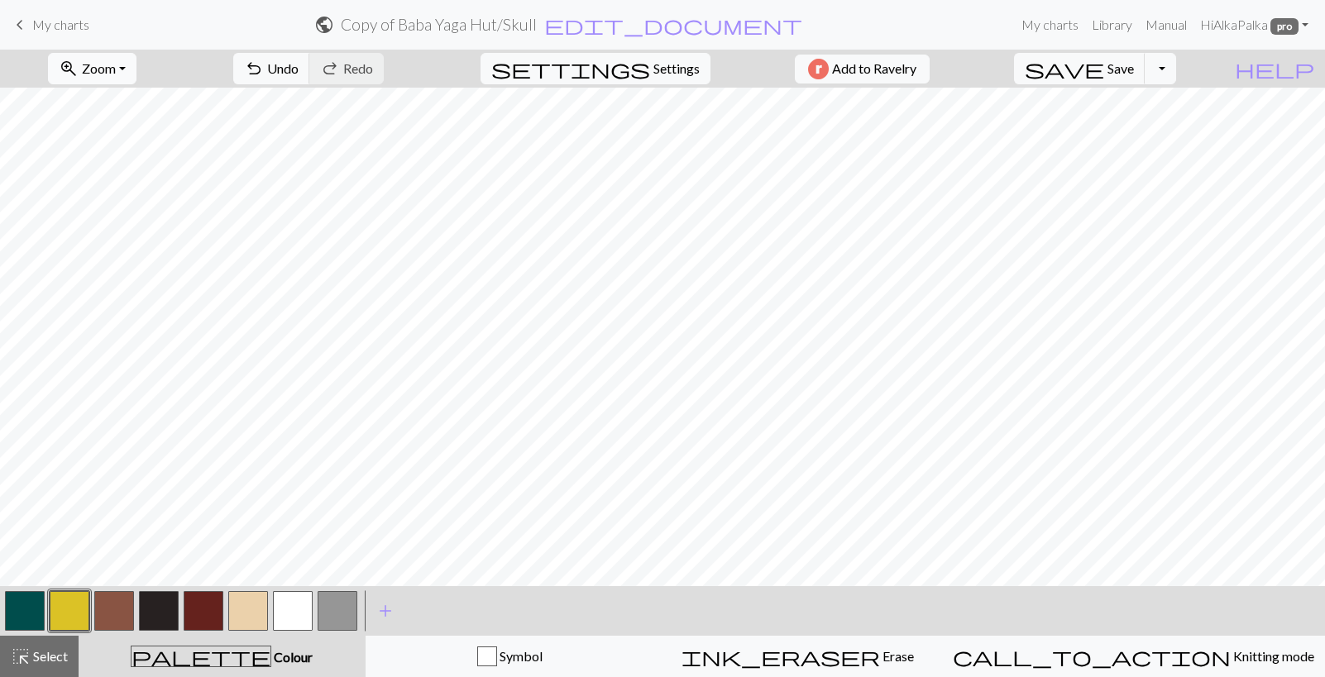
click at [136, 80] on button "zoom_in Zoom Zoom" at bounding box center [92, 68] width 88 height 31
click at [115, 111] on button "Fit all" at bounding box center [114, 105] width 131 height 26
click at [306, 619] on button "button" at bounding box center [293, 611] width 40 height 40
click at [120, 615] on button "button" at bounding box center [114, 611] width 40 height 40
click at [53, 666] on div "highlight_alt Select Select" at bounding box center [39, 657] width 57 height 20
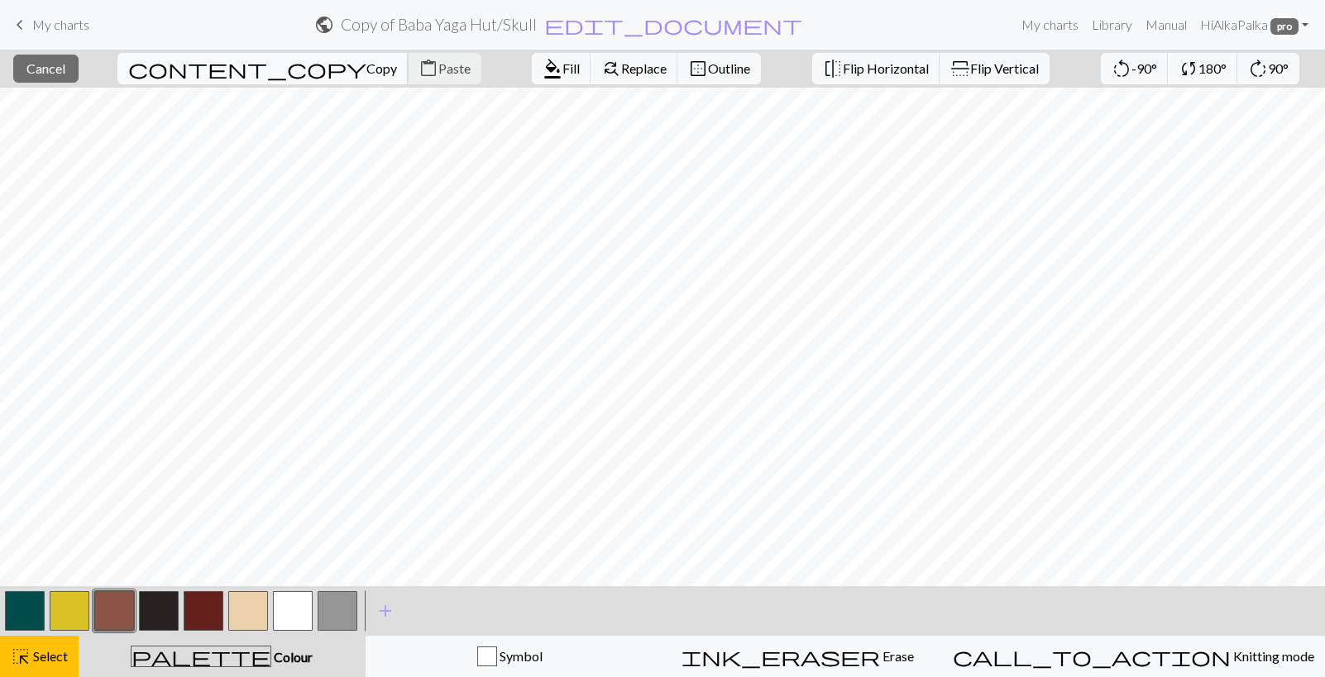
click at [366, 66] on span "Copy" at bounding box center [381, 68] width 31 height 16
click at [438, 70] on span "Paste" at bounding box center [454, 68] width 32 height 16
click at [945, 78] on button "flip Flip Vertical" at bounding box center [995, 68] width 110 height 31
click at [115, 609] on button "button" at bounding box center [114, 611] width 40 height 40
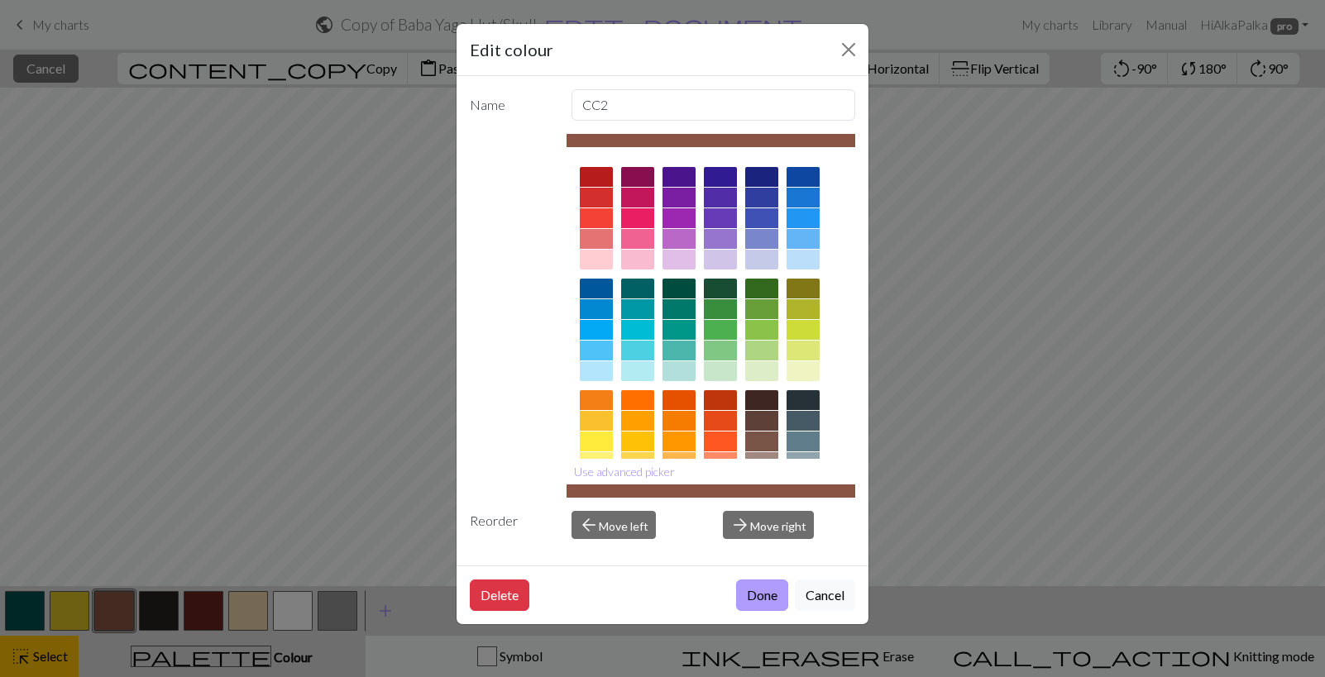
click at [752, 585] on button "Done" at bounding box center [762, 595] width 52 height 31
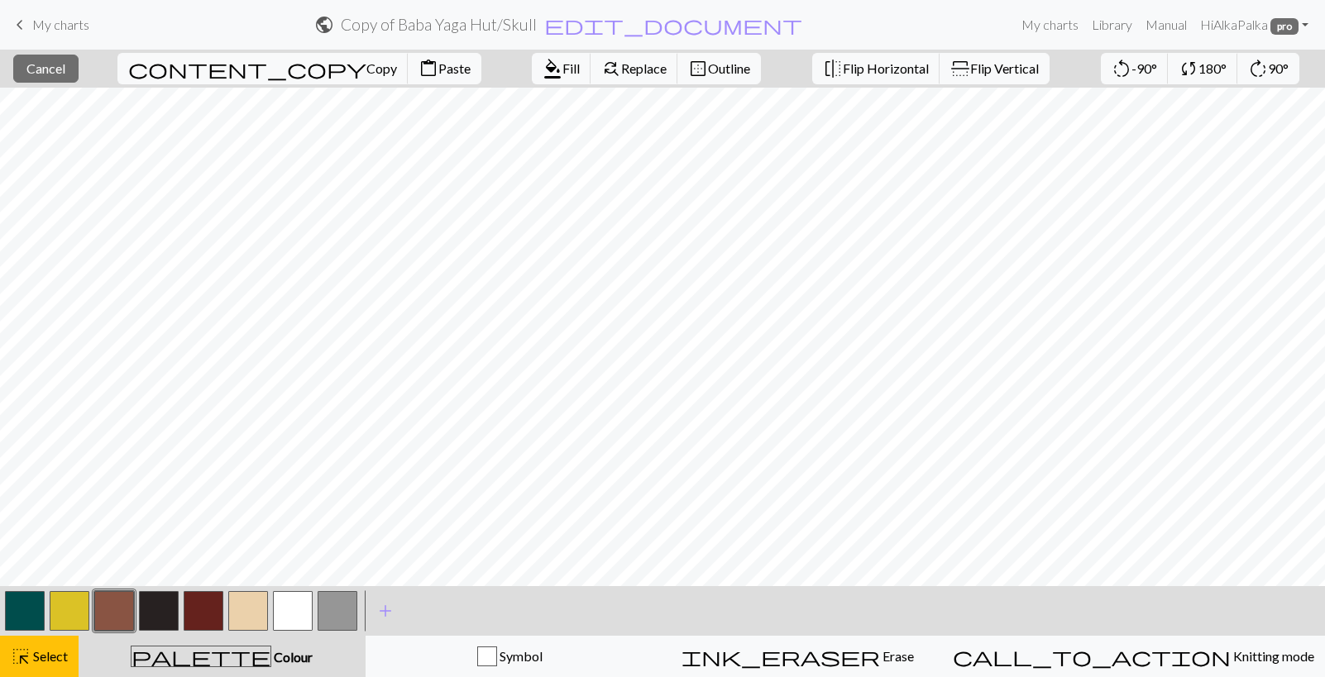
click at [108, 615] on button "button" at bounding box center [114, 611] width 40 height 40
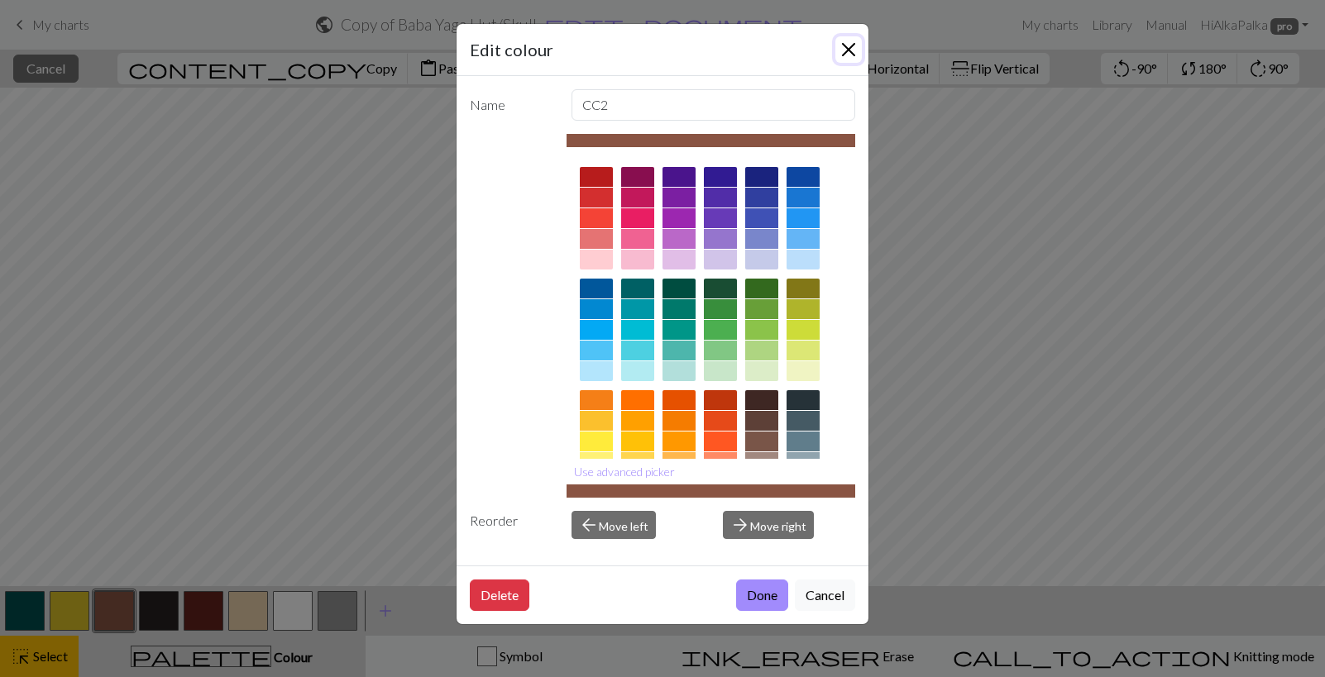
click at [855, 47] on button "Close" at bounding box center [848, 49] width 26 height 26
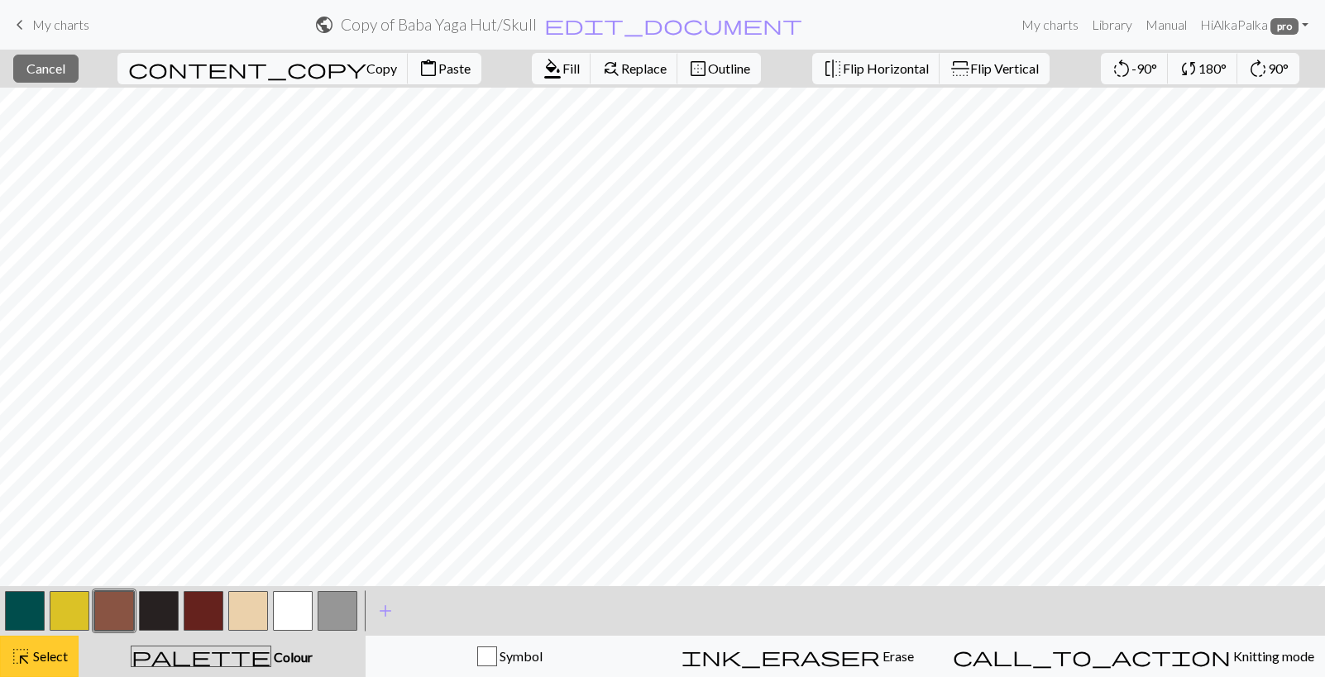
click at [63, 655] on span "Select" at bounding box center [49, 656] width 37 height 16
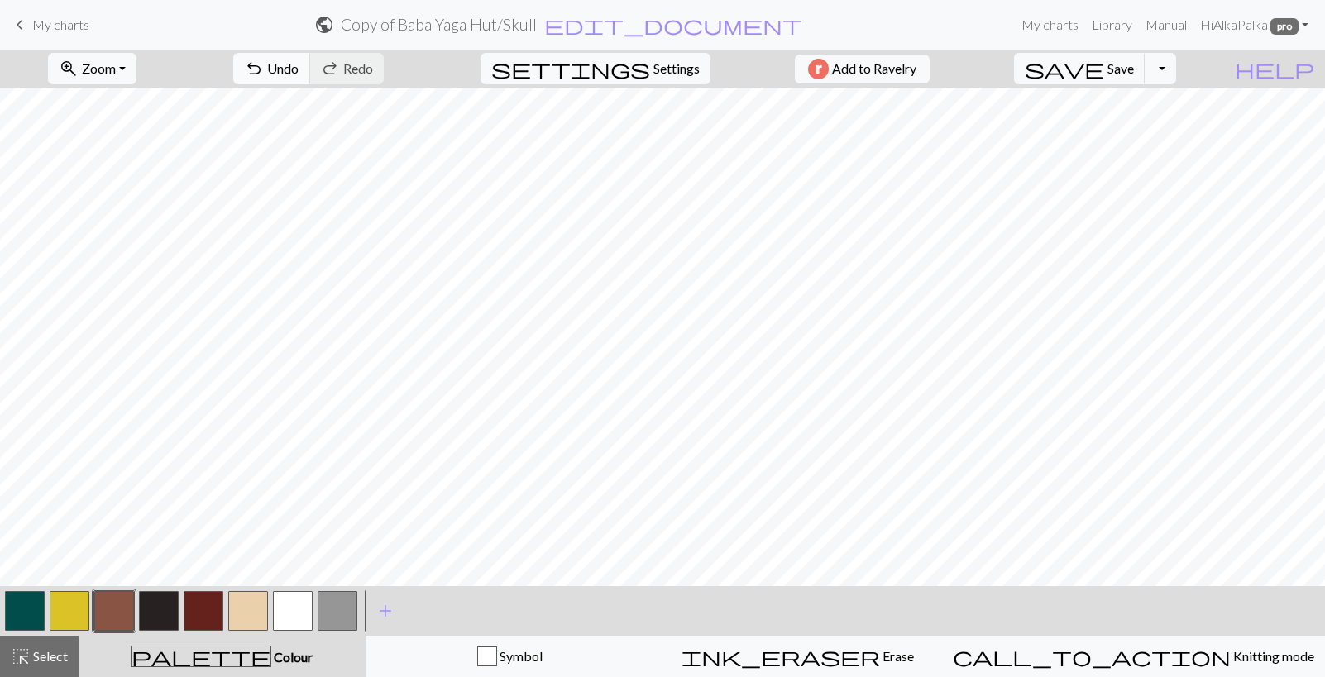
click at [299, 67] on span "Undo" at bounding box center [282, 68] width 31 height 16
